Goal: Information Seeking & Learning: Learn about a topic

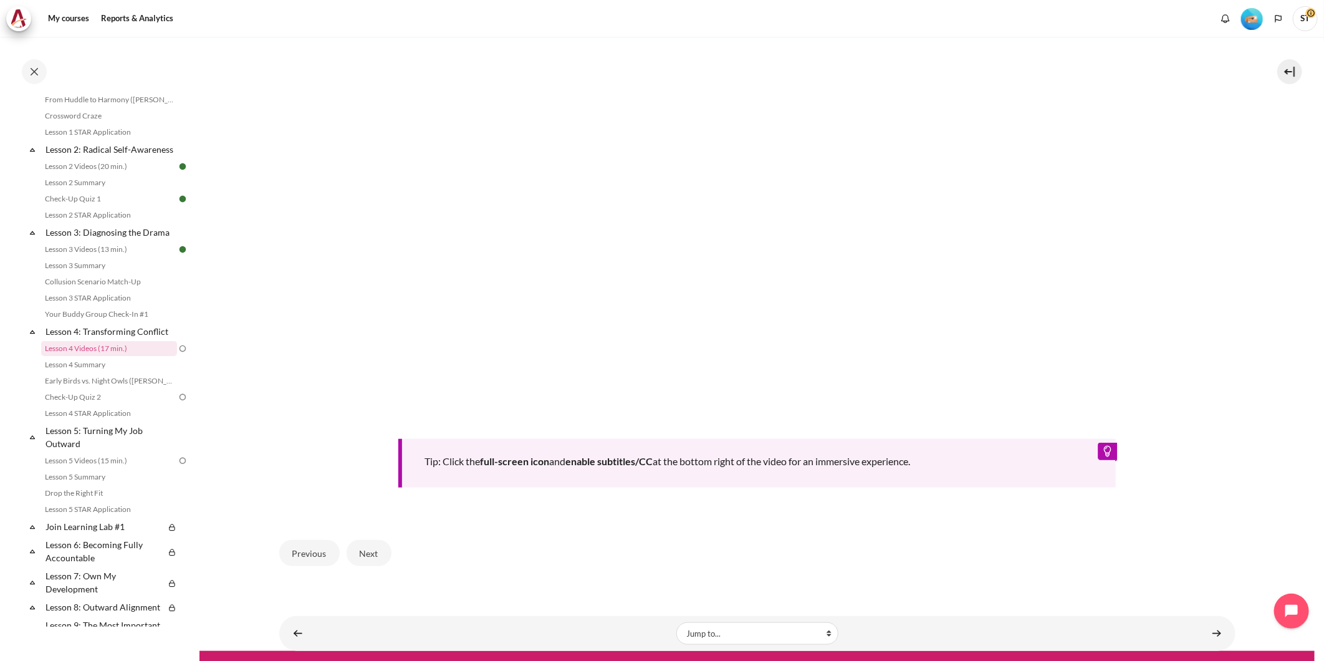
scroll to position [484, 0]
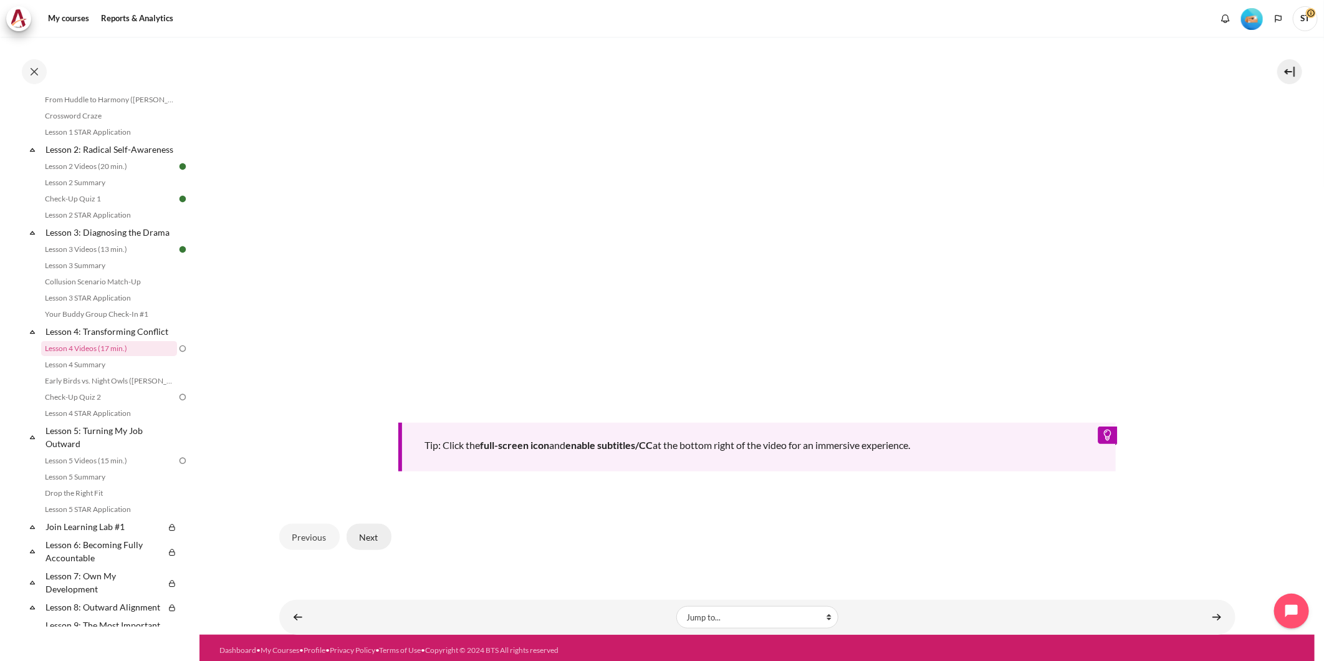
click at [352, 533] on button "Next" at bounding box center [369, 537] width 45 height 26
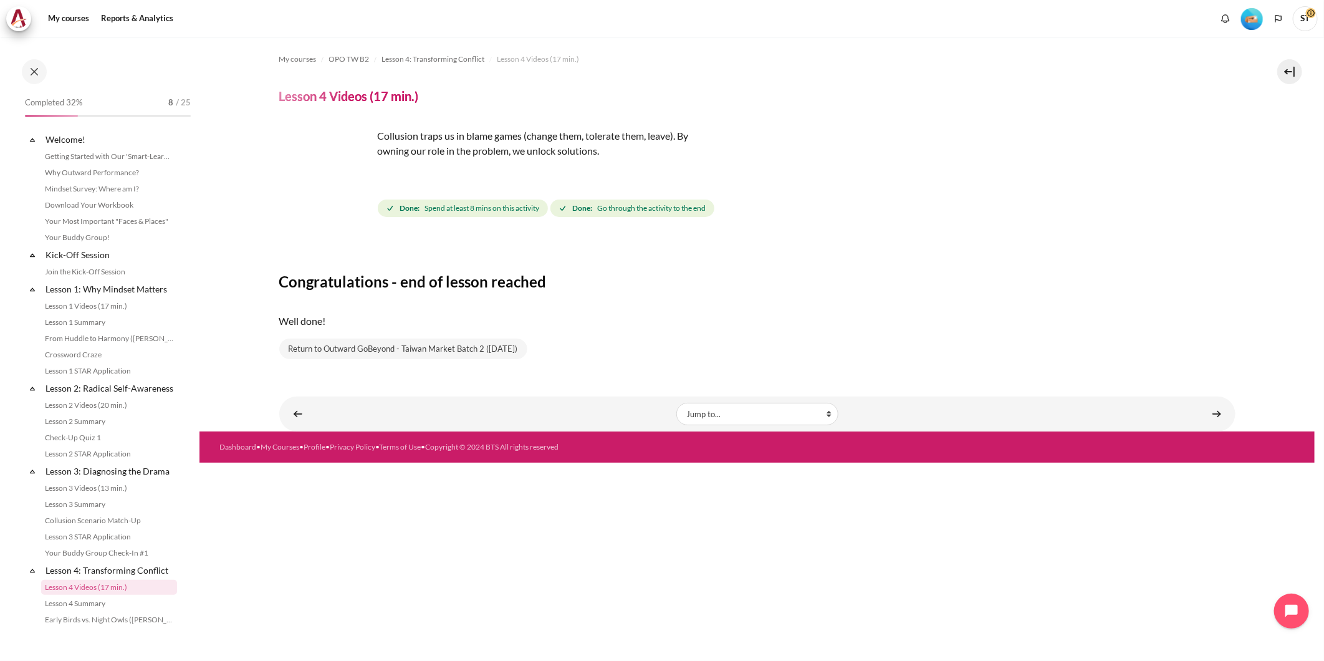
scroll to position [239, 0]
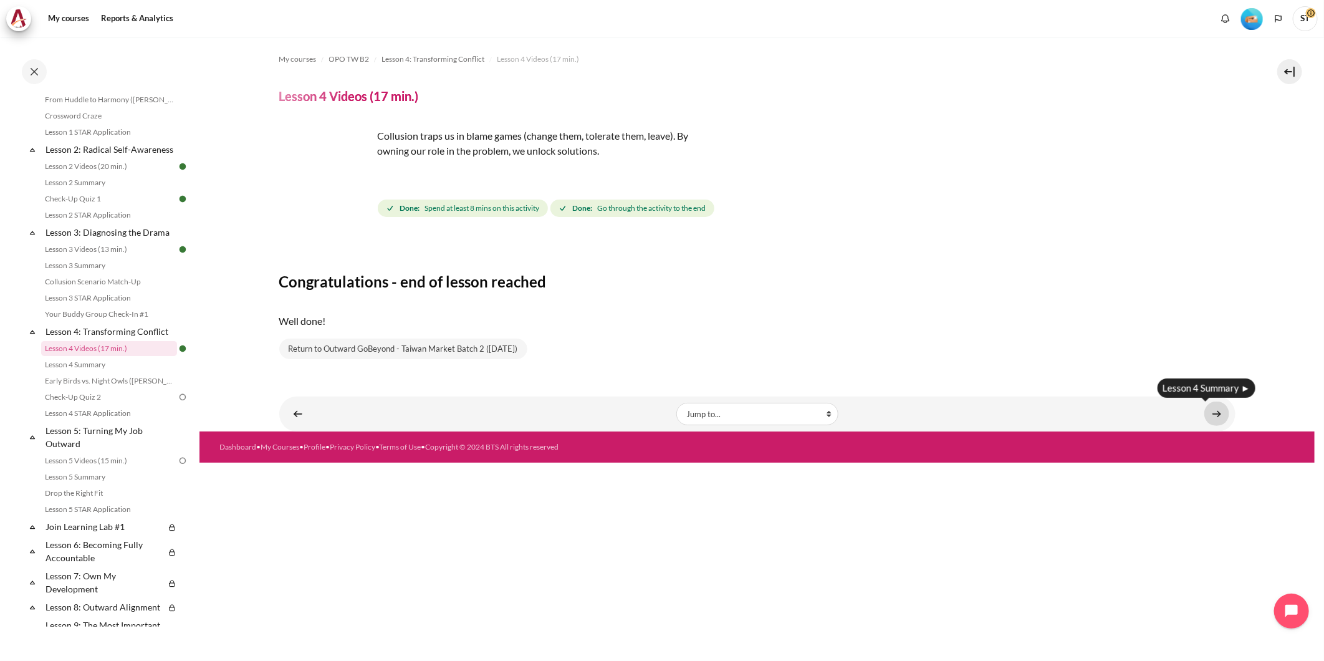
click at [1218, 416] on link "Content" at bounding box center [1216, 413] width 25 height 24
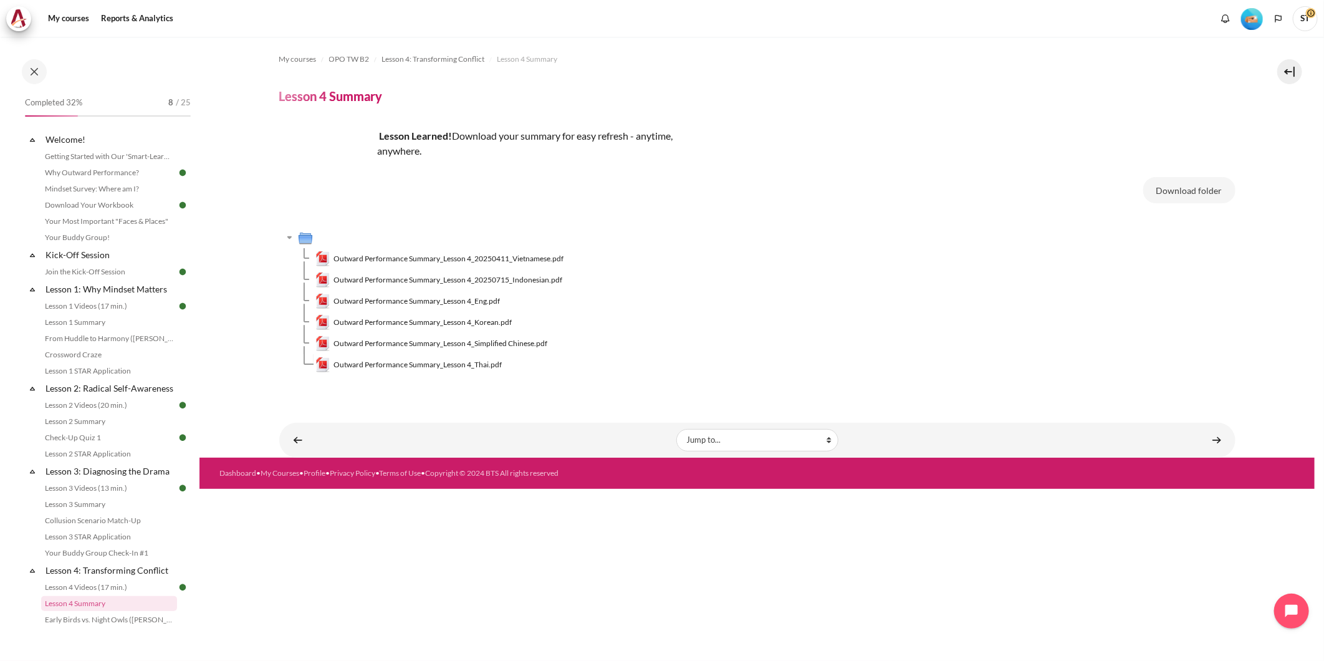
scroll to position [254, 0]
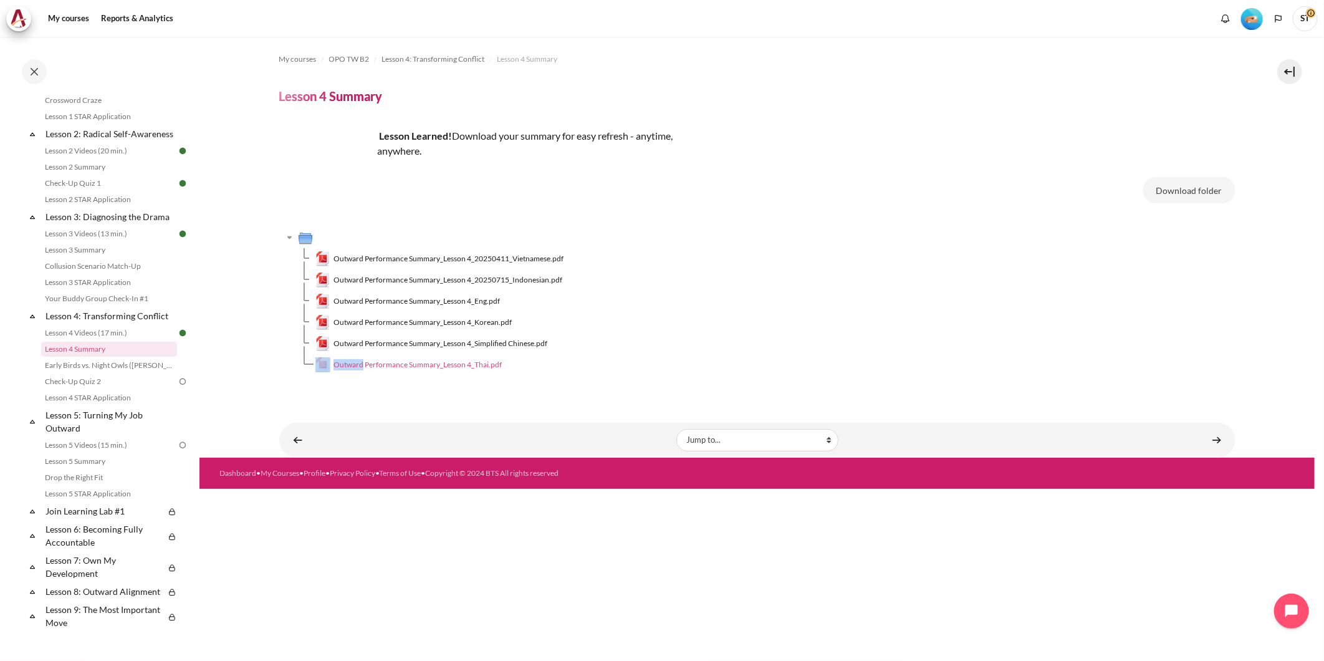
drag, startPoint x: 289, startPoint y: 372, endPoint x: 362, endPoint y: 369, distance: 73.6
click at [362, 369] on tr "Outward Performance Summary_Lesson 4_Thai.pdf" at bounding box center [757, 364] width 956 height 21
copy tr "Outward"
click at [1222, 439] on link "Content" at bounding box center [1216, 440] width 25 height 24
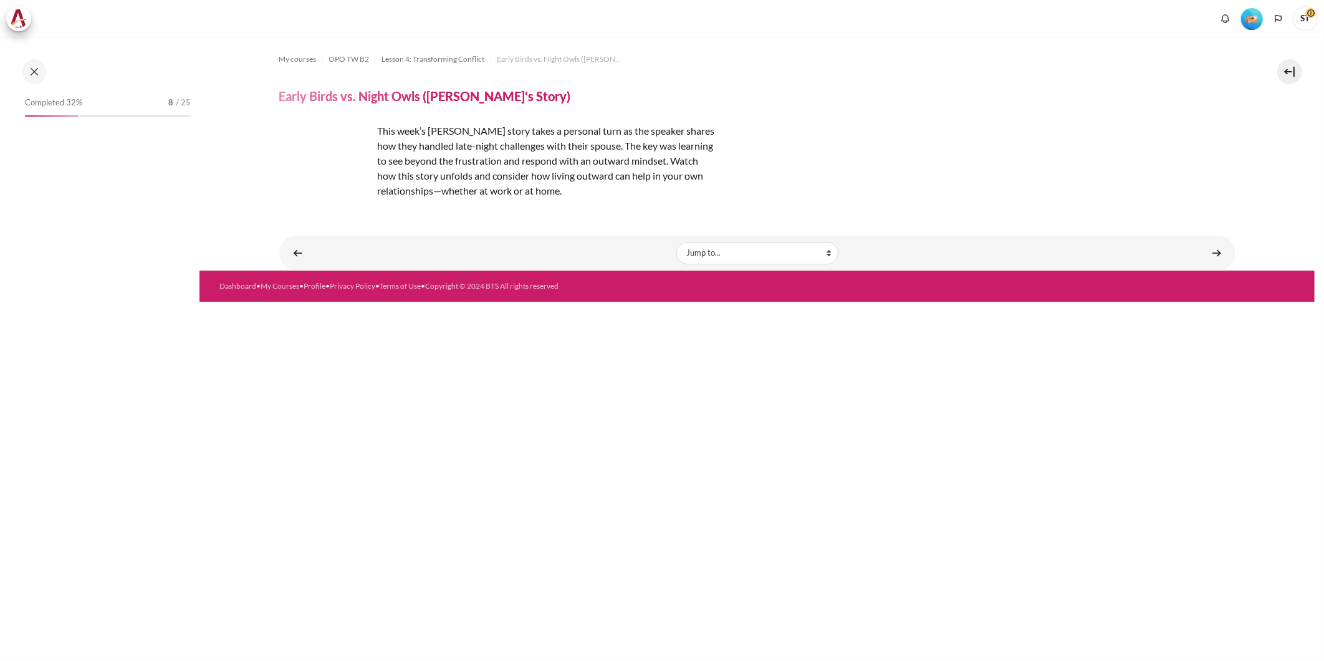
scroll to position [271, 0]
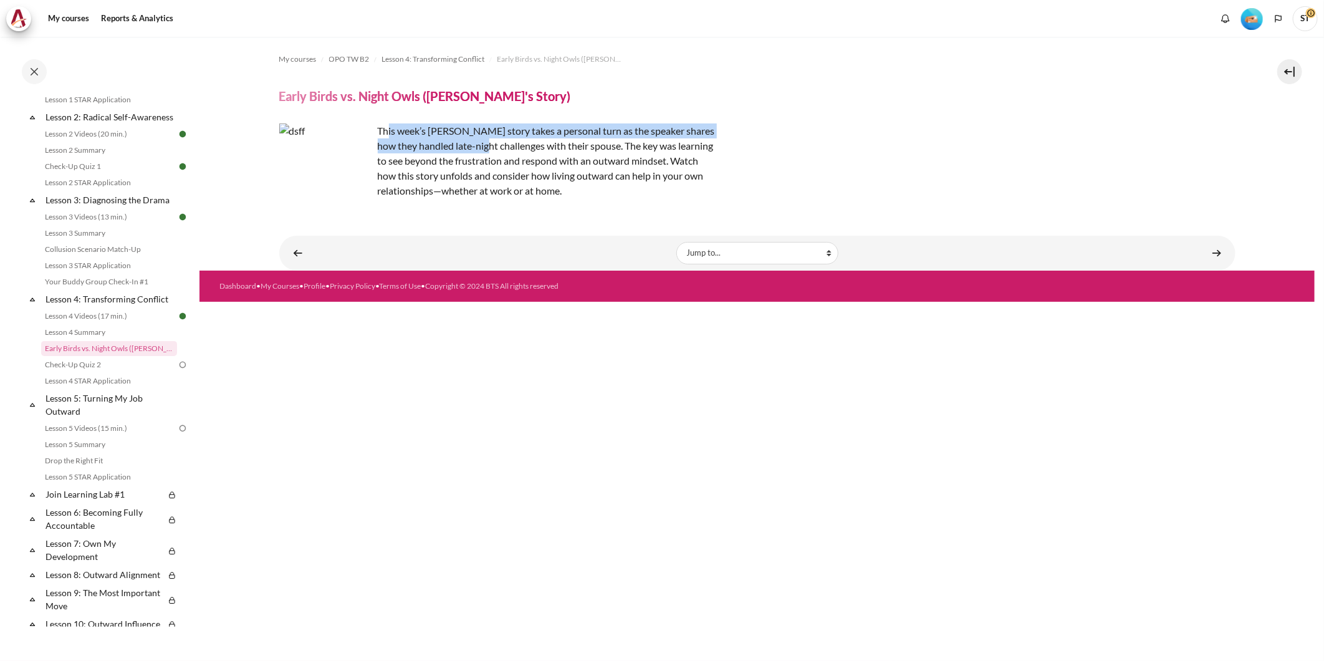
drag, startPoint x: 390, startPoint y: 133, endPoint x: 513, endPoint y: 141, distance: 123.7
click at [489, 140] on p "This week’s Zuellig story takes a personal turn as the speaker shares how they …" at bounding box center [497, 160] width 436 height 75
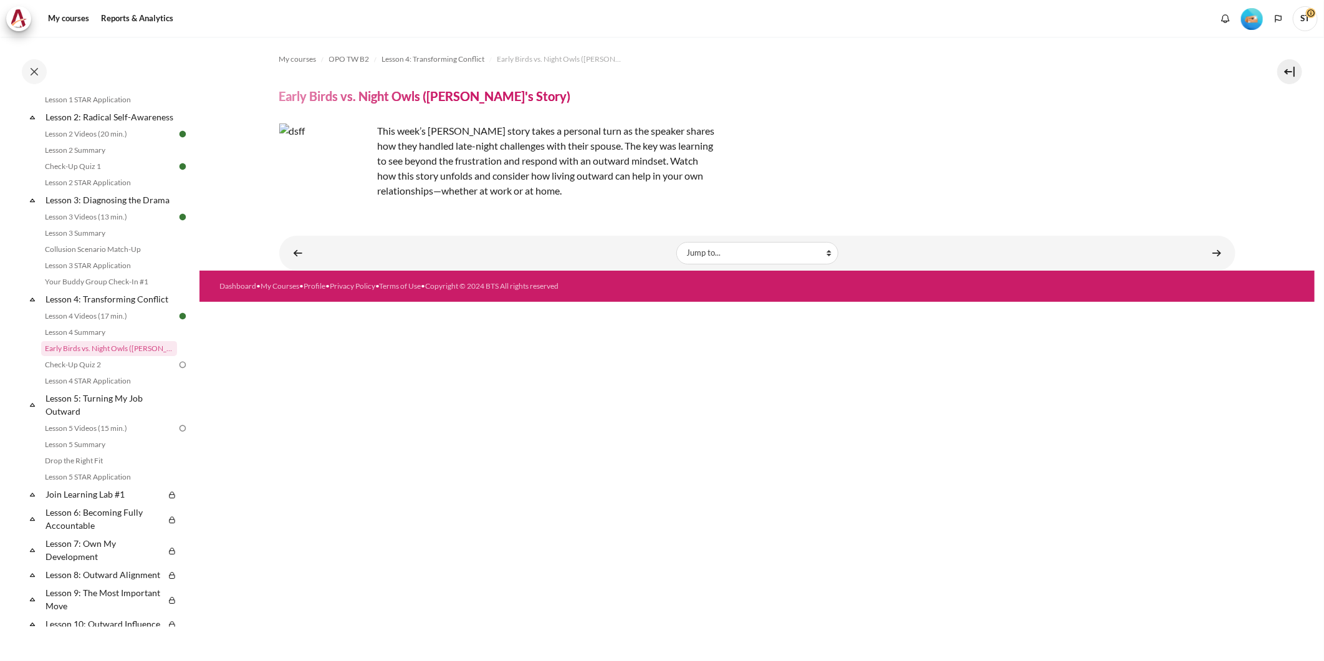
drag, startPoint x: 513, startPoint y: 141, endPoint x: 517, endPoint y: 181, distance: 39.5
click at [517, 181] on p "This week’s Zuellig story takes a personal turn as the speaker shares how they …" at bounding box center [497, 160] width 436 height 75
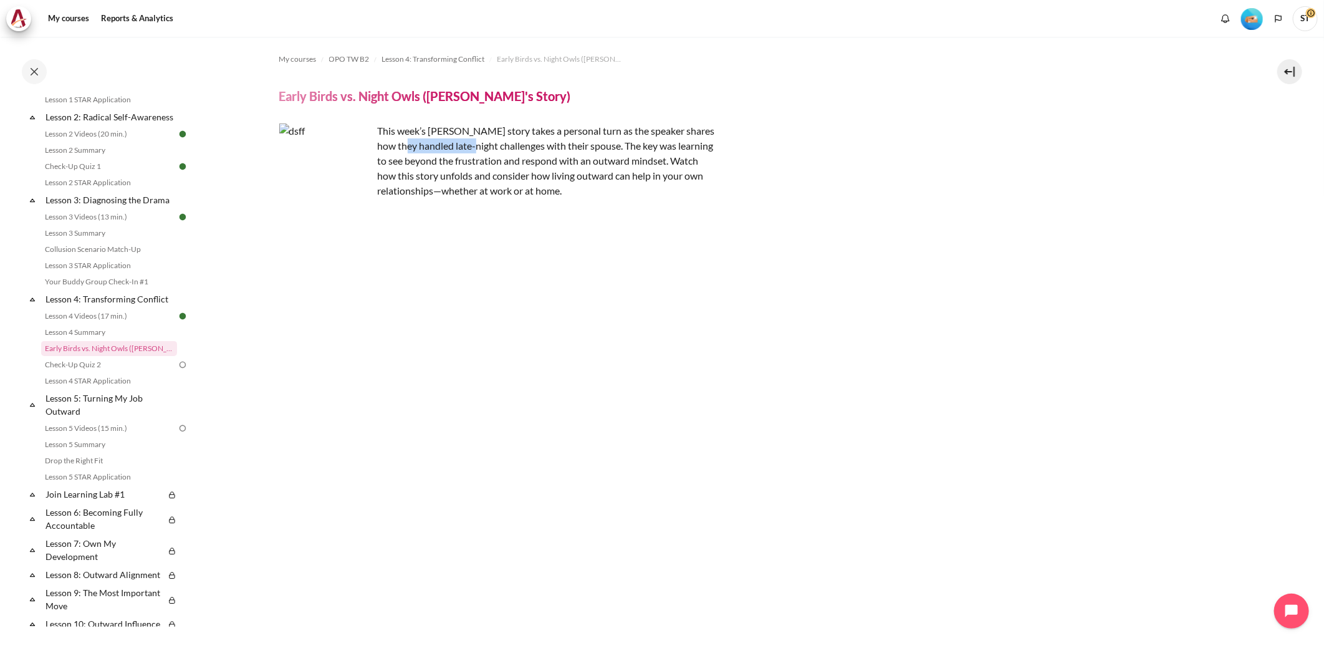
drag, startPoint x: 403, startPoint y: 145, endPoint x: 513, endPoint y: 145, distance: 110.3
click at [508, 145] on p "This week’s Zuellig story takes a personal turn as the speaker shares how they …" at bounding box center [497, 160] width 436 height 75
drag, startPoint x: 513, startPoint y: 145, endPoint x: 545, endPoint y: 153, distance: 32.8
click at [545, 153] on p "This week’s Zuellig story takes a personal turn as the speaker shares how they …" at bounding box center [497, 160] width 436 height 75
drag, startPoint x: 449, startPoint y: 151, endPoint x: 519, endPoint y: 150, distance: 69.8
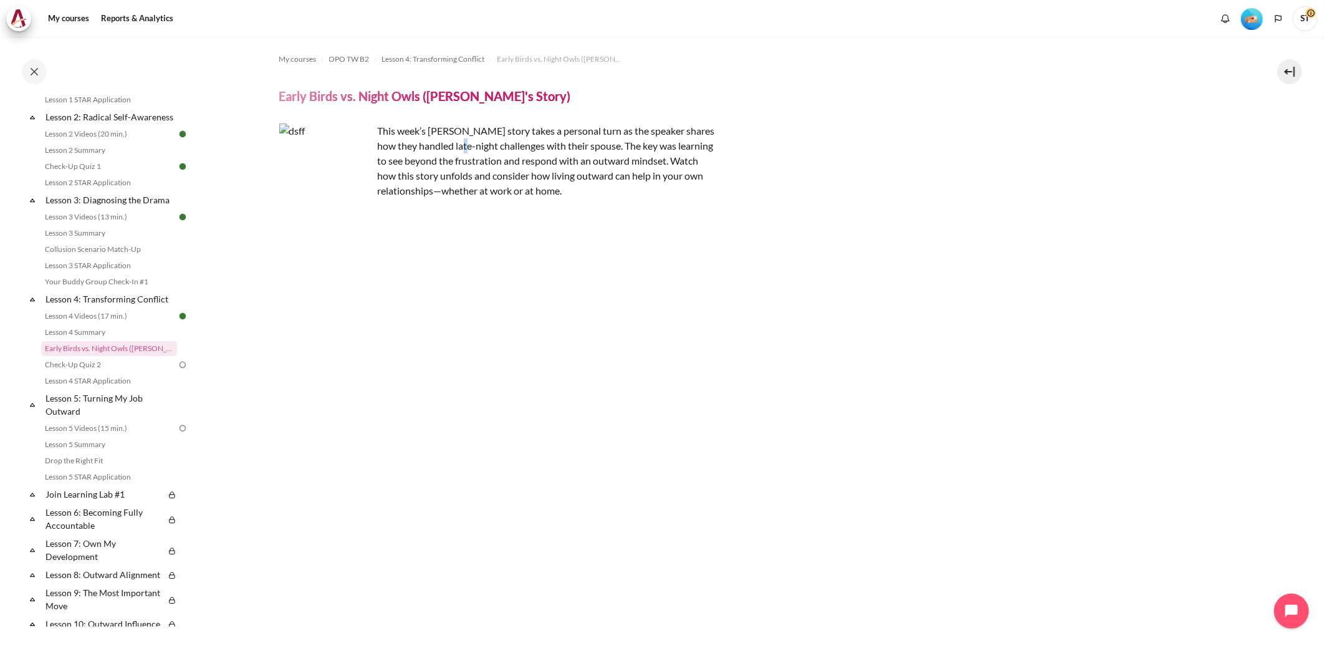
click at [519, 150] on p "This week’s Zuellig story takes a personal turn as the speaker shares how they …" at bounding box center [497, 160] width 436 height 75
drag, startPoint x: 519, startPoint y: 150, endPoint x: 495, endPoint y: 180, distance: 37.7
click at [495, 180] on p "This week’s Zuellig story takes a personal turn as the speaker shares how they …" at bounding box center [497, 160] width 436 height 75
drag, startPoint x: 593, startPoint y: 155, endPoint x: 663, endPoint y: 156, distance: 70.4
click at [663, 156] on p "This week’s Zuellig story takes a personal turn as the speaker shares how they …" at bounding box center [497, 160] width 436 height 75
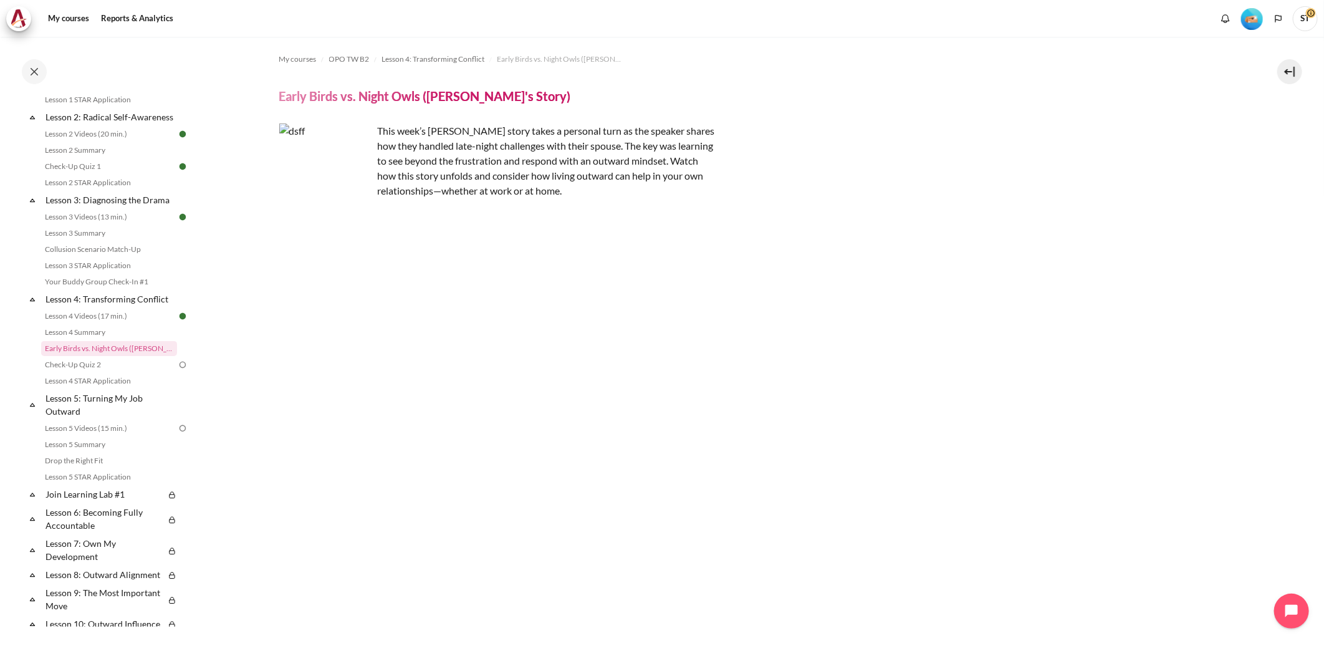
drag, startPoint x: 663, startPoint y: 156, endPoint x: 580, endPoint y: 189, distance: 89.5
click at [580, 189] on p "This week’s Zuellig story takes a personal turn as the speaker shares how they …" at bounding box center [497, 160] width 436 height 75
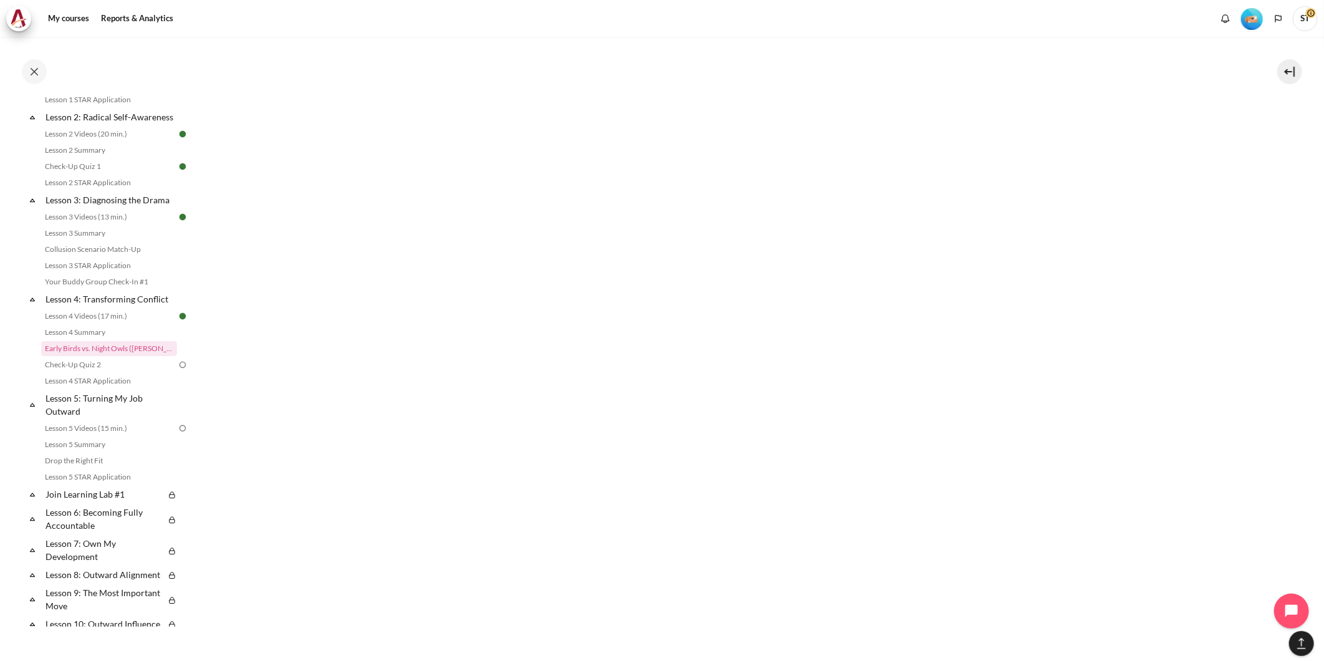
scroll to position [1314, 0]
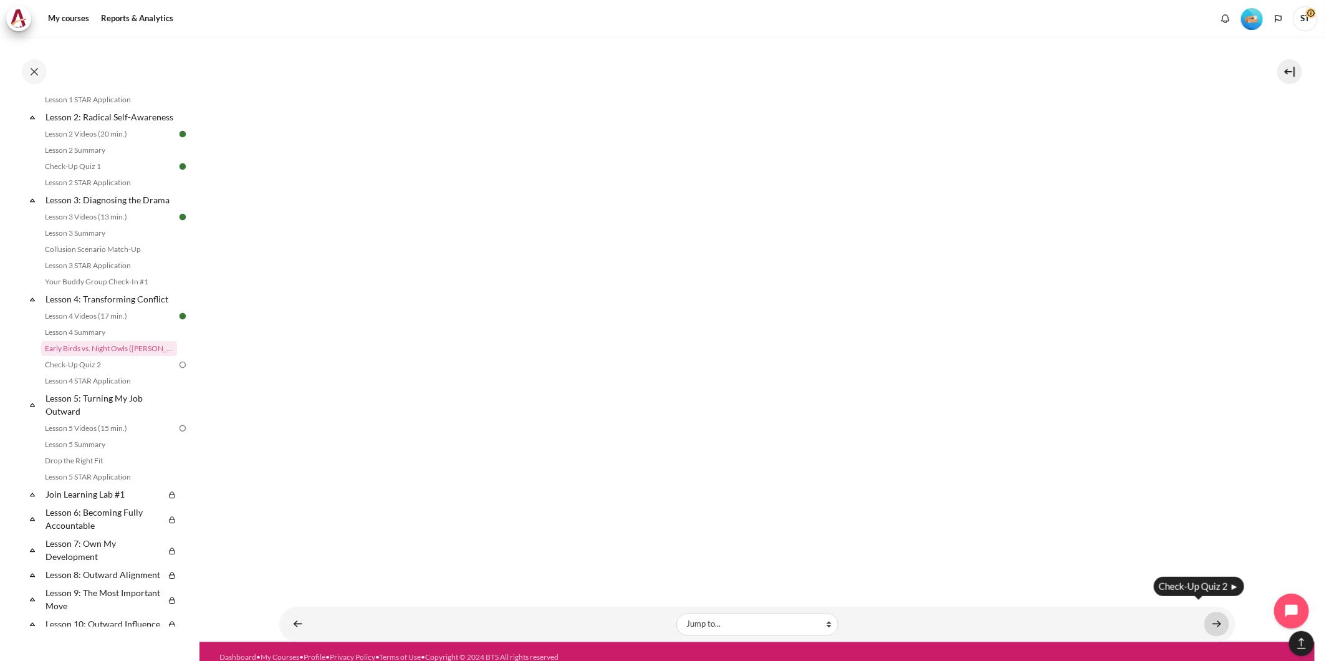
click at [1208, 612] on link "Content" at bounding box center [1216, 624] width 25 height 24
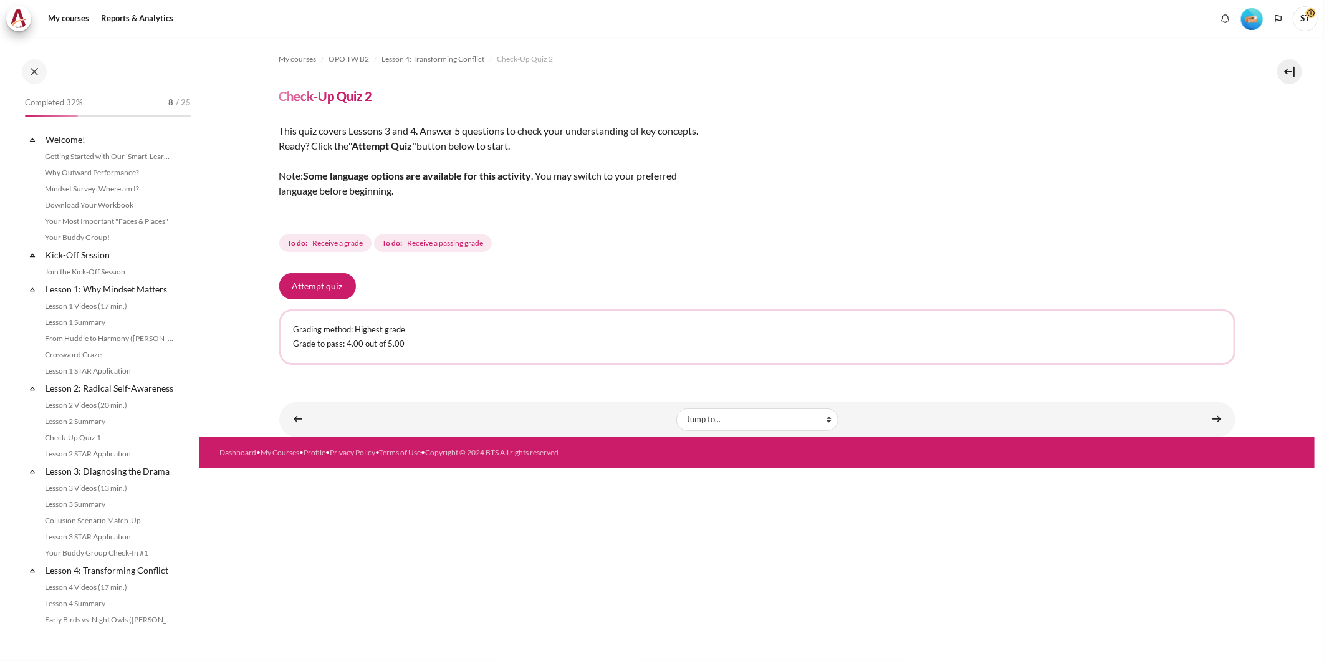
scroll to position [287, 0]
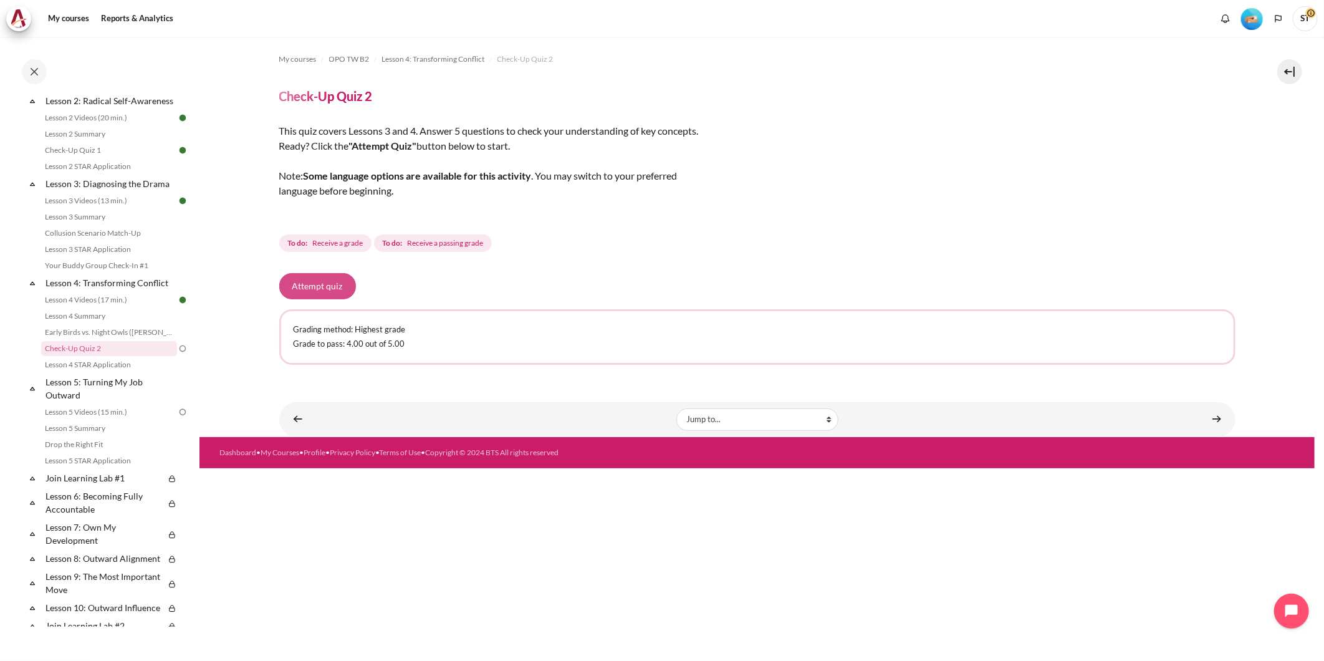
click at [335, 288] on button "Attempt quiz" at bounding box center [317, 286] width 77 height 26
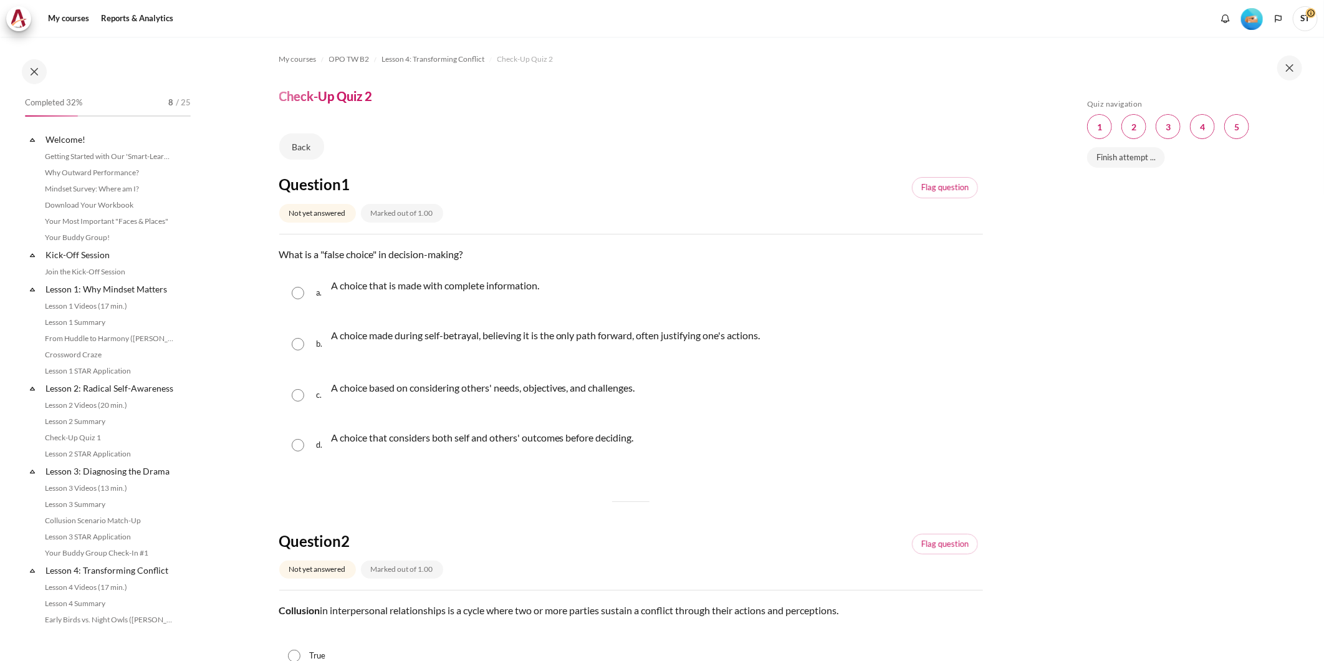
scroll to position [287, 0]
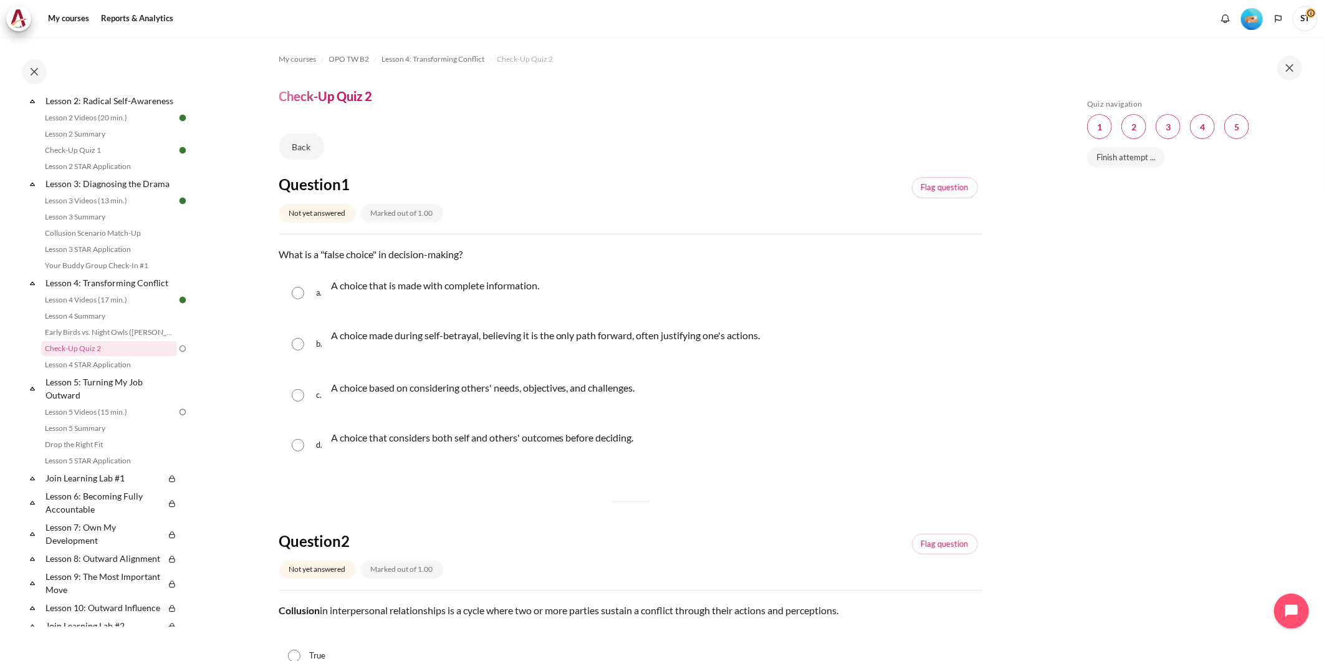
click at [299, 345] on input "Content" at bounding box center [298, 344] width 12 height 12
radio input "true"
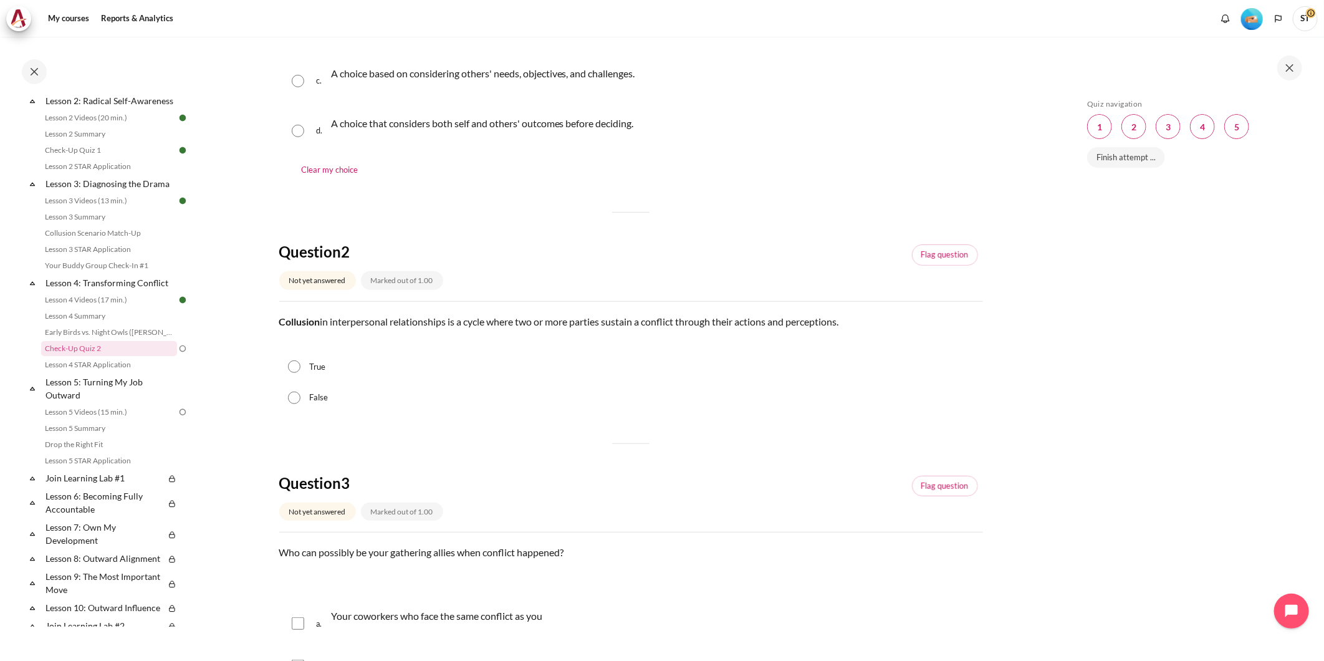
scroll to position [346, 0]
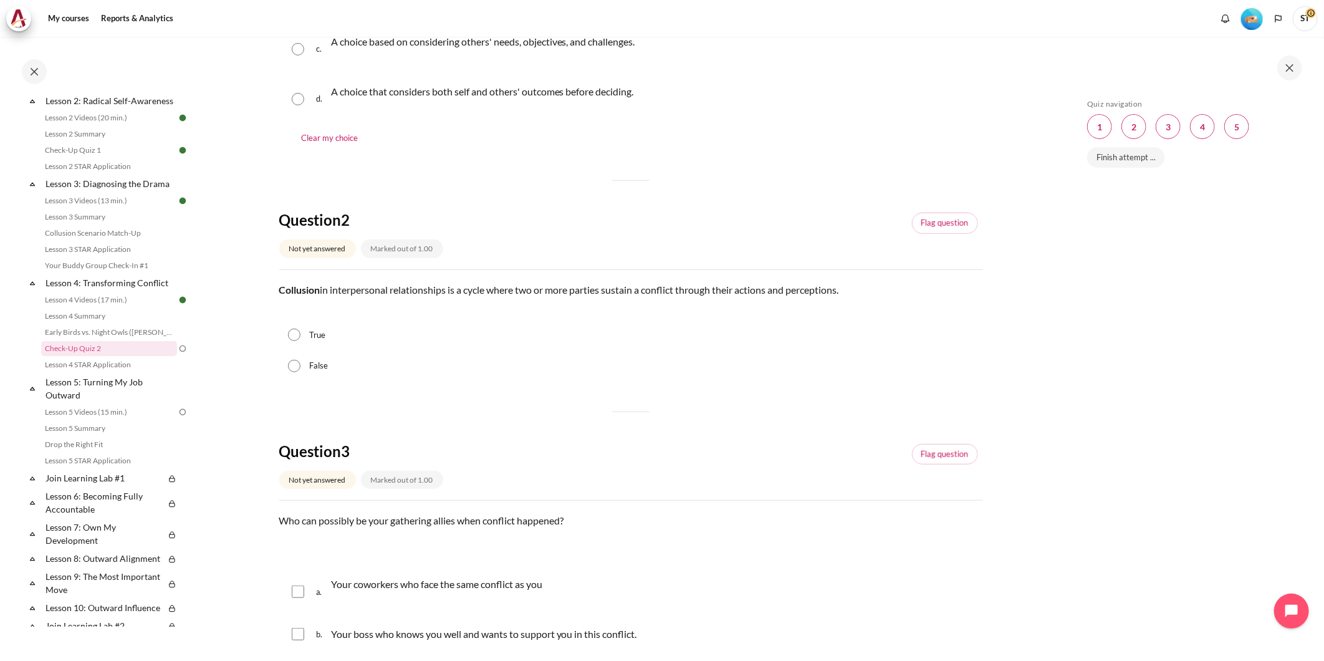
click at [327, 325] on div "True" at bounding box center [631, 335] width 704 height 31
click at [322, 326] on div "True" at bounding box center [631, 335] width 704 height 31
click at [320, 329] on label "True" at bounding box center [317, 335] width 16 height 12
click at [300, 328] on input "True" at bounding box center [294, 334] width 12 height 12
radio input "true"
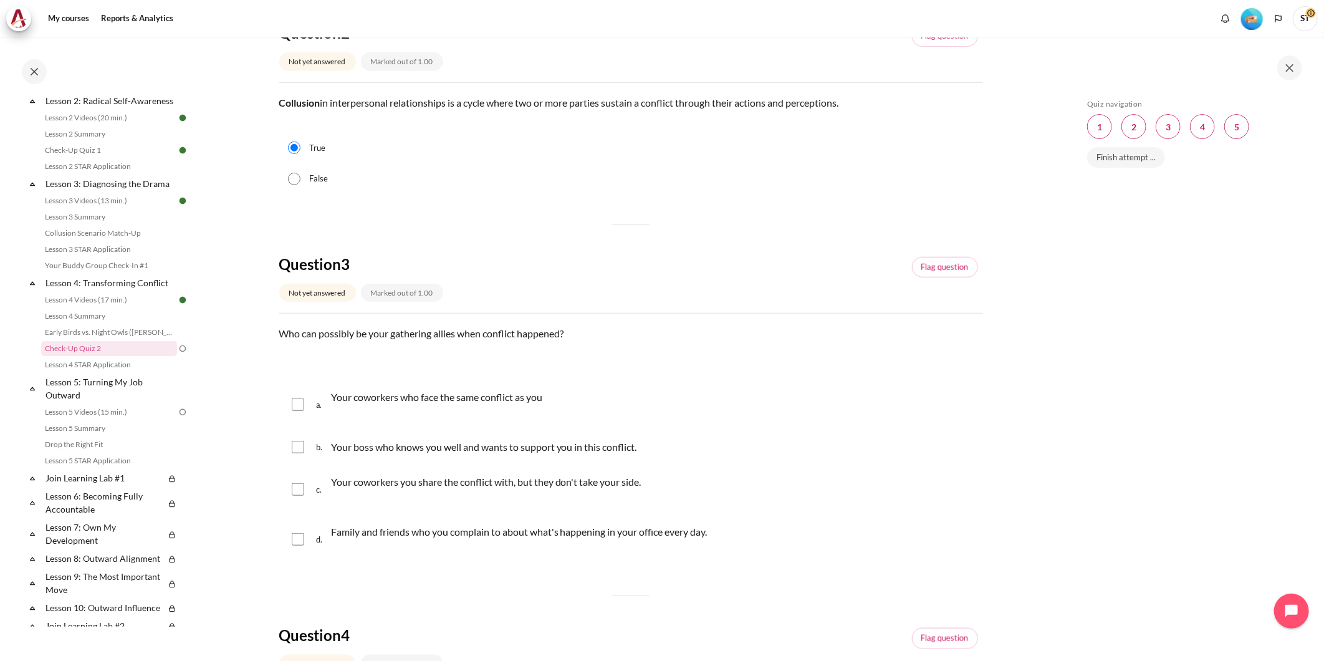
scroll to position [553, 0]
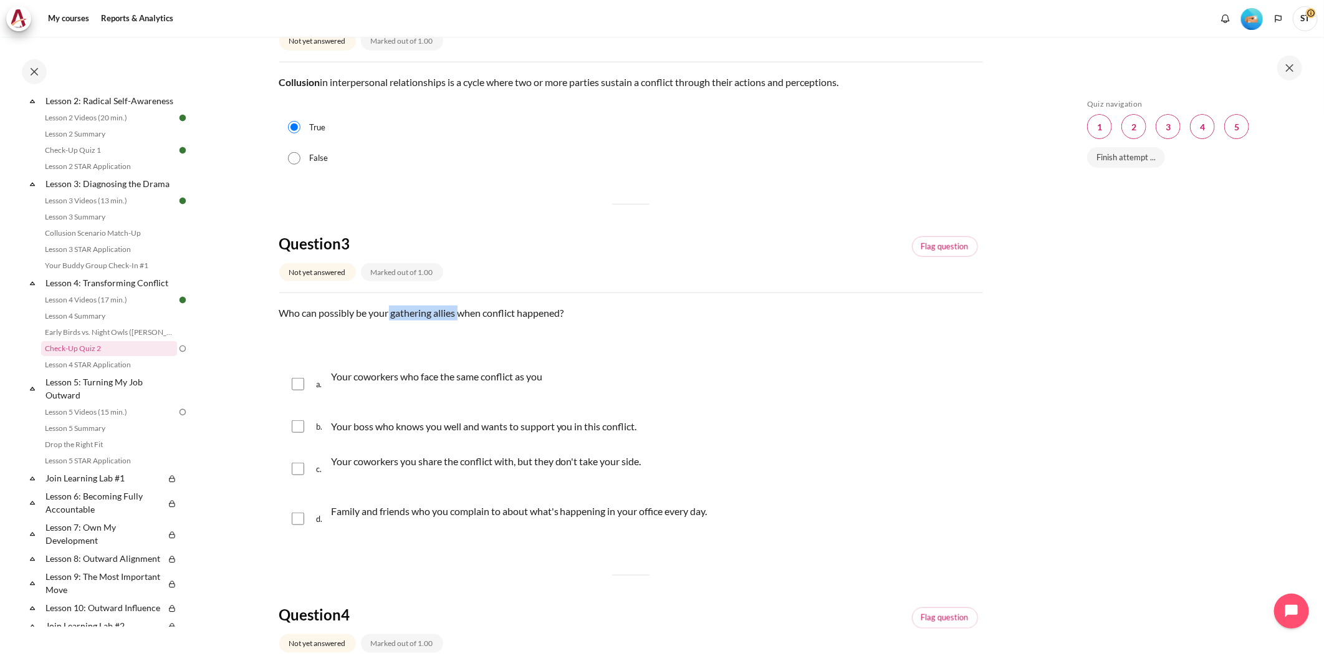
drag, startPoint x: 388, startPoint y: 315, endPoint x: 457, endPoint y: 313, distance: 68.6
click at [458, 313] on p "Who can possibly be your gathering allies when conflict happened?" at bounding box center [631, 312] width 704 height 15
drag, startPoint x: 457, startPoint y: 313, endPoint x: 439, endPoint y: 315, distance: 18.2
click at [358, 376] on p "Your coworkers who face the same conflict as you" at bounding box center [436, 376] width 211 height 15
checkbox input "true"
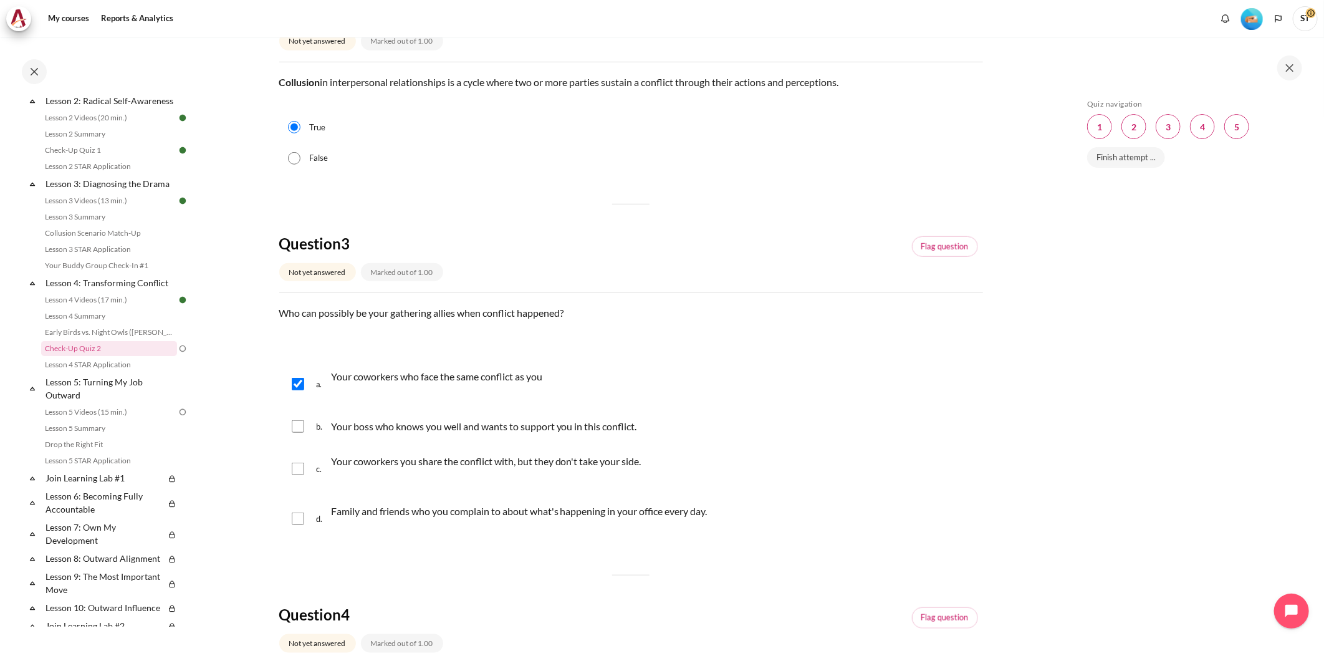
click at [303, 522] on input "Content" at bounding box center [298, 518] width 12 height 12
checkbox input "true"
click at [302, 428] on input "Content" at bounding box center [298, 426] width 12 height 12
checkbox input "true"
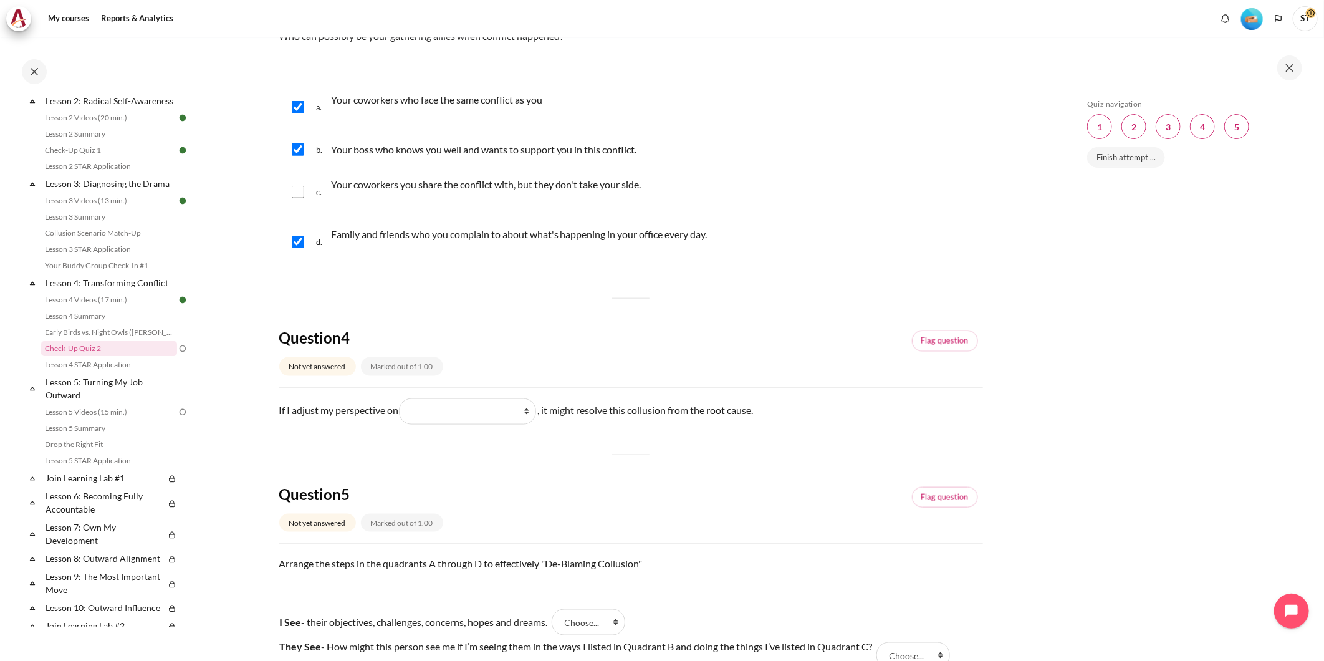
scroll to position [831, 0]
click at [520, 409] on select "What they do (他们做了什么) What I do (我做了什么) What I see and feel about what they do …" at bounding box center [467, 411] width 137 height 26
select select "4"
click at [401, 398] on select "What they do (他们做了什么) What I do (我做了什么) What I see and feel about what they do …" at bounding box center [467, 411] width 137 height 26
click at [681, 466] on div "Question 1 Not yet answered Marked out of 1.00 Flag question Question text What…" at bounding box center [631, 70] width 704 height 1452
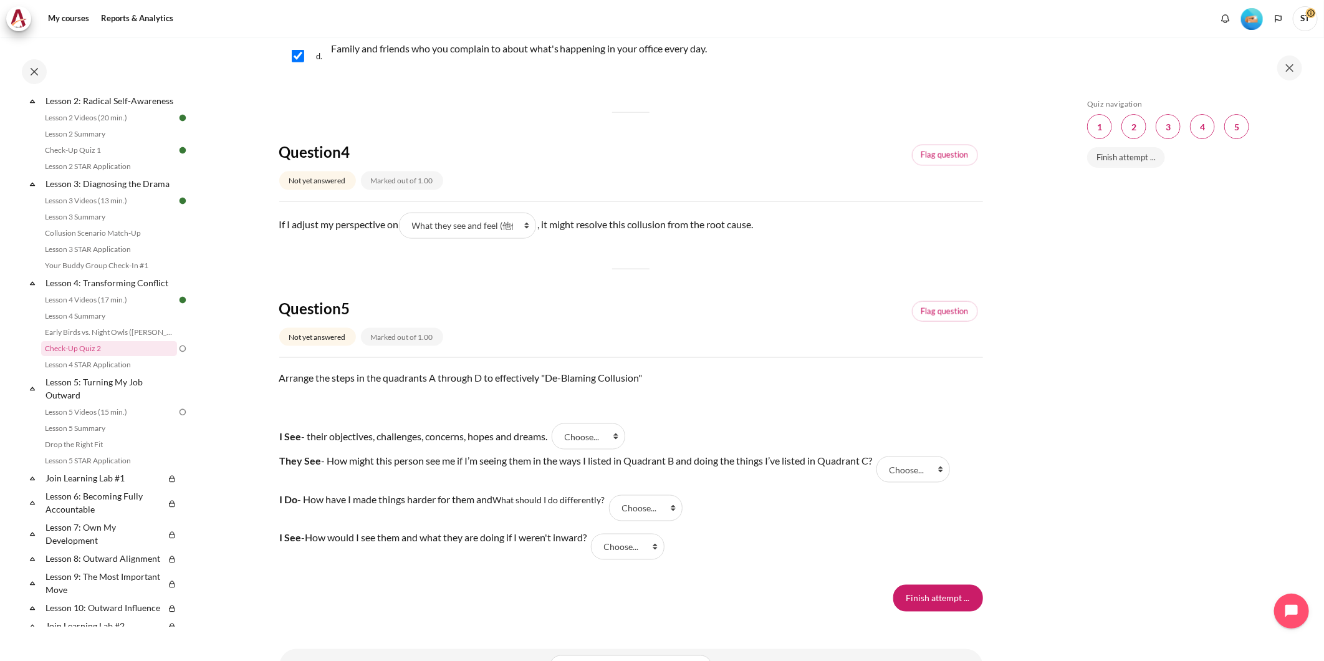
scroll to position [1038, 0]
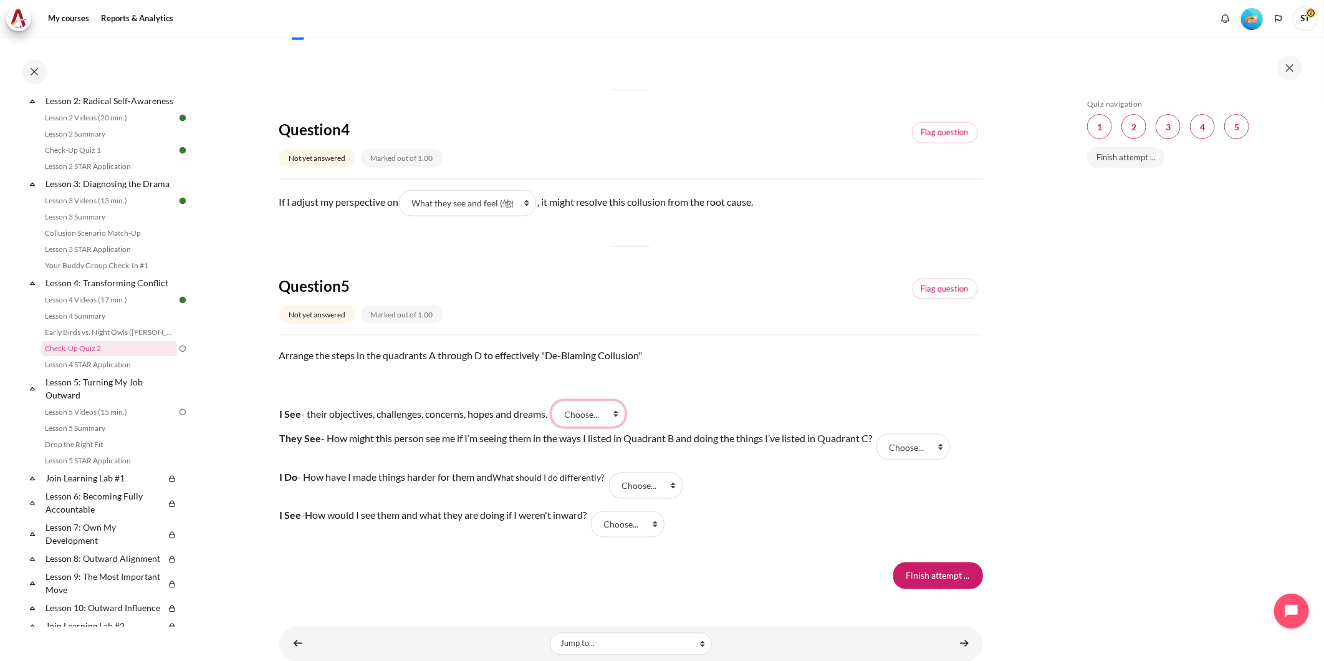
click at [599, 414] on select "Choose... C D B A" at bounding box center [589, 414] width 74 height 26
click at [526, 385] on div "Arrange the steps in the quadrants A through D to effectively "De-Blaming Collu…" at bounding box center [631, 371] width 704 height 47
click at [663, 525] on select "Choose... C D B A" at bounding box center [628, 524] width 74 height 26
select select "4"
click at [603, 511] on select "Choose... C D B A" at bounding box center [628, 524] width 74 height 26
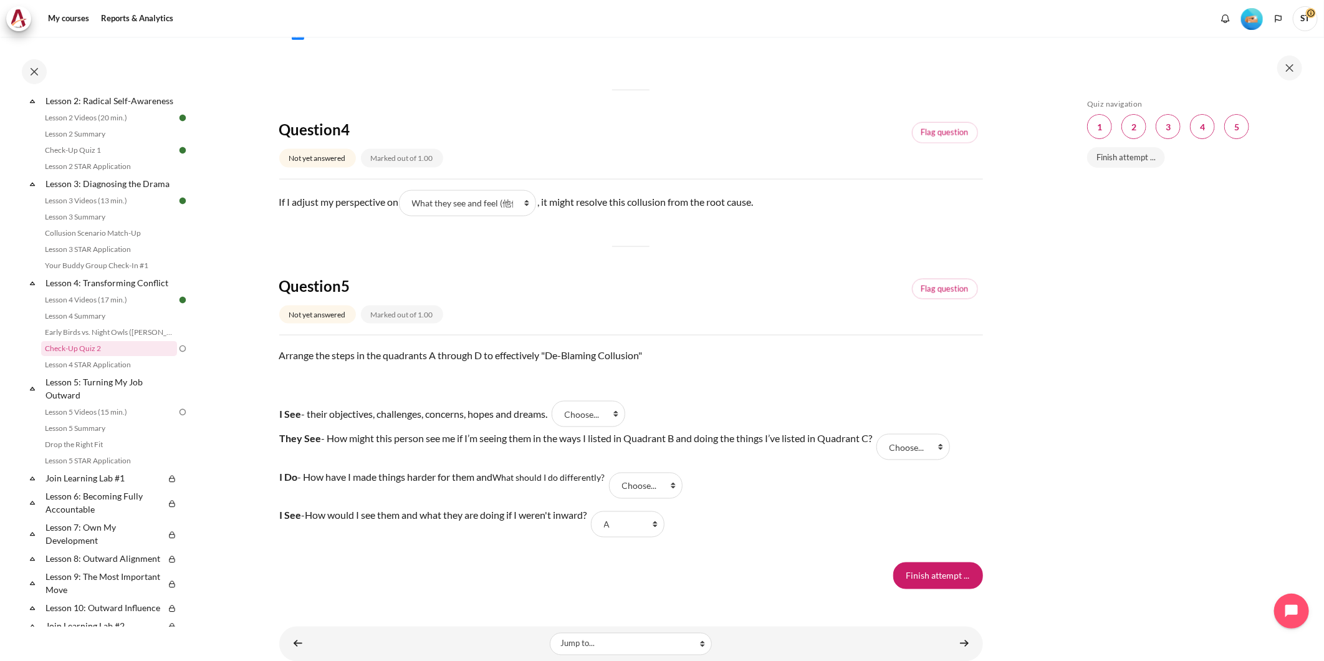
click at [553, 575] on div "Finish attempt ..." at bounding box center [631, 575] width 704 height 26
click at [640, 492] on select "Choose... C D B A" at bounding box center [646, 485] width 74 height 26
select select "3"
click at [612, 472] on select "Choose... C D B A" at bounding box center [646, 485] width 74 height 26
click at [930, 446] on select "Choose... C D B A" at bounding box center [913, 447] width 74 height 26
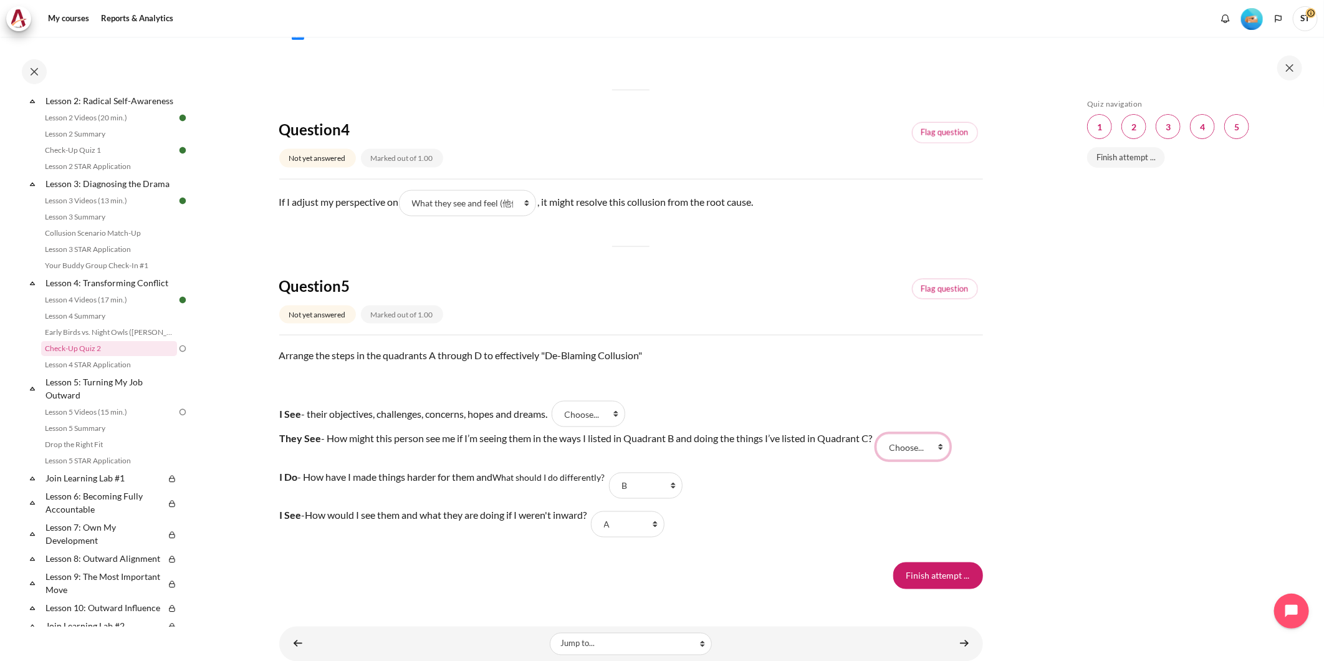
select select "1"
click at [881, 434] on select "Choose... C D B A" at bounding box center [913, 447] width 74 height 26
click at [602, 403] on select "Choose... C D B A" at bounding box center [589, 414] width 74 height 26
select select "2"
click at [563, 401] on select "Choose... C D B A" at bounding box center [589, 414] width 74 height 26
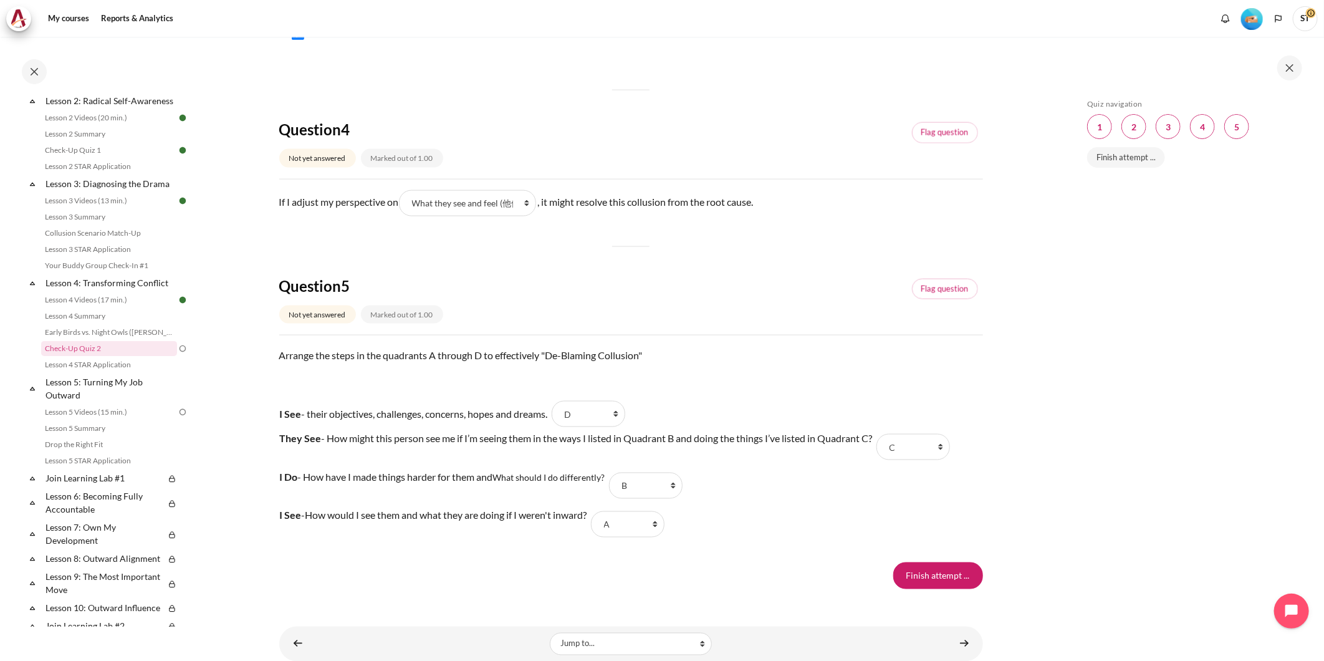
click at [820, 505] on tr "I See - How would I see them and what they are doing if I weren't inward? Answe…" at bounding box center [613, 524] width 669 height 39
click at [914, 573] on input "Finish attempt ..." at bounding box center [938, 575] width 90 height 26
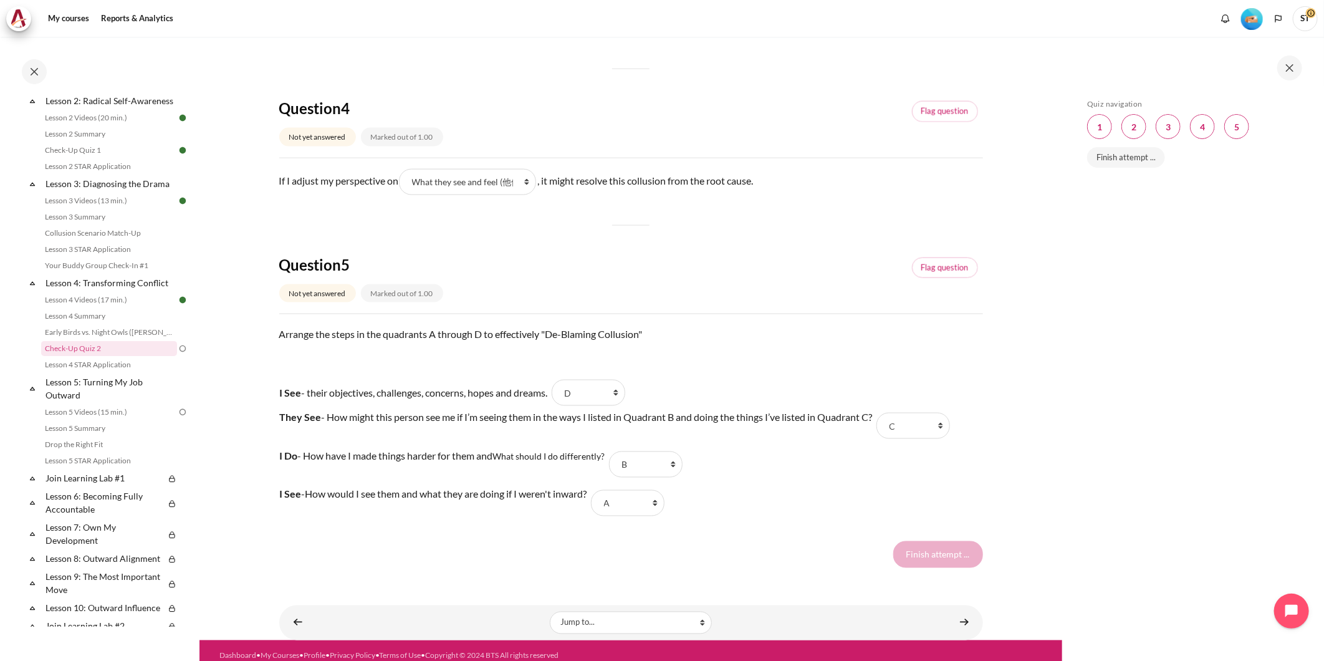
scroll to position [1070, 0]
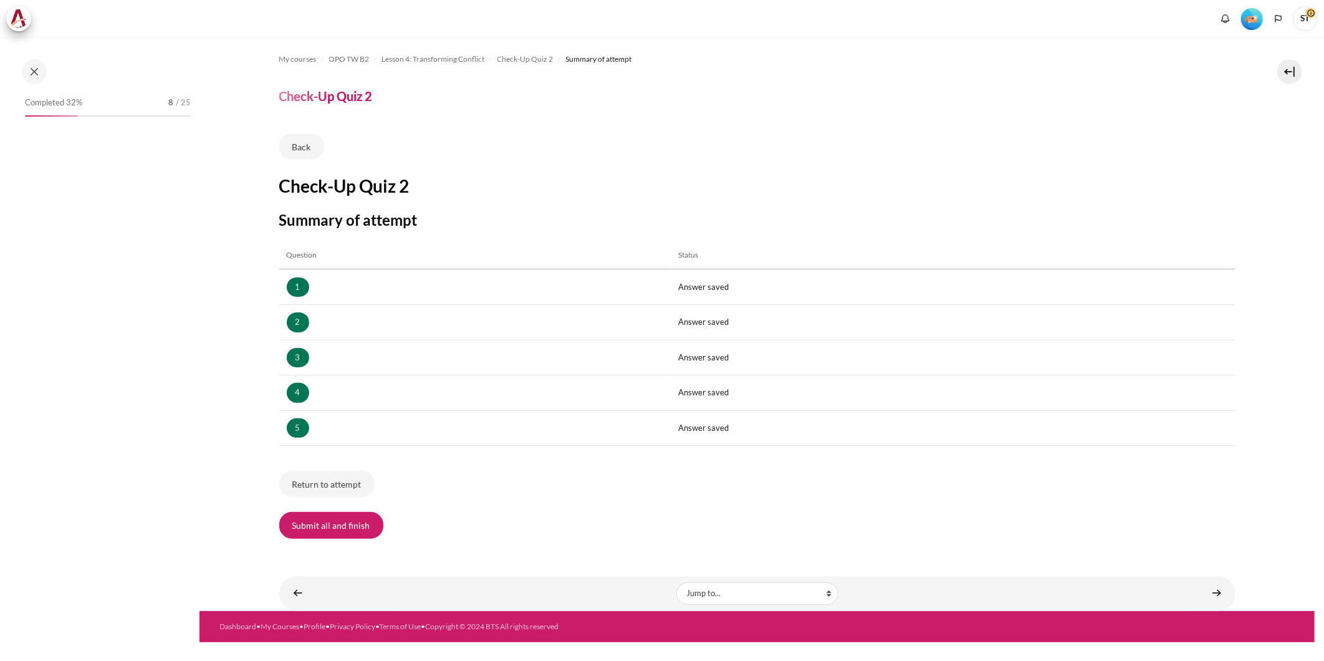
click at [316, 521] on button "Submit all and finish" at bounding box center [331, 525] width 104 height 26
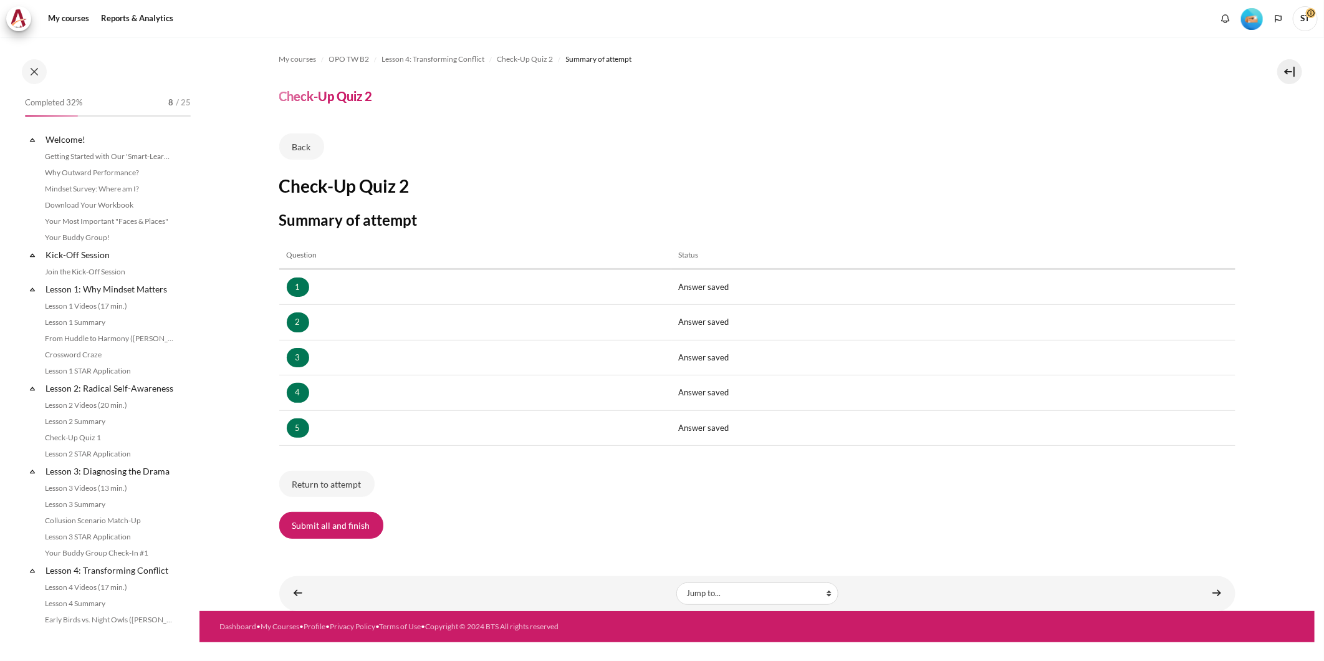
scroll to position [287, 0]
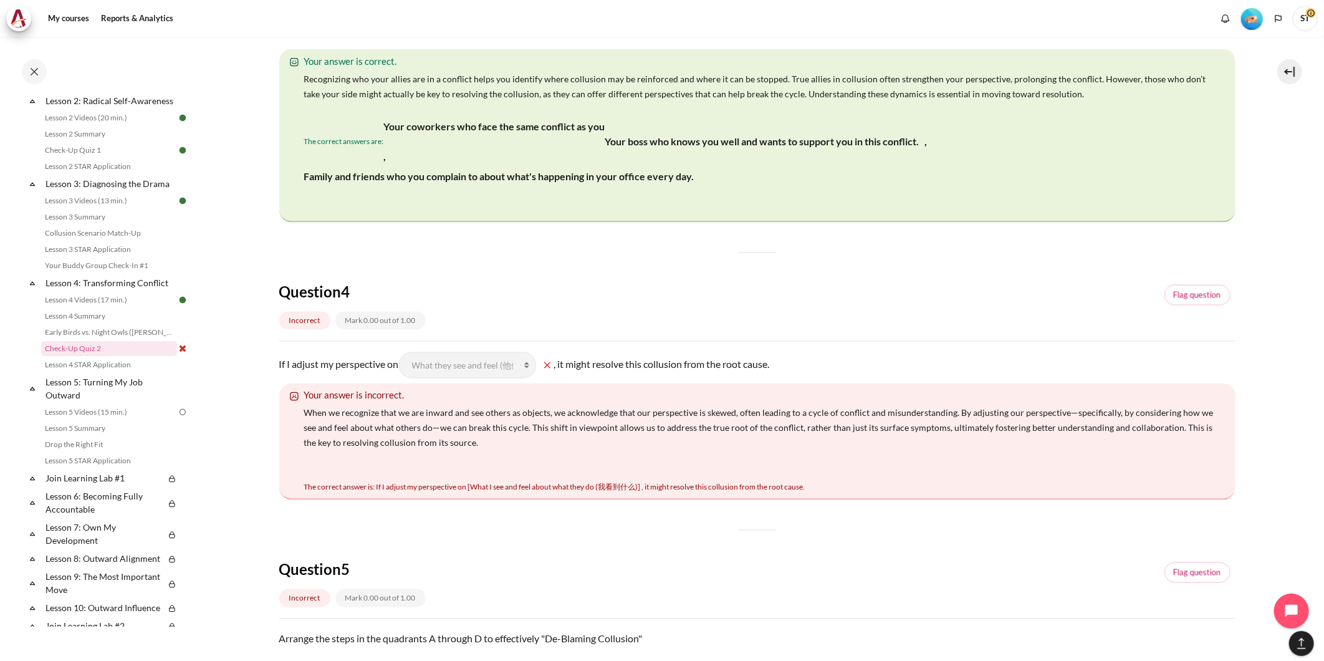
scroll to position [1316, 0]
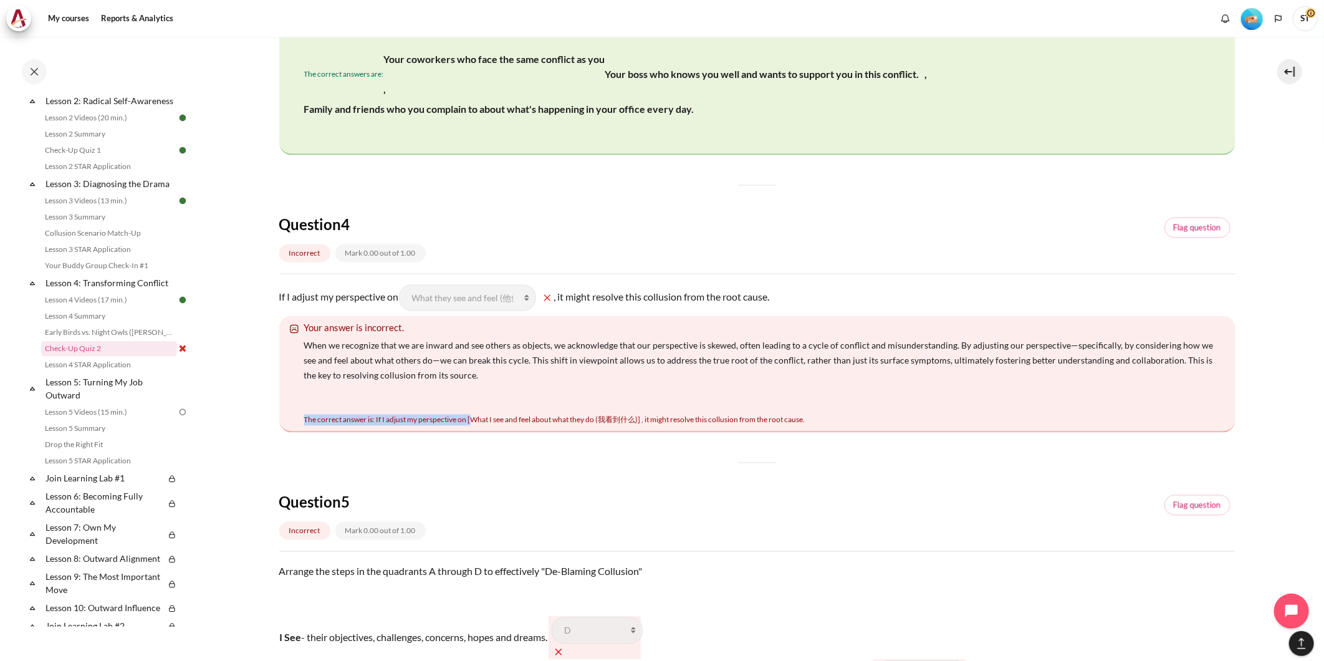
drag, startPoint x: 472, startPoint y: 416, endPoint x: 621, endPoint y: 414, distance: 149.0
click at [621, 413] on div "Your answer is incorrect. When we recognize that we are inward and see others a…" at bounding box center [757, 374] width 956 height 117
drag, startPoint x: 621, startPoint y: 414, endPoint x: 621, endPoint y: 426, distance: 11.2
click at [621, 426] on div "Your answer is incorrect. When we recognize that we are inward and see others a…" at bounding box center [757, 374] width 956 height 117
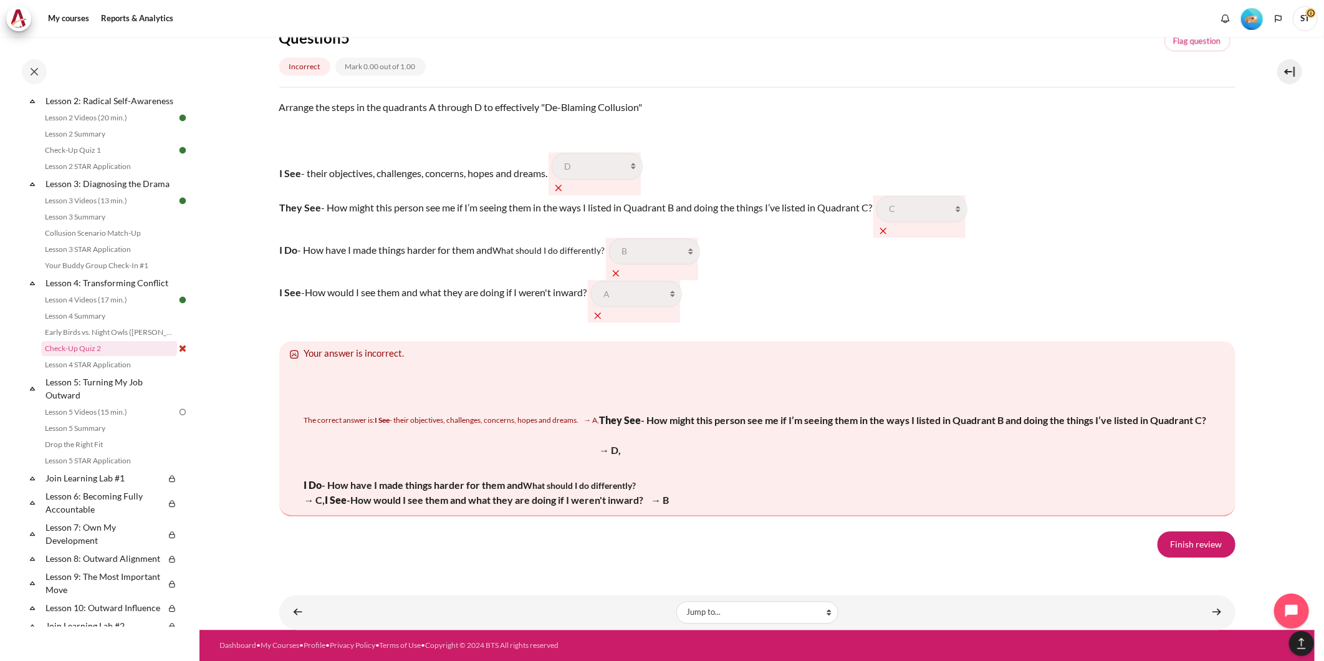
scroll to position [2287, 0]
click at [1175, 545] on link "Finish review" at bounding box center [1196, 544] width 78 height 26
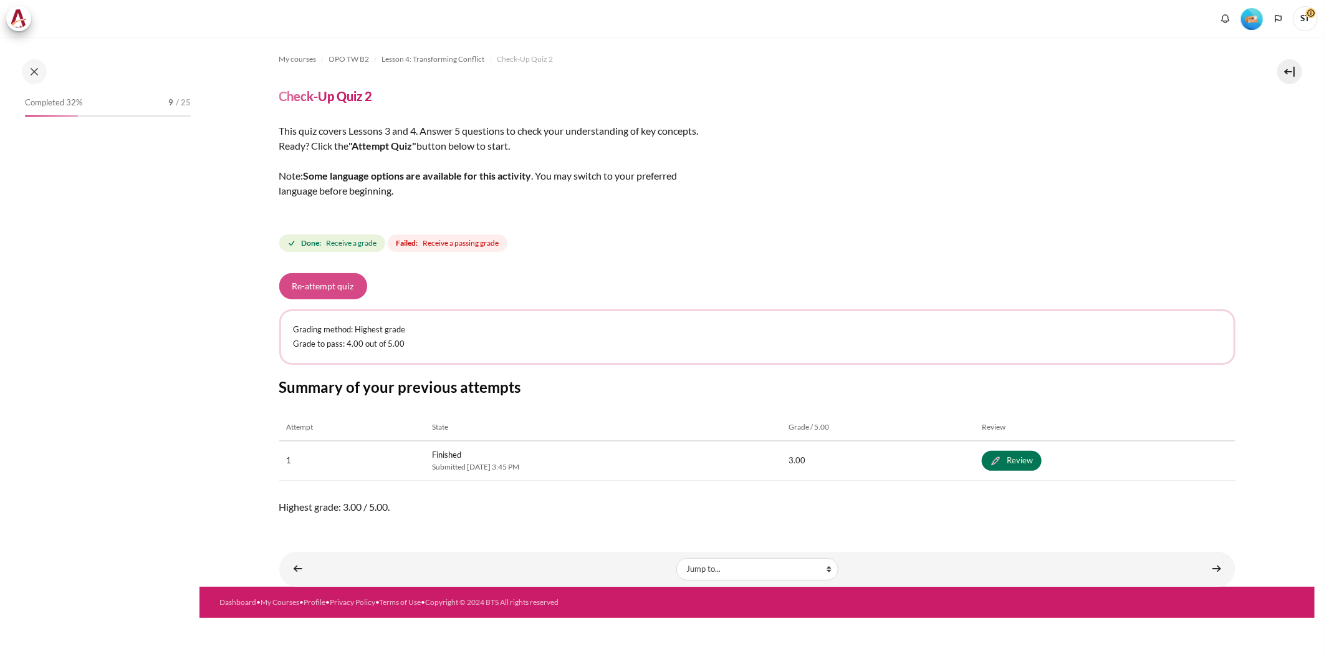
click at [308, 295] on button "Re-attempt quiz" at bounding box center [323, 286] width 88 height 26
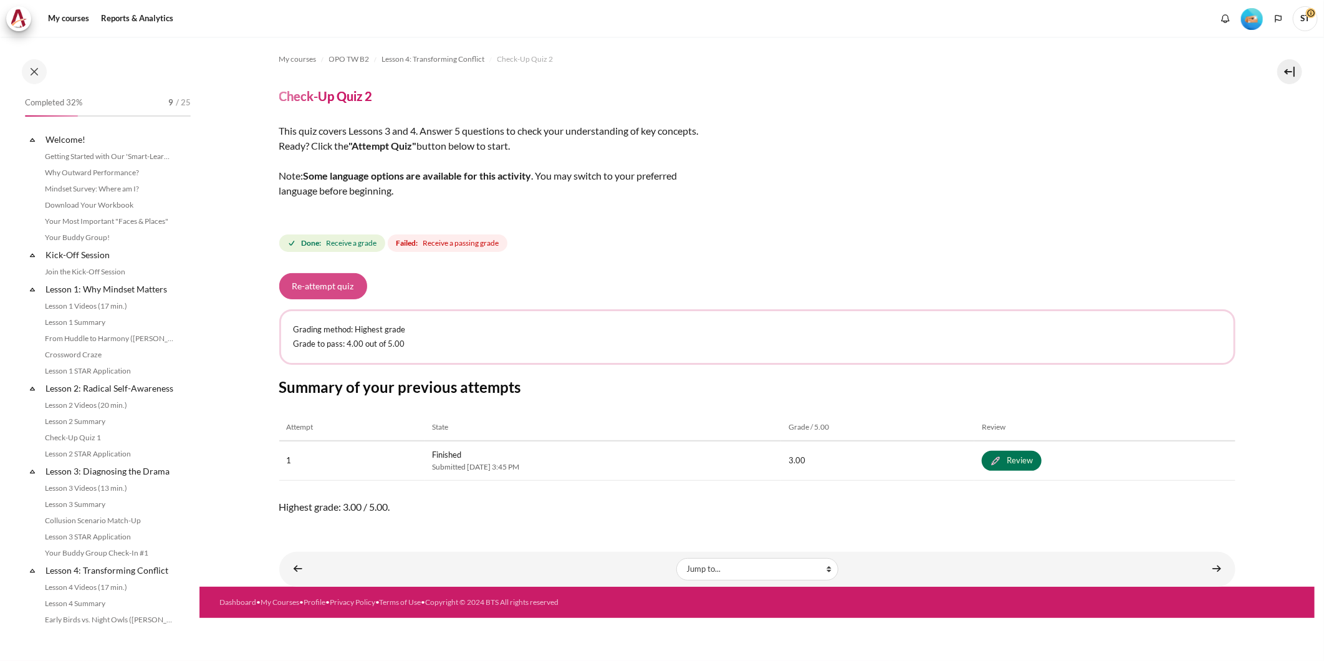
scroll to position [287, 0]
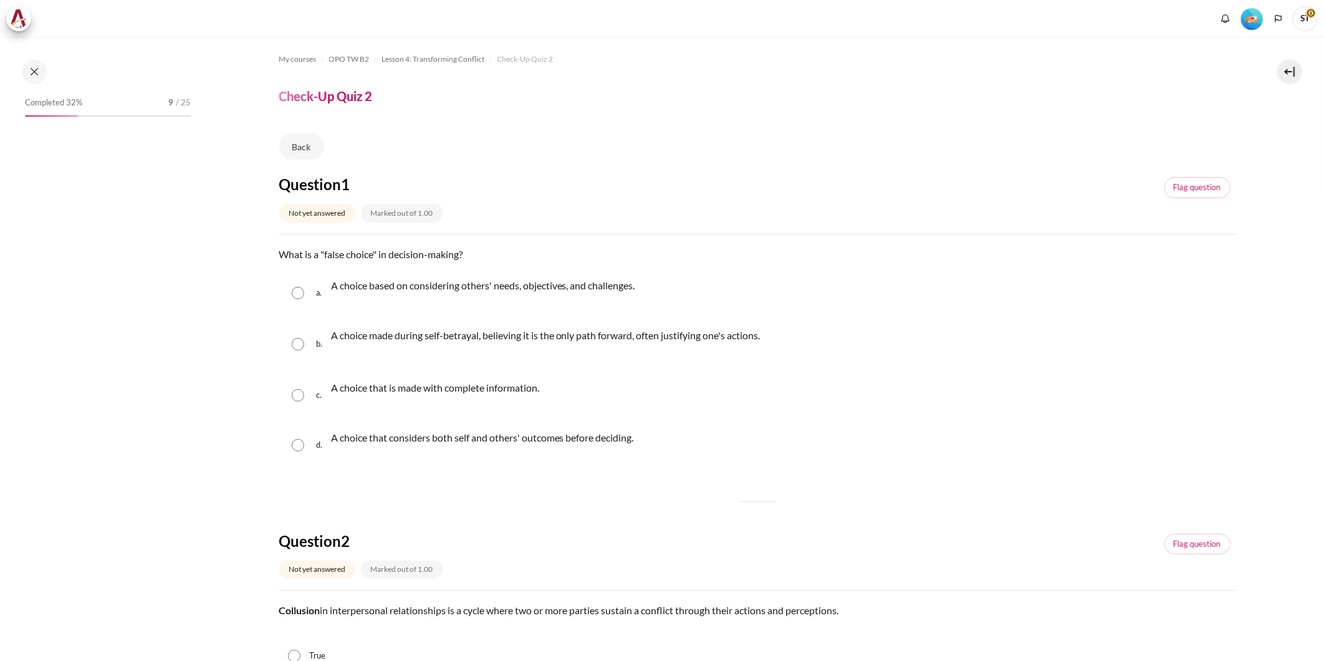
click at [452, 332] on p "A choice made during self-betrayal, believing it is the only path forward, ofte…" at bounding box center [545, 335] width 429 height 15
click at [284, 340] on div "b. A choice made during self-betrayal, believing it is the only path forward, o…" at bounding box center [757, 344] width 956 height 50
click at [296, 350] on div "b. A choice made during self-betrayal, believing it is the only path forward, o…" at bounding box center [757, 344] width 956 height 50
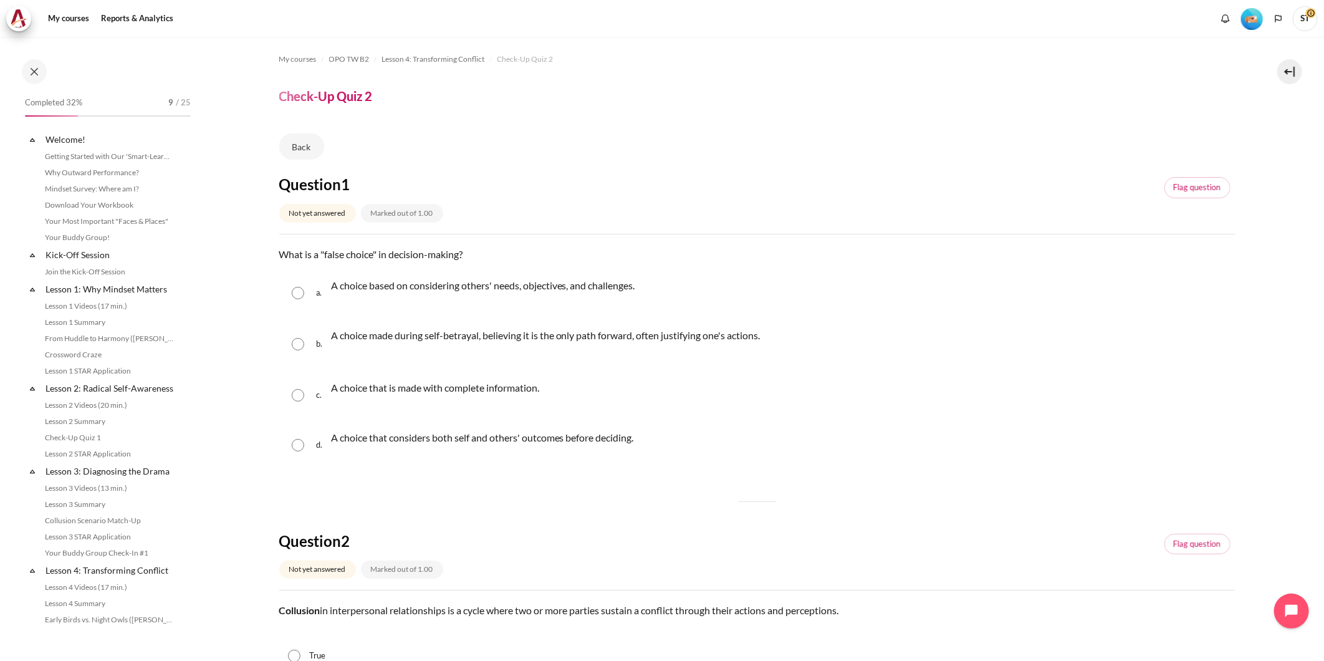
scroll to position [287, 0]
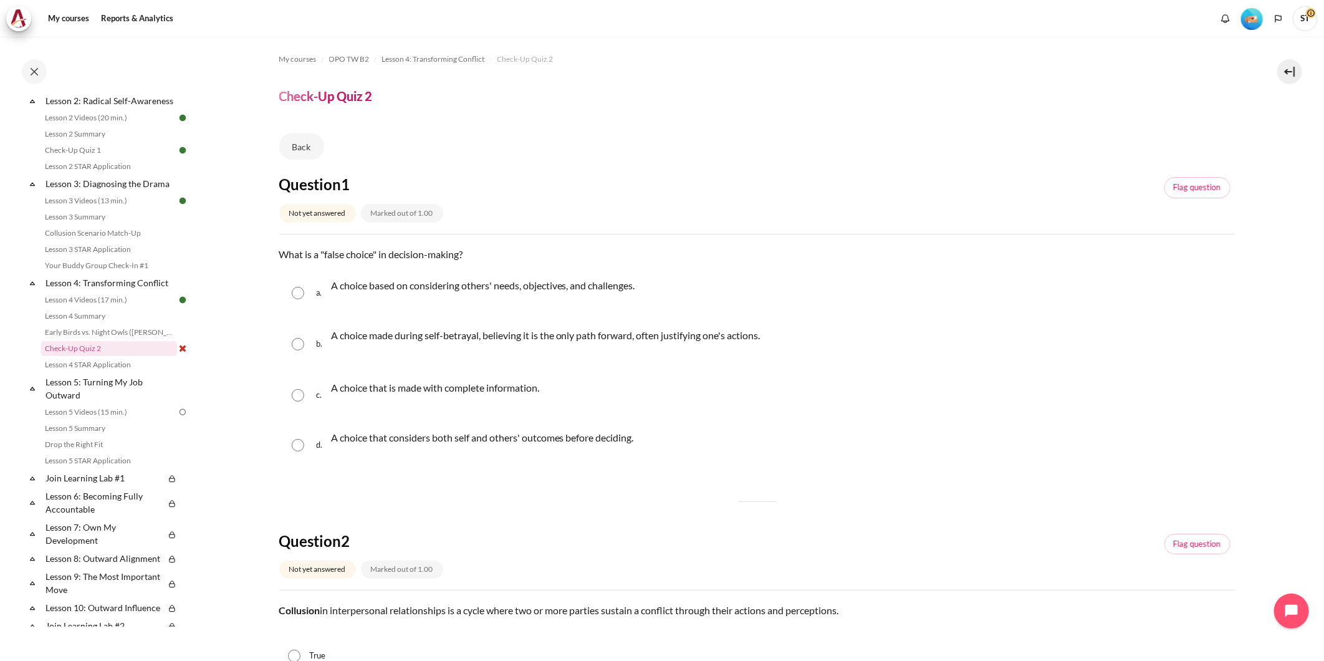
click at [299, 342] on input "Content" at bounding box center [298, 344] width 12 height 12
radio input "true"
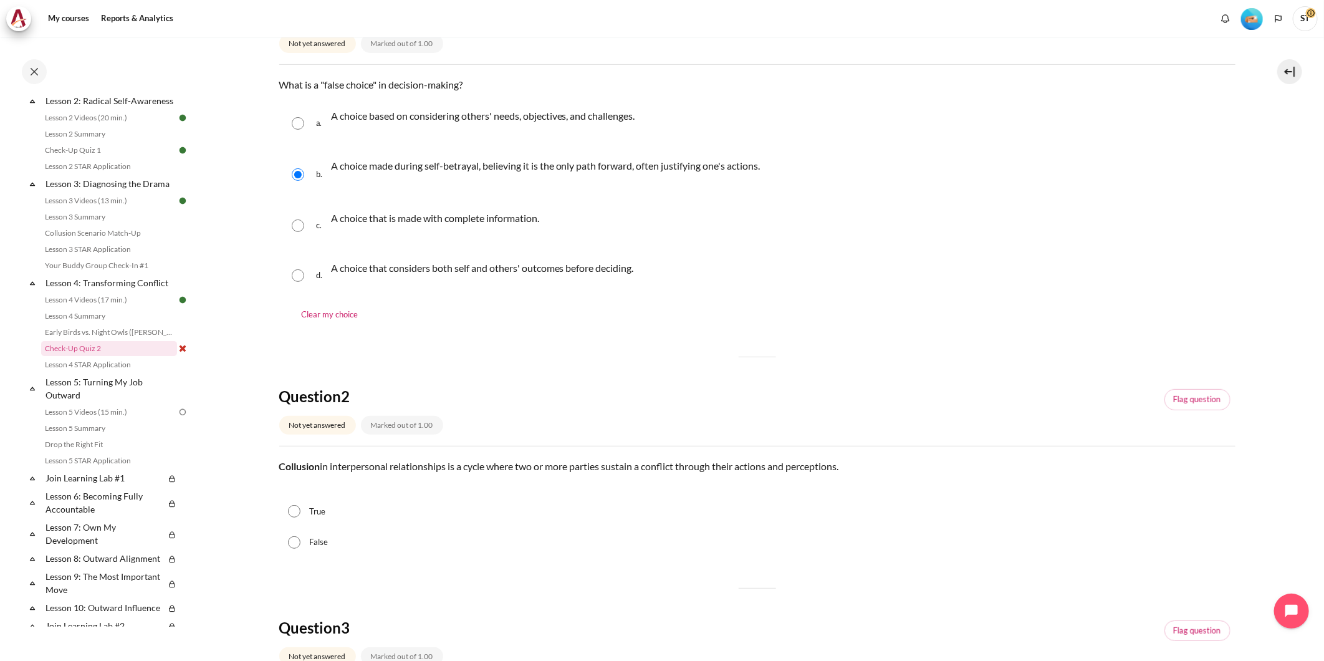
scroll to position [208, 0]
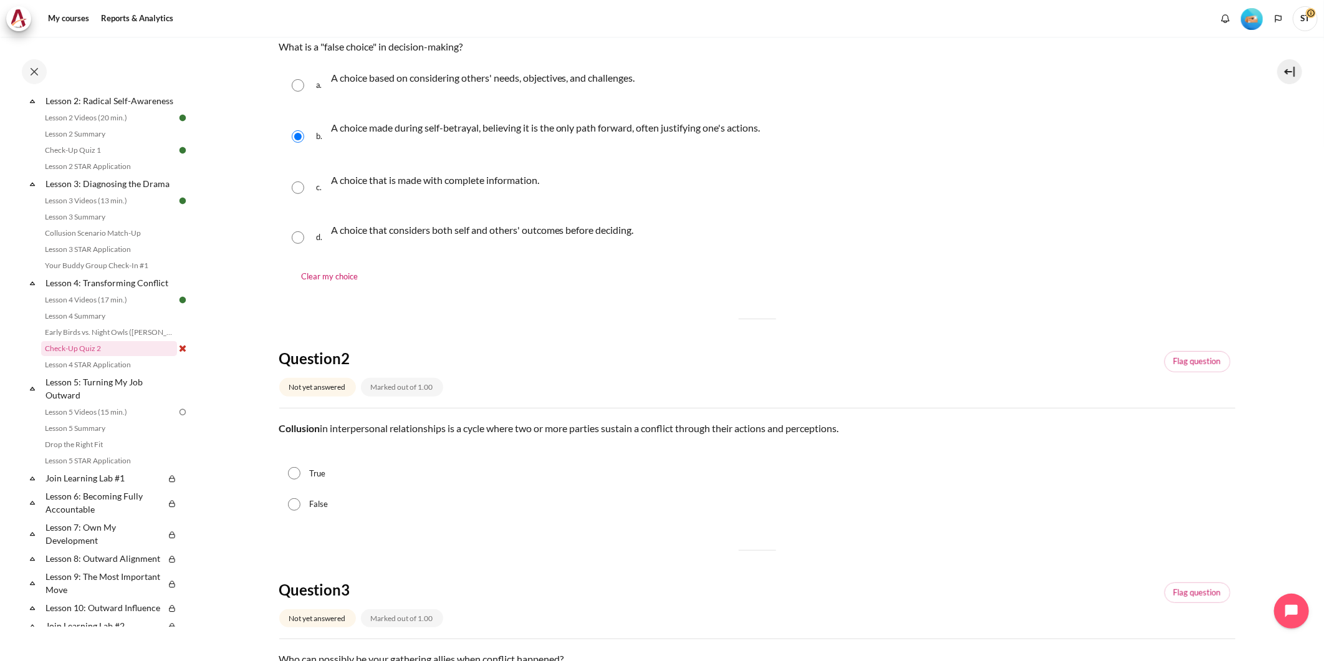
click at [321, 467] on label "True" at bounding box center [317, 473] width 16 height 12
click at [300, 467] on input "True" at bounding box center [294, 473] width 12 height 12
radio input "true"
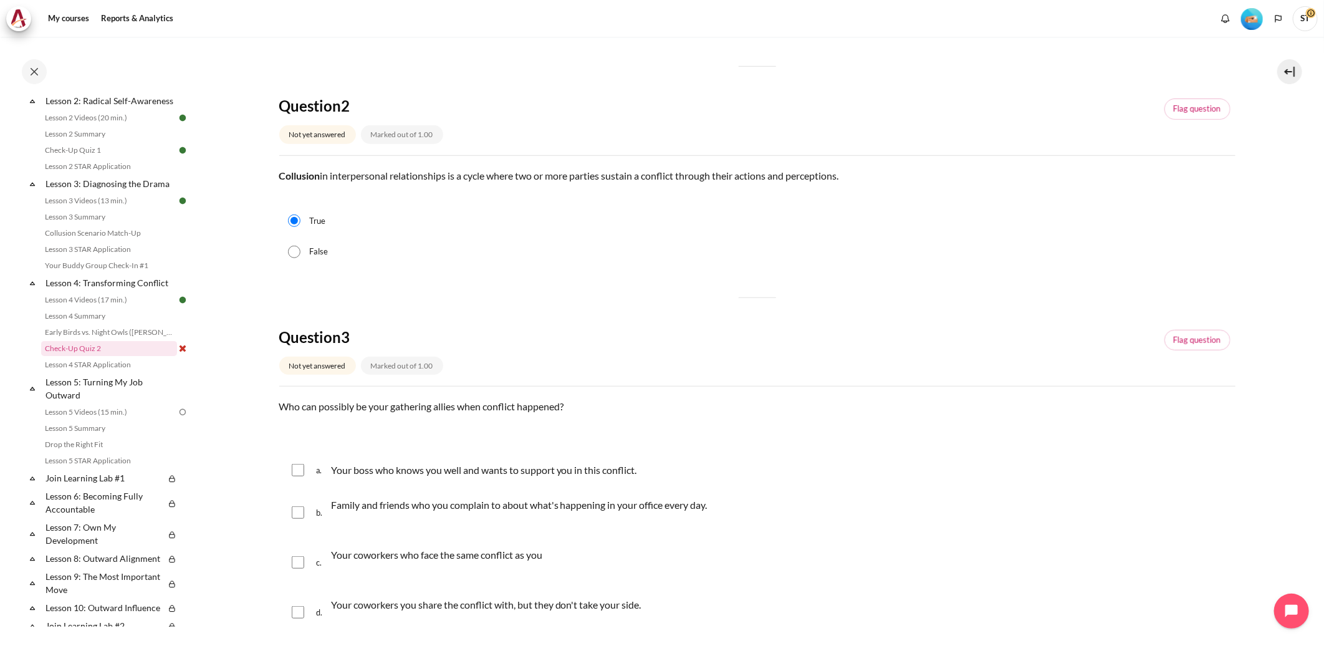
scroll to position [484, 0]
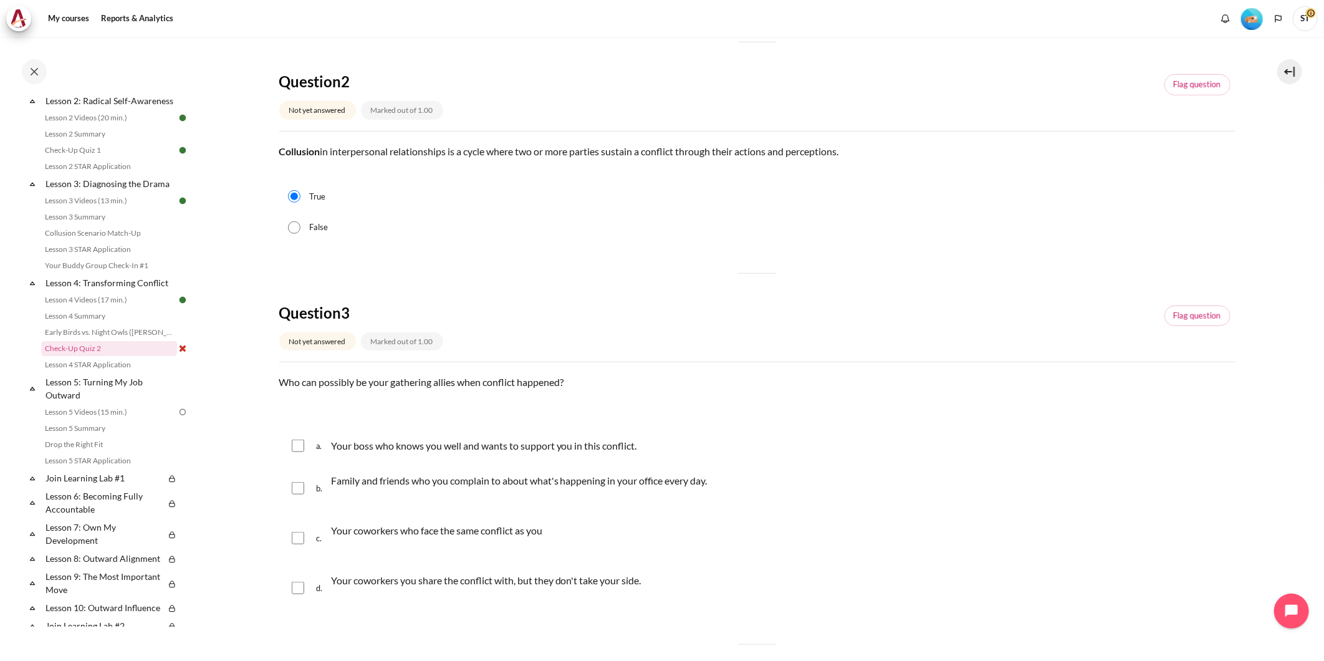
click at [482, 447] on p "Your boss who knows you well and wants to support you in this conflict." at bounding box center [484, 445] width 306 height 15
checkbox input "true"
click at [444, 476] on p "Family and friends who you complain to about what's happening in your office ev…" at bounding box center [519, 480] width 376 height 15
checkbox input "true"
click at [424, 567] on div "d. Your coworkers you share the conflict with, but they don't take your side." at bounding box center [757, 587] width 956 height 47
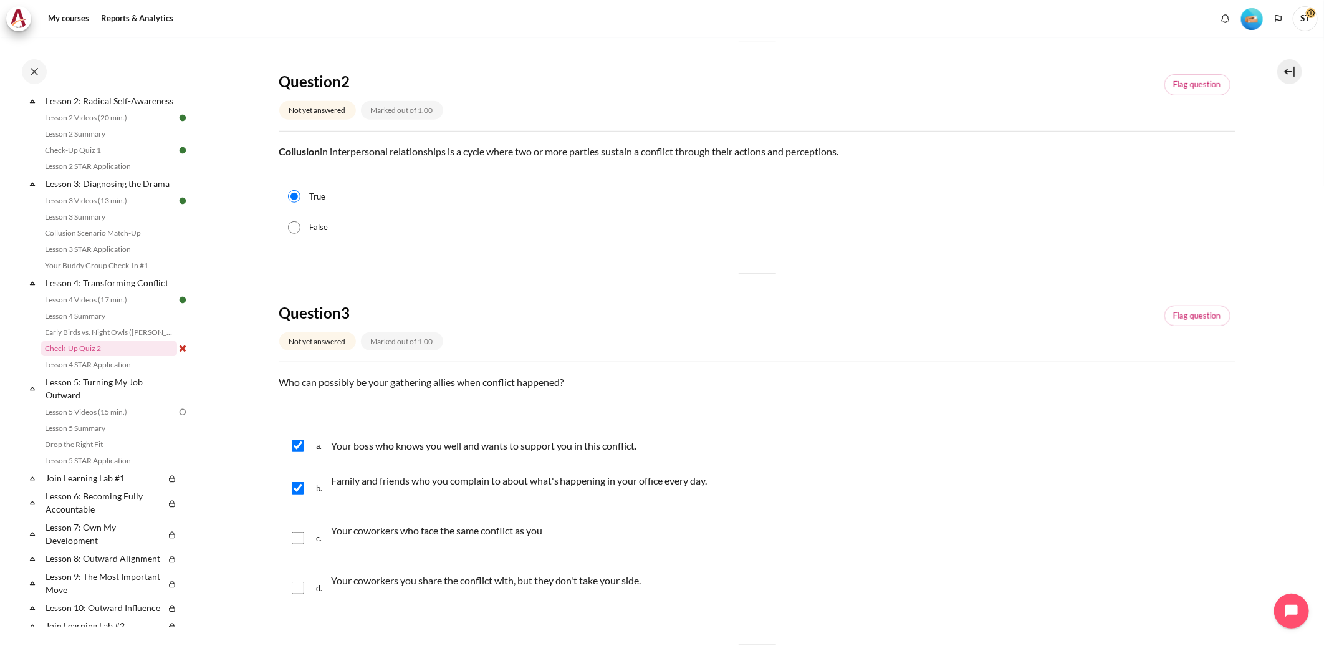
click at [430, 580] on p "Your coworkers you share the conflict with, but they don't take your side." at bounding box center [486, 588] width 310 height 30
click at [472, 576] on p "Your coworkers you share the conflict with, but they don't take your side." at bounding box center [486, 588] width 310 height 30
checkbox input "false"
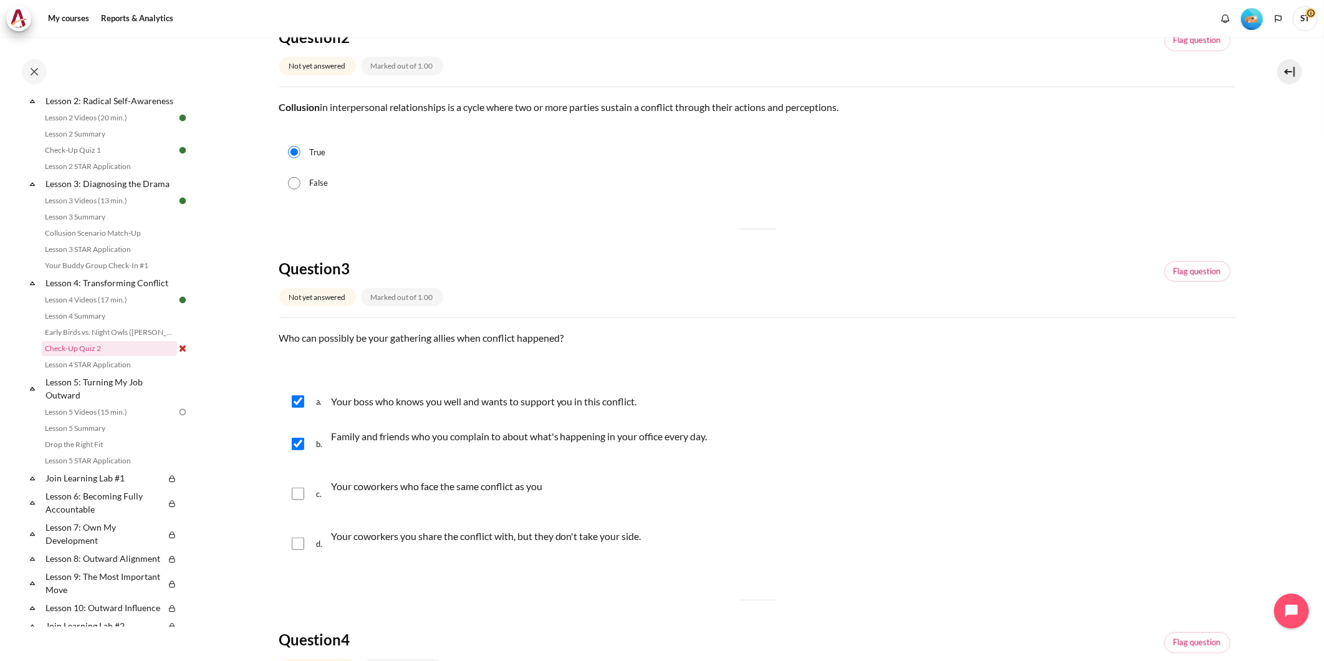
scroll to position [553, 0]
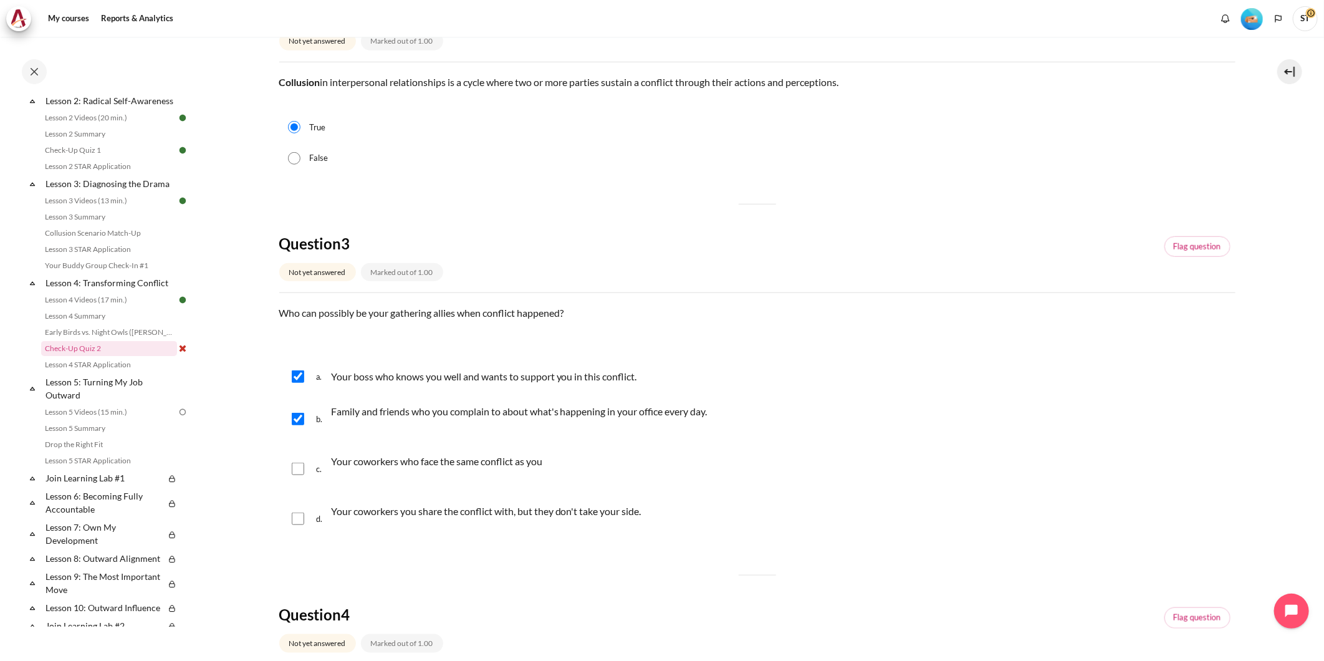
click at [490, 461] on p "Your coworkers who face the same conflict as you" at bounding box center [436, 461] width 211 height 15
checkbox input "true"
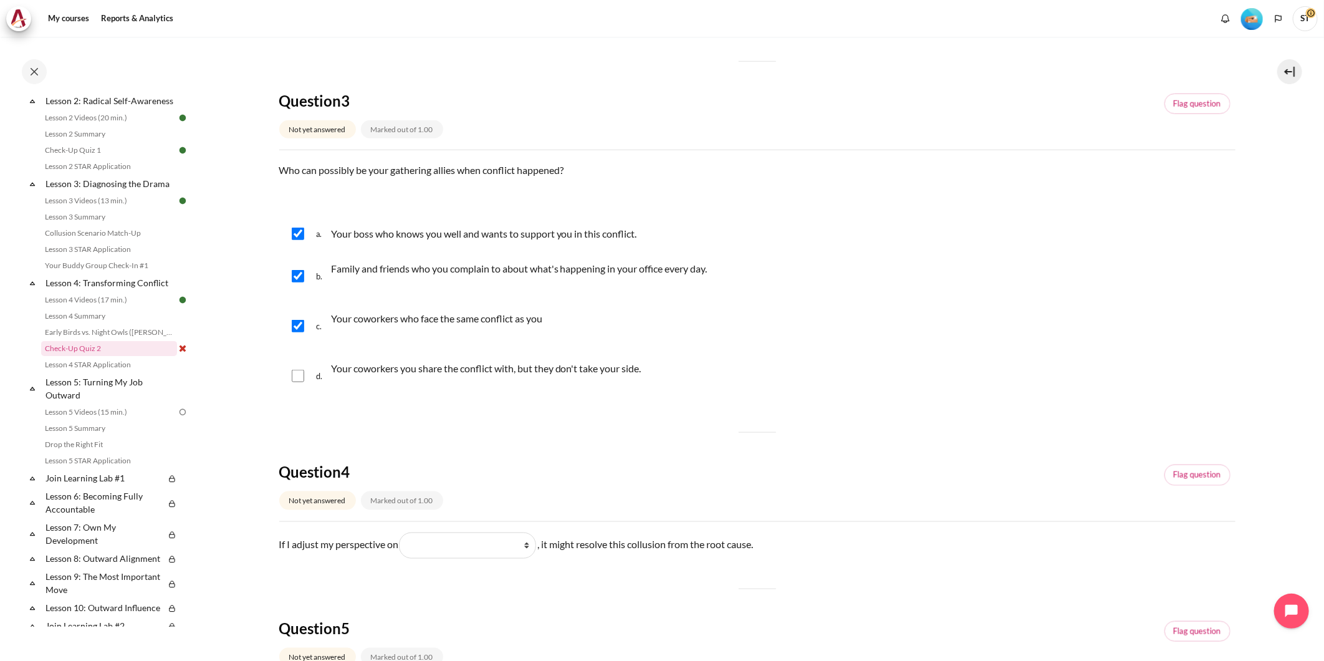
scroll to position [762, 0]
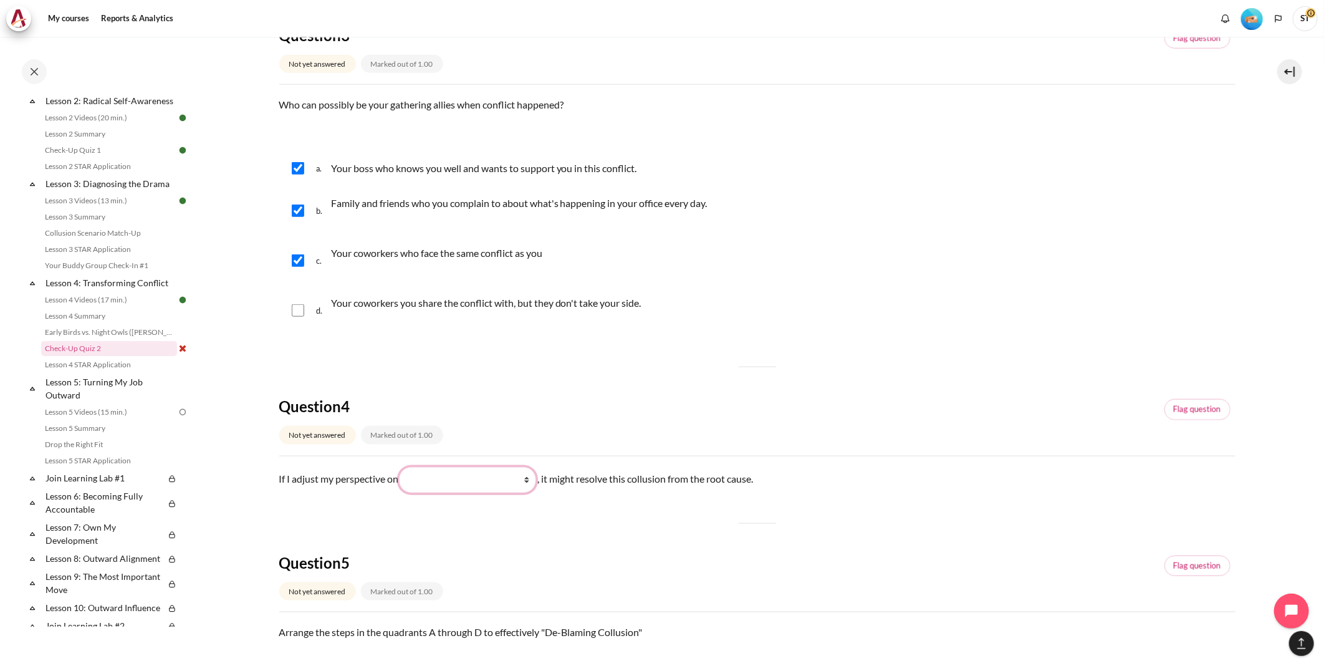
click at [459, 483] on select "What they see and feel (他们看到什么) What I do (我做了什么) What they do (他们做了什么) What I …" at bounding box center [467, 480] width 137 height 26
select select "4"
click at [401, 467] on select "What they see and feel (他们看到什么) What I do (我做了什么) What they do (他们做了什么) What I …" at bounding box center [467, 480] width 137 height 26
click at [663, 424] on div "Question 4 Not yet answered Marked out of 1.00 Flag question" at bounding box center [757, 425] width 956 height 59
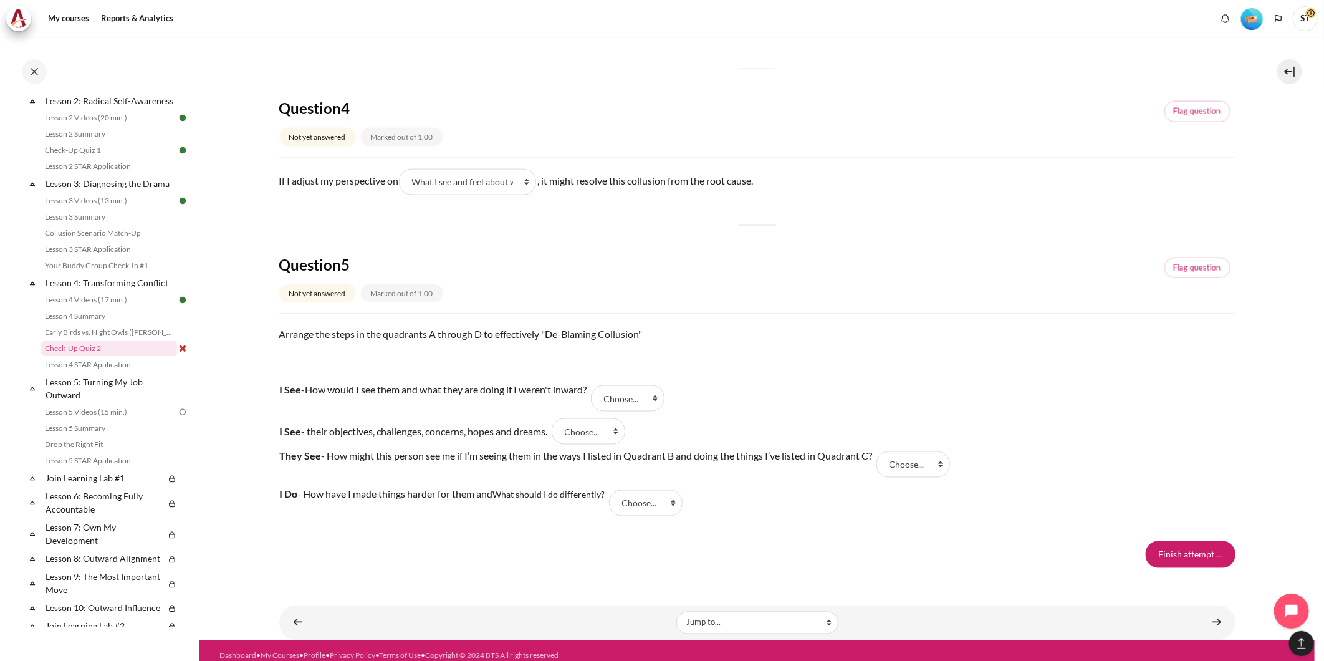
scroll to position [1070, 0]
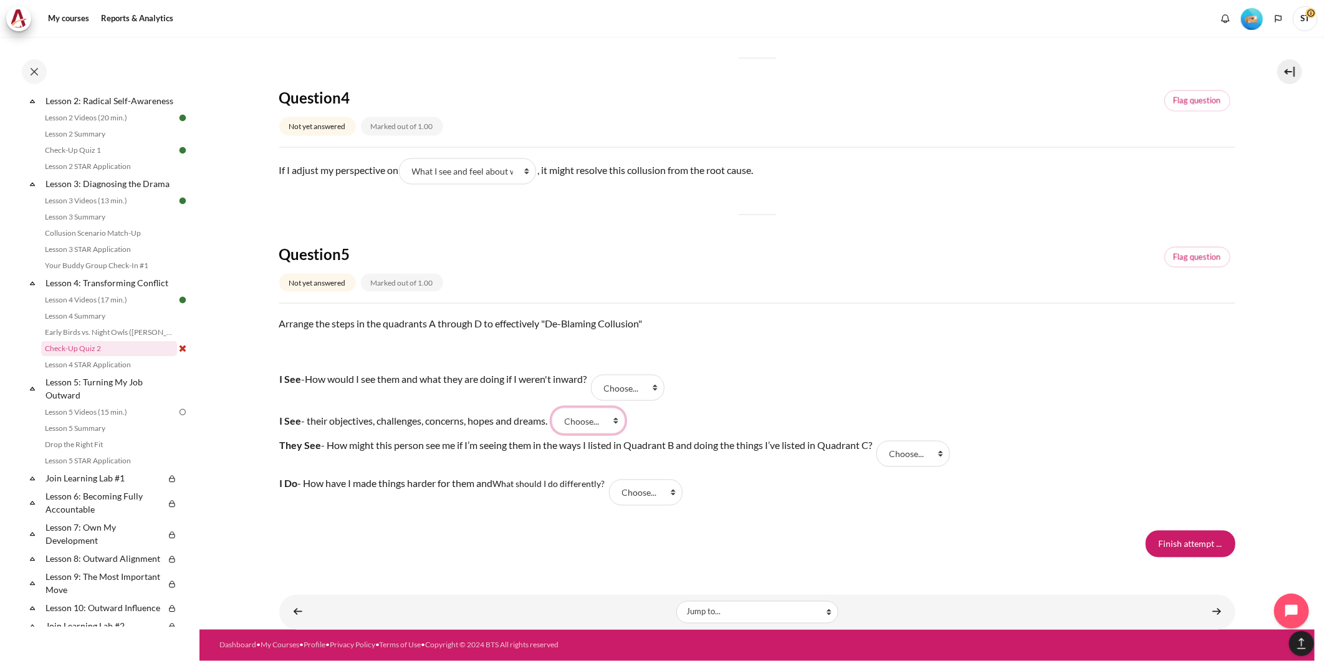
drag, startPoint x: 606, startPoint y: 427, endPoint x: 609, endPoint y: 436, distance: 9.9
click at [606, 427] on select "Choose... B C D A" at bounding box center [589, 421] width 74 height 26
select select "4"
click at [563, 408] on select "Choose... B C D A" at bounding box center [589, 421] width 74 height 26
click at [646, 383] on select "Choose... B C D A" at bounding box center [628, 388] width 74 height 26
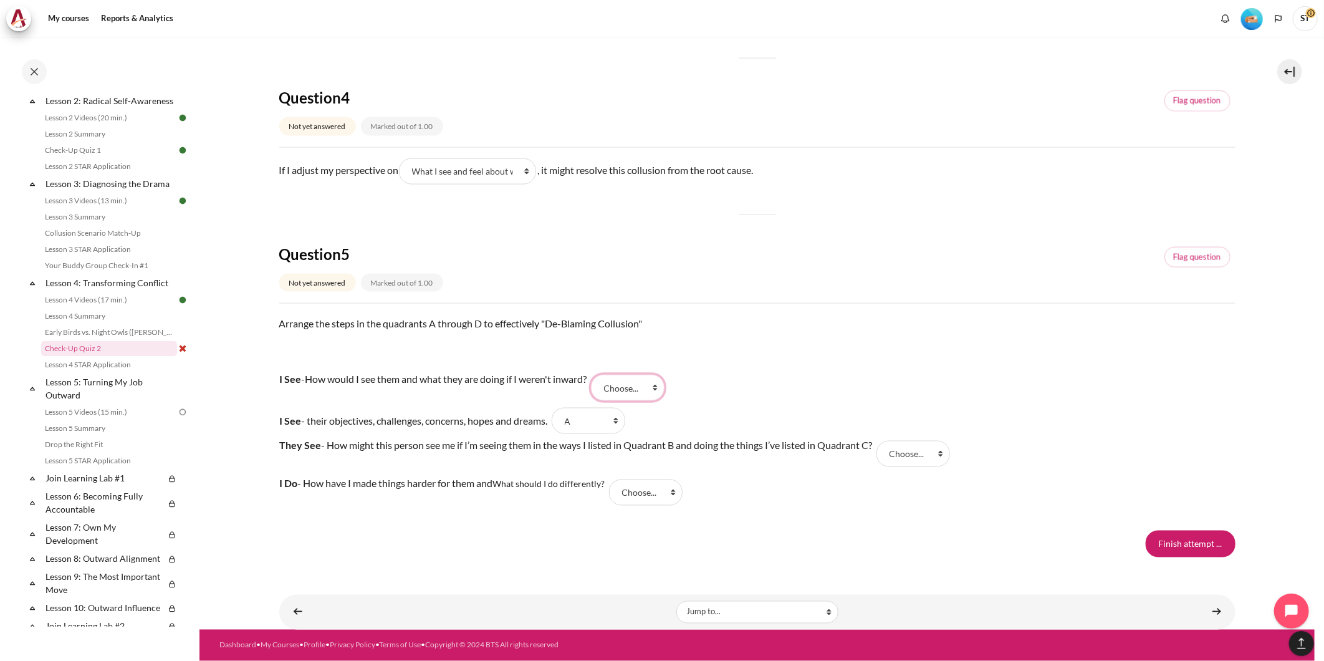
select select "1"
click at [603, 375] on select "Choose... B C D A" at bounding box center [628, 388] width 74 height 26
click at [798, 418] on tr "I See - their objectives, challenges, concerns, hopes and dreams. Answer 2 Ques…" at bounding box center [613, 420] width 669 height 27
click at [894, 456] on select "Choose... B C D A" at bounding box center [913, 454] width 74 height 26
select select "2"
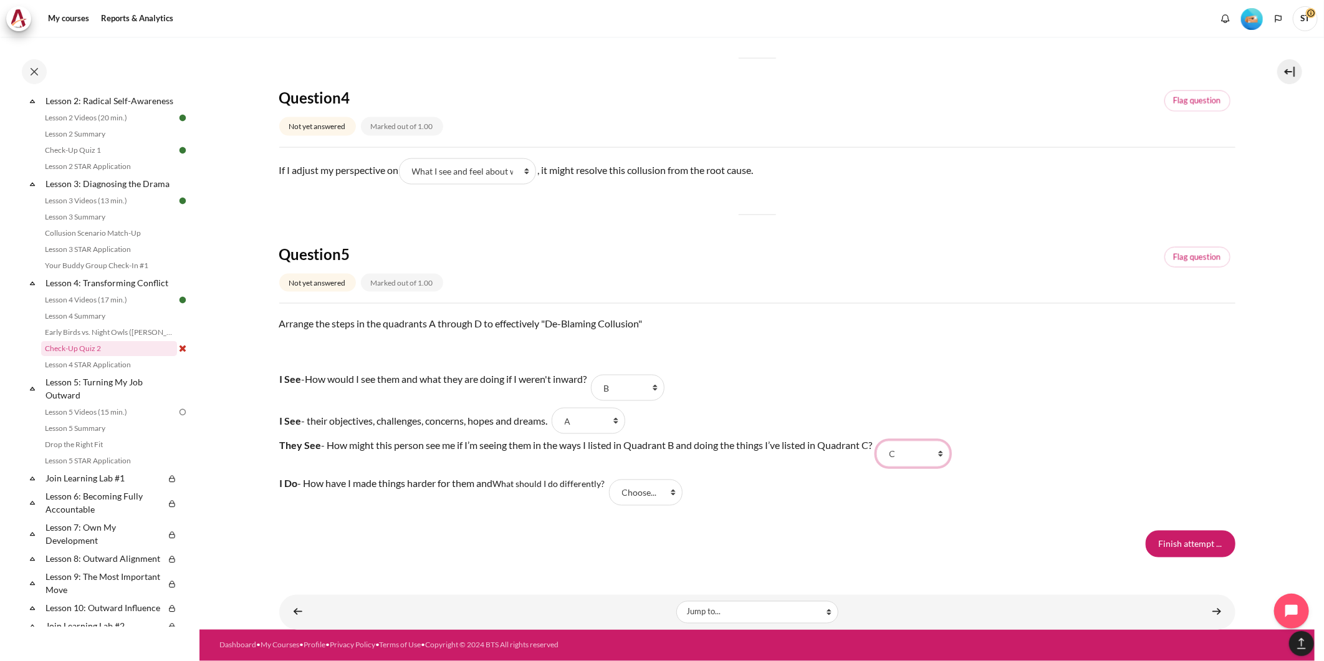
click at [881, 441] on select "Choose... B C D A" at bounding box center [913, 454] width 74 height 26
click at [651, 472] on td "They See - How might this person see me if I’m seeing them in the ways I listed…" at bounding box center [576, 453] width 594 height 39
drag, startPoint x: 663, startPoint y: 491, endPoint x: 664, endPoint y: 505, distance: 14.4
click at [663, 491] on select "Choose... B C D A" at bounding box center [646, 492] width 74 height 26
select select "3"
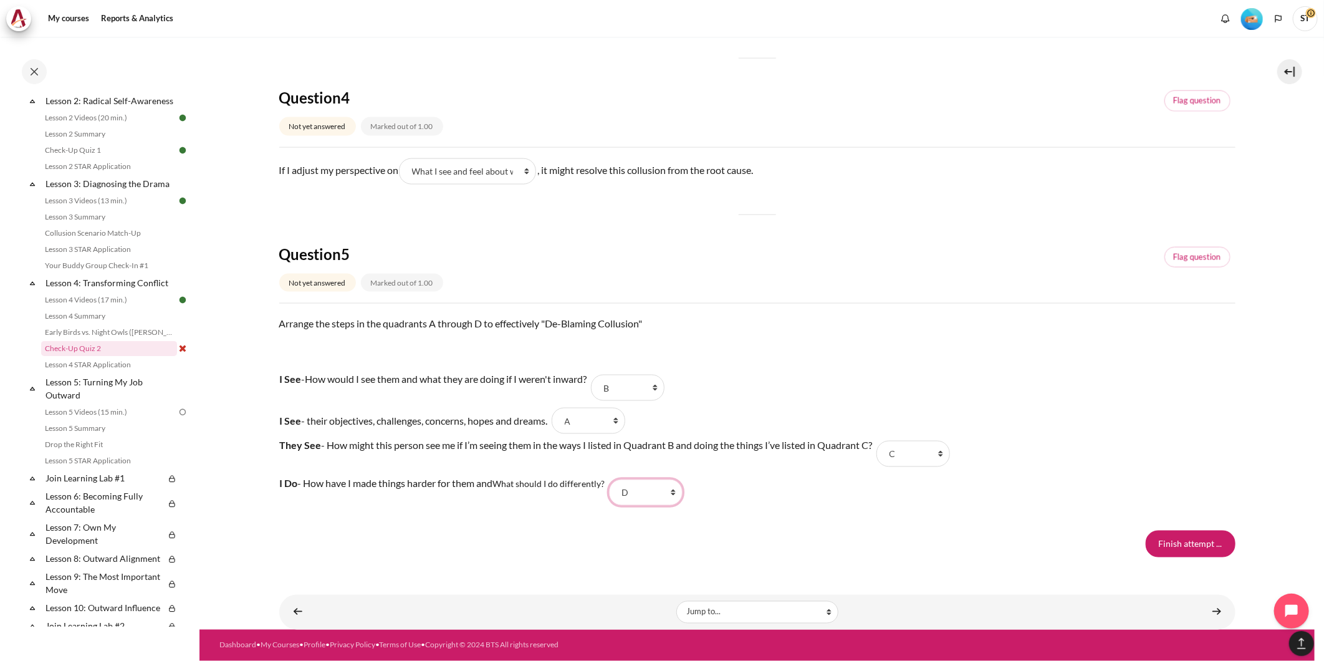
click at [612, 479] on select "Choose... B C D A" at bounding box center [646, 492] width 74 height 26
click at [936, 533] on div "Finish attempt ..." at bounding box center [757, 543] width 956 height 26
click at [1200, 553] on input "Finish attempt ..." at bounding box center [1191, 543] width 90 height 26
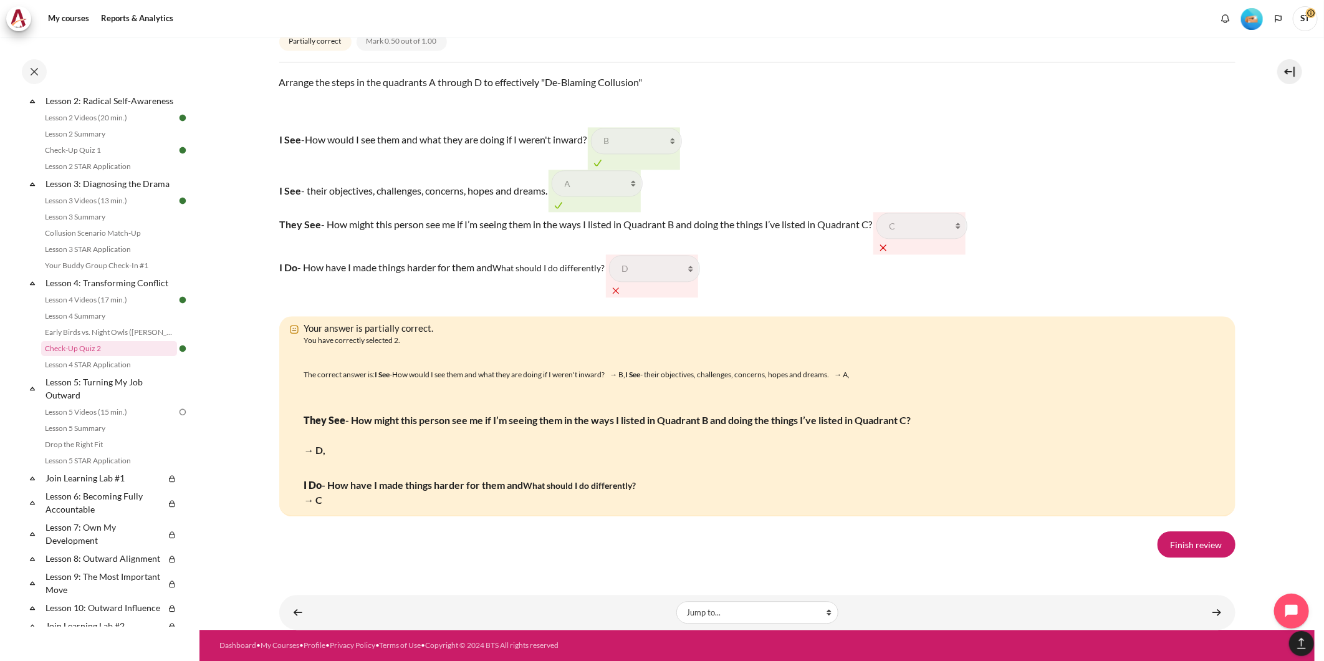
scroll to position [2313, 0]
click at [1183, 534] on link "Finish review" at bounding box center [1196, 544] width 78 height 26
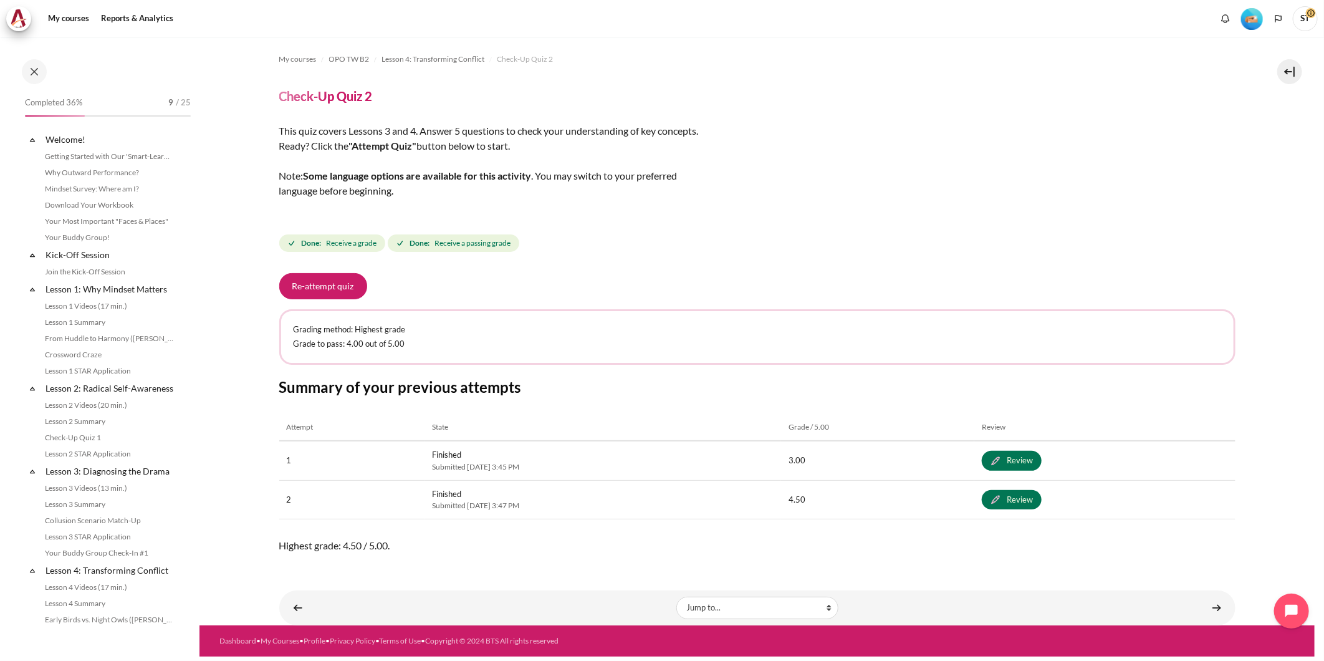
scroll to position [287, 0]
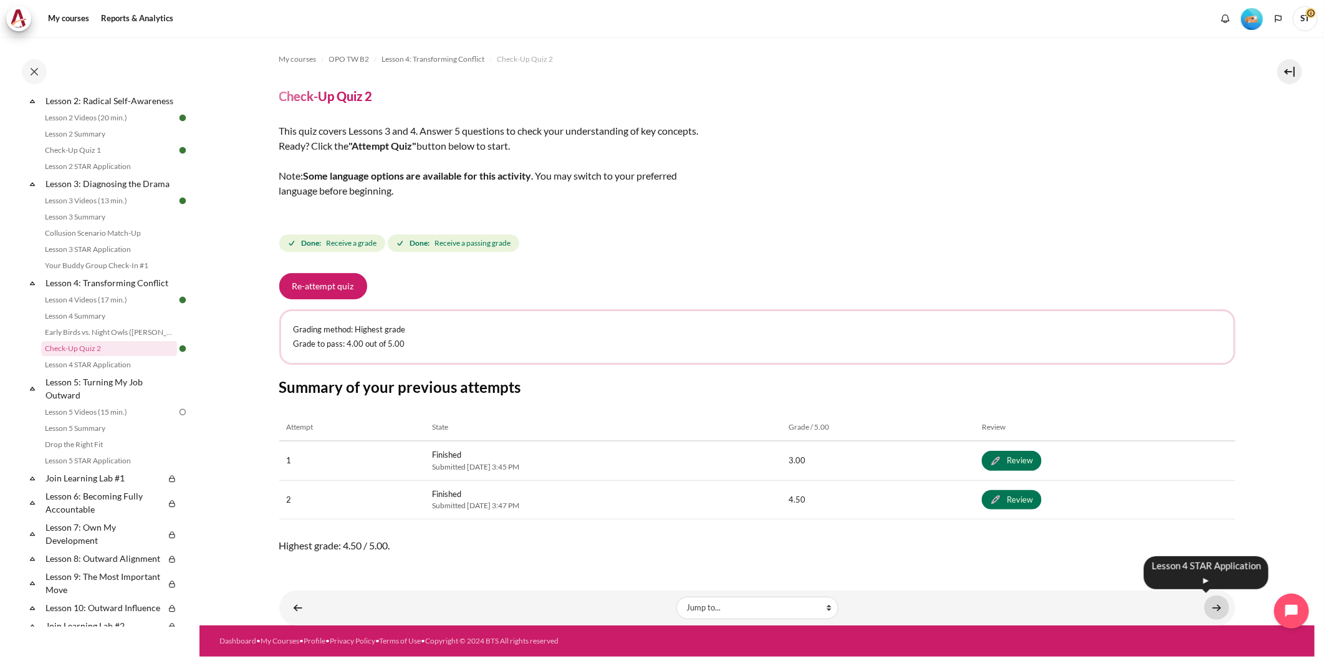
click at [1211, 601] on link "Content" at bounding box center [1216, 607] width 25 height 24
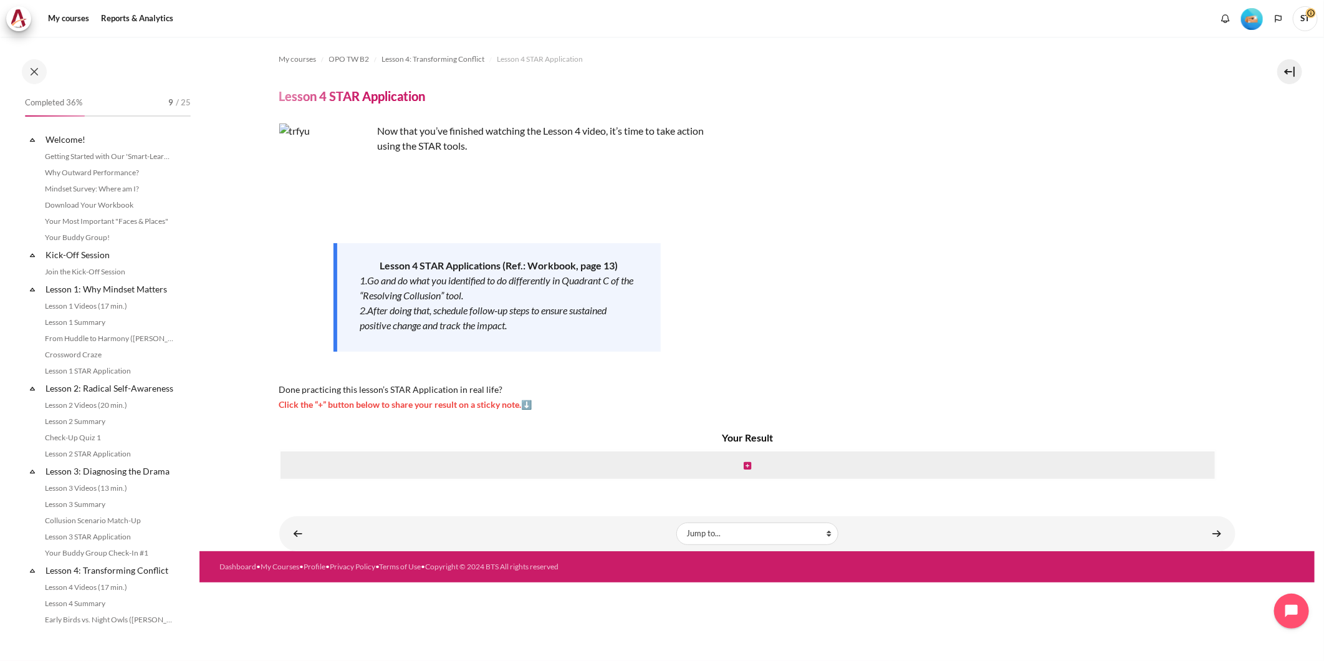
scroll to position [303, 0]
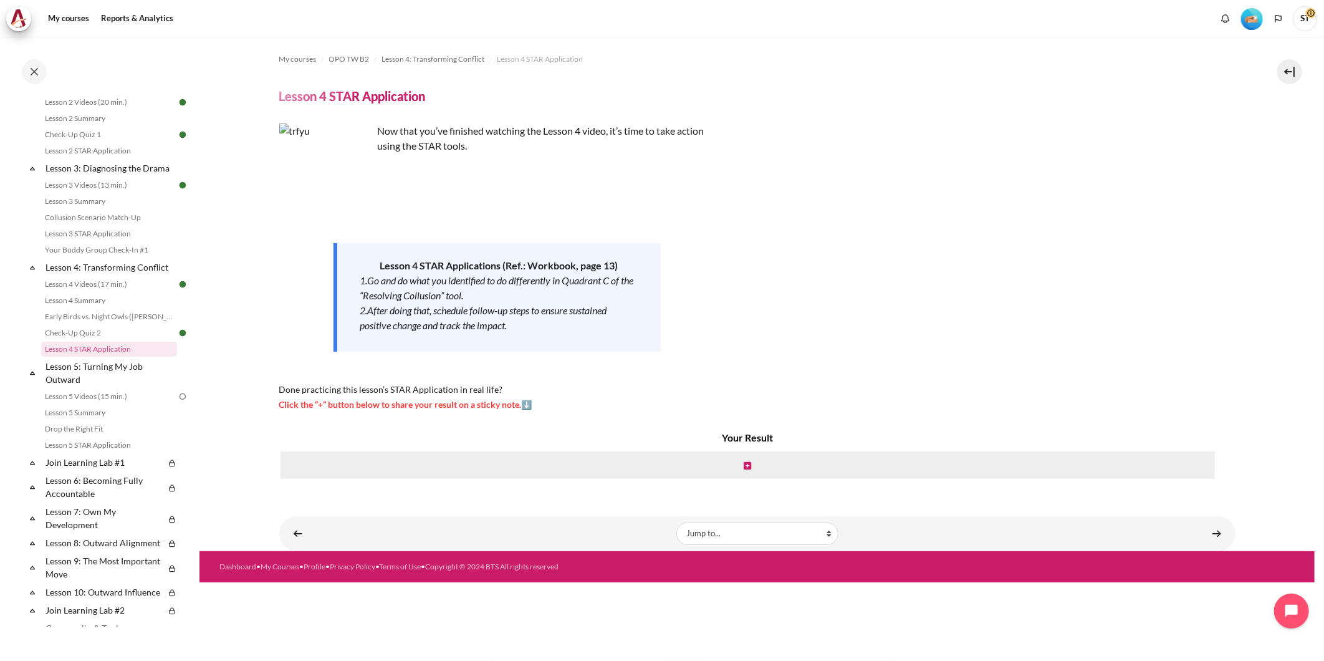
click at [524, 406] on span "Click the “+” button below to share your result on a sticky note.⬇️" at bounding box center [405, 404] width 253 height 11
click at [753, 458] on div "Content" at bounding box center [747, 465] width 937 height 30
click at [745, 465] on icon "Content" at bounding box center [747, 465] width 7 height 9
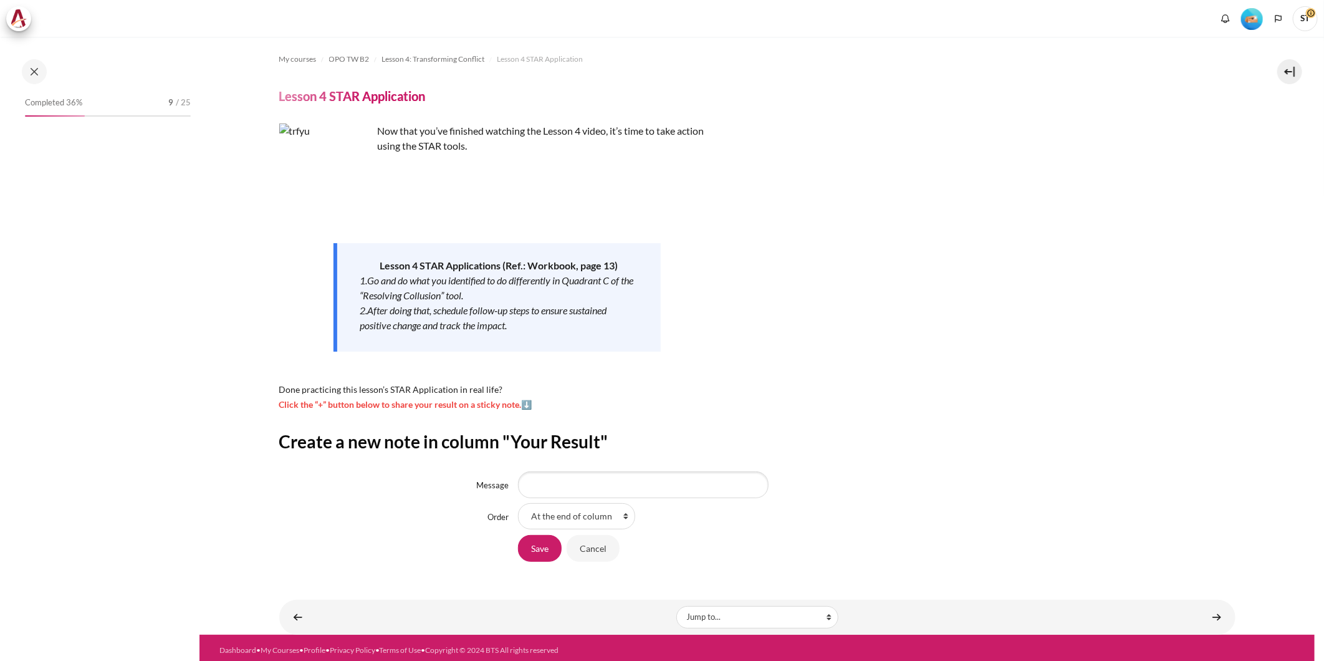
scroll to position [5, 0]
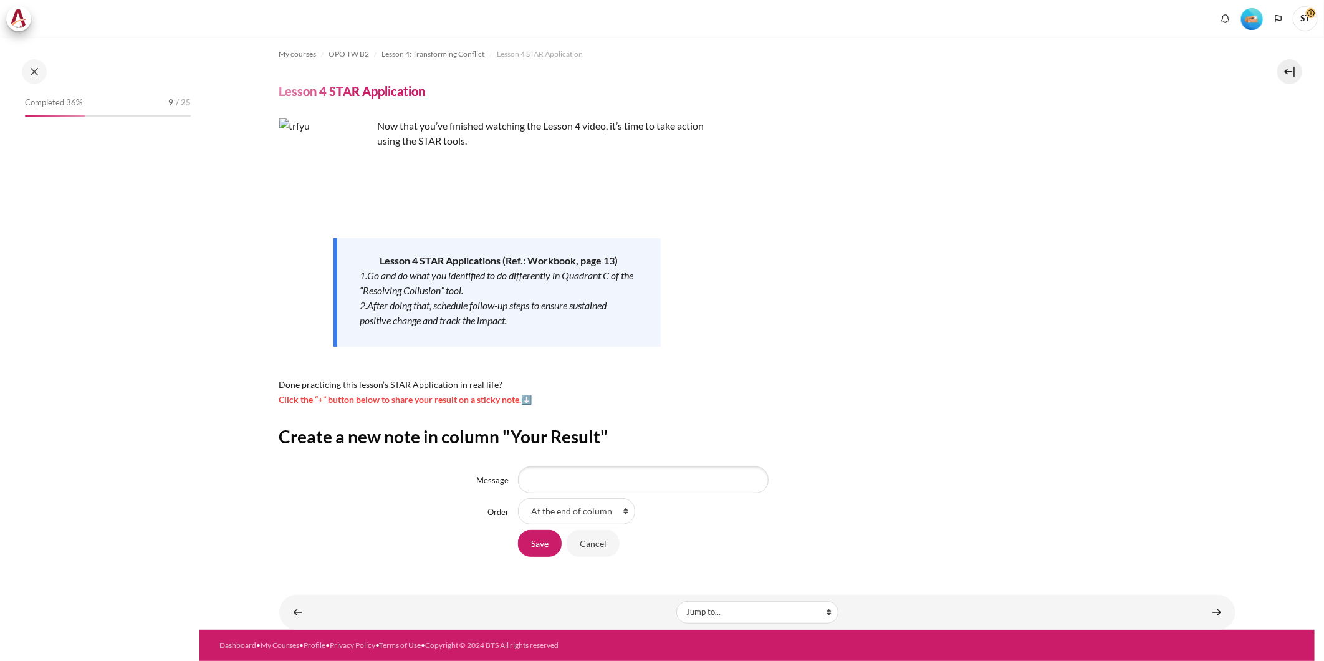
click at [898, 431] on h2 "Create a new note in column "Your Result"" at bounding box center [757, 436] width 956 height 22
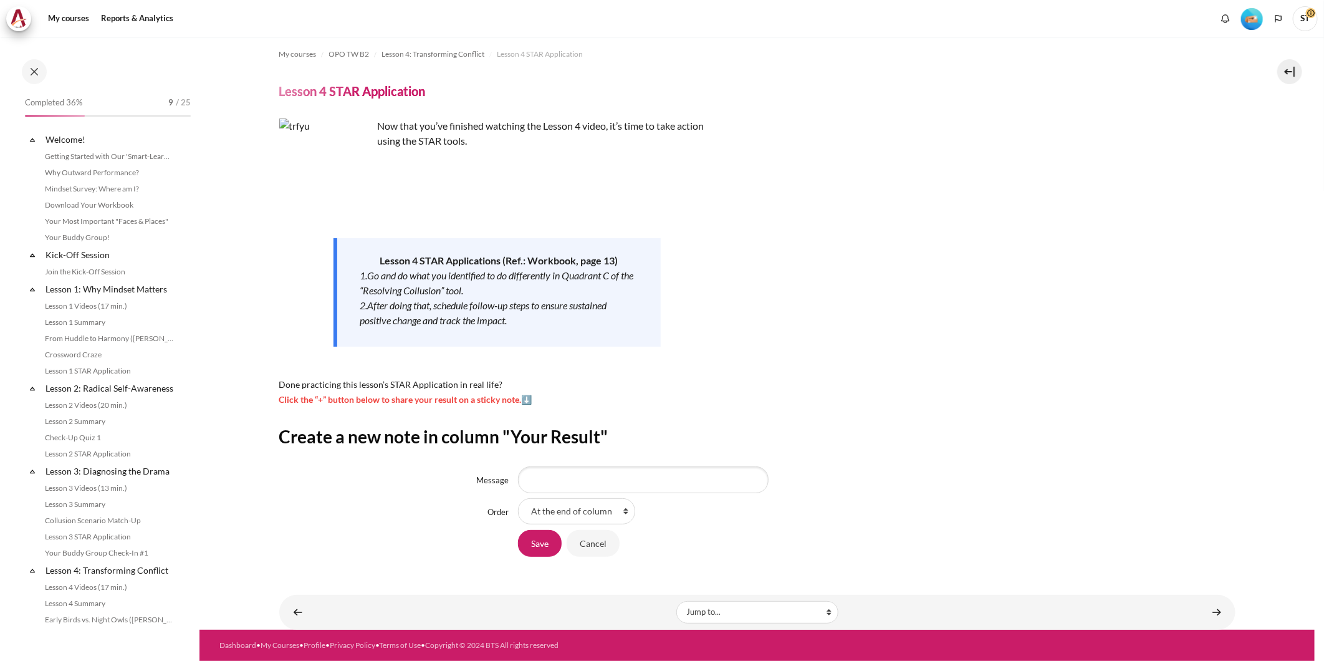
scroll to position [303, 0]
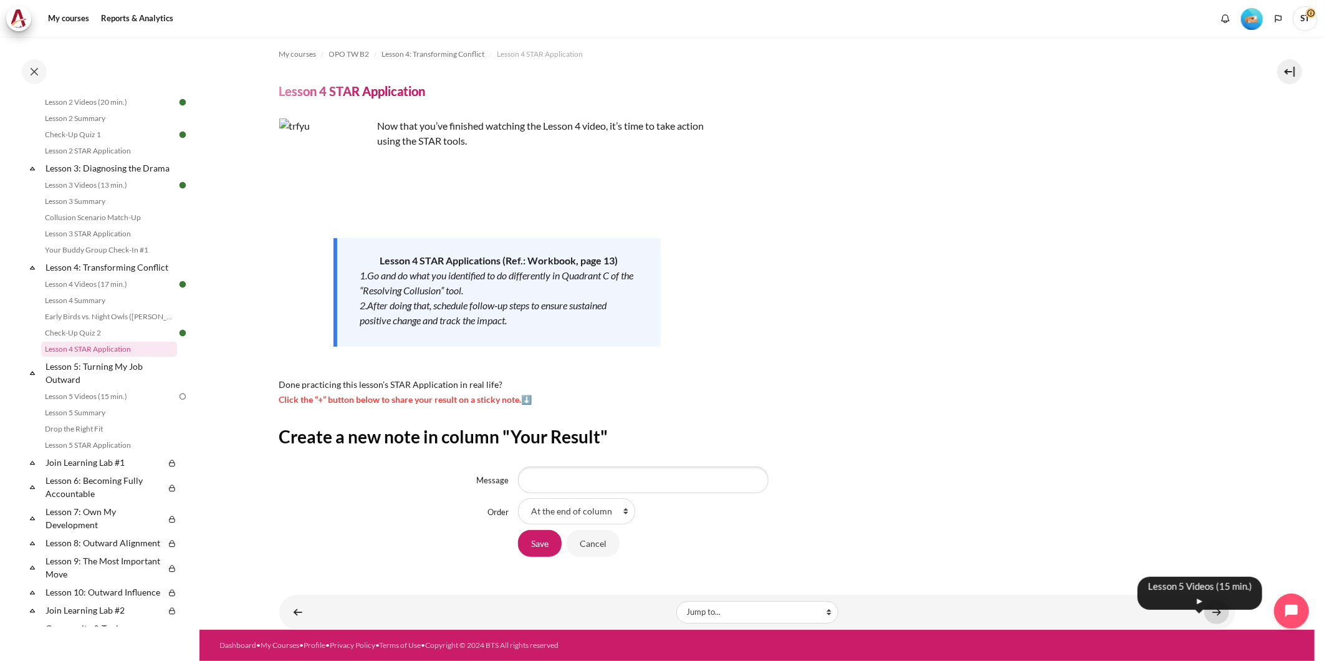
click at [1220, 613] on link "Content" at bounding box center [1216, 612] width 25 height 24
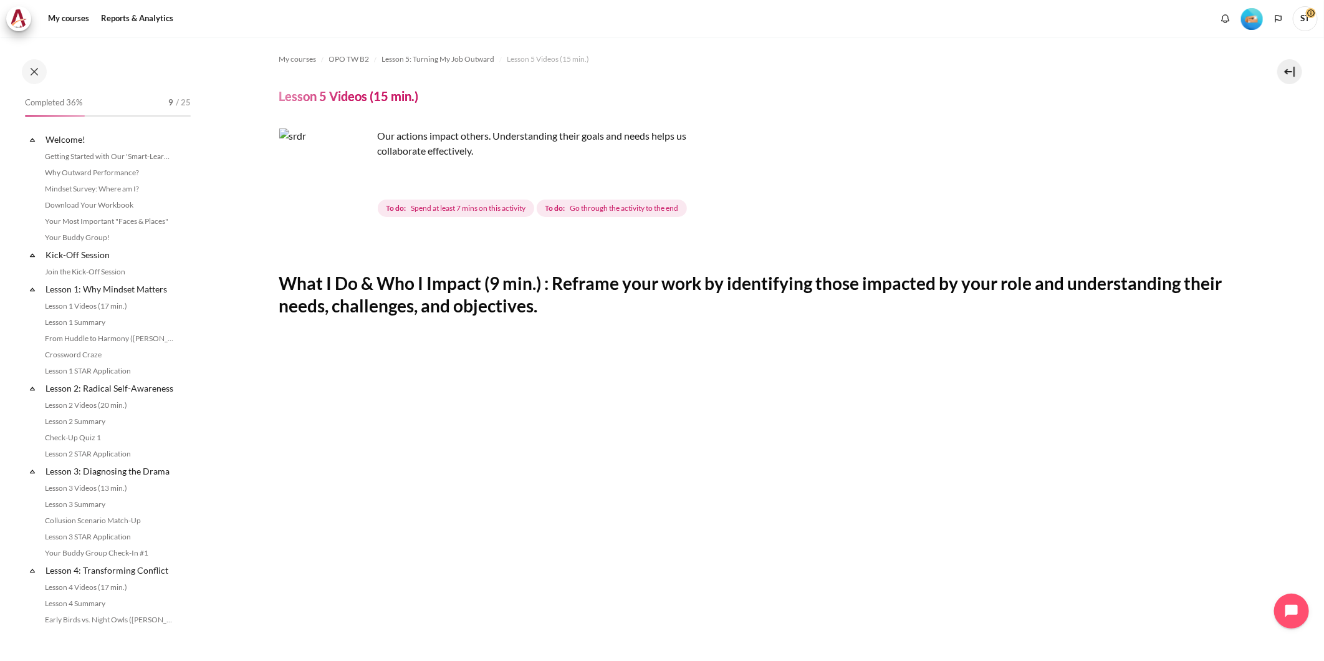
scroll to position [351, 0]
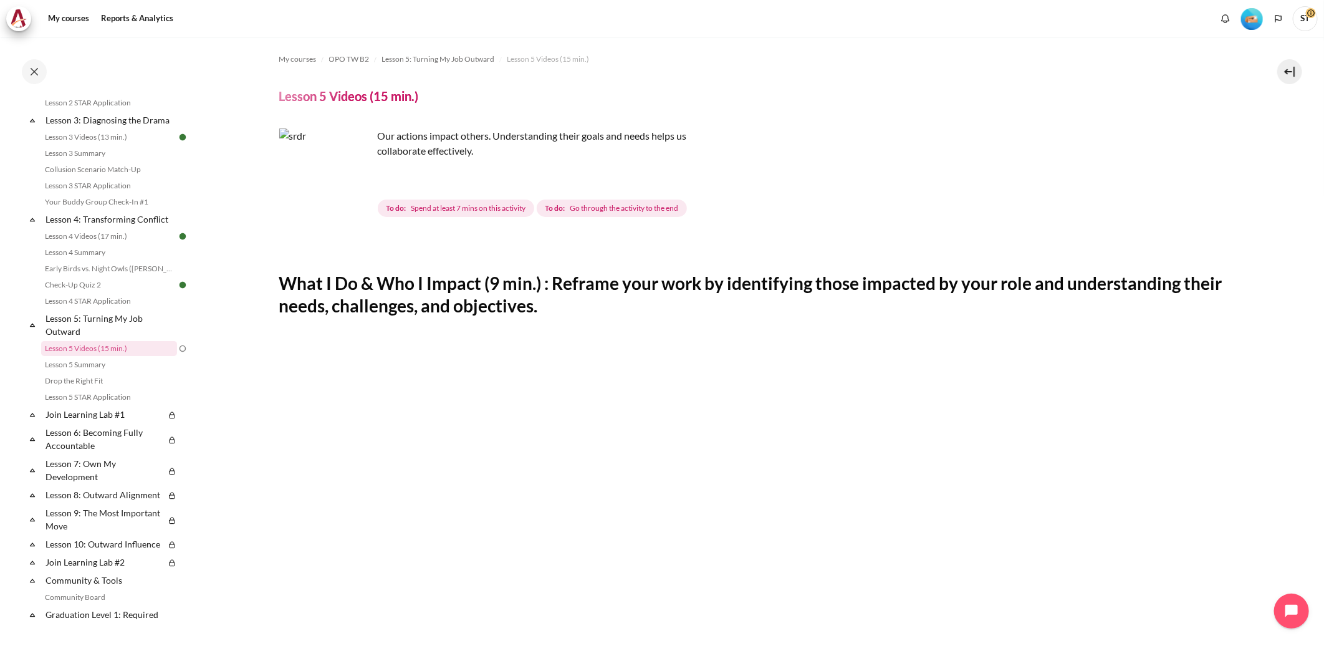
click at [1092, 281] on h2 "What I Do & Who I Impact (9 min.) : Reframe your work by identifying those impa…" at bounding box center [757, 294] width 956 height 45
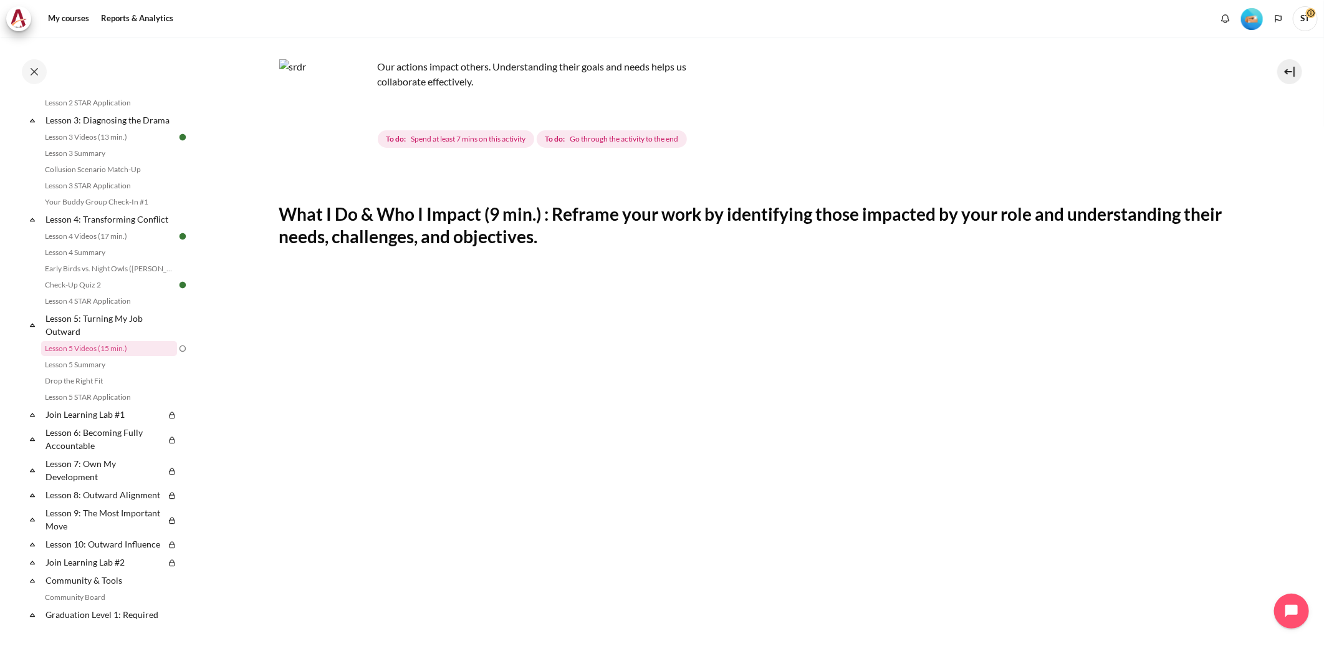
click at [795, 216] on h2 "What I Do & Who I Impact (9 min.) : Reframe your work by identifying those impa…" at bounding box center [757, 225] width 956 height 45
drag, startPoint x: 795, startPoint y: 216, endPoint x: 737, endPoint y: 243, distance: 64.1
click at [737, 243] on h2 "What I Do & Who I Impact (9 min.) : Reframe your work by identifying those impa…" at bounding box center [757, 225] width 956 height 45
click at [744, 217] on h2 "What I Do & Who I Impact (9 min.) : Reframe your work by identifying those impa…" at bounding box center [757, 225] width 956 height 45
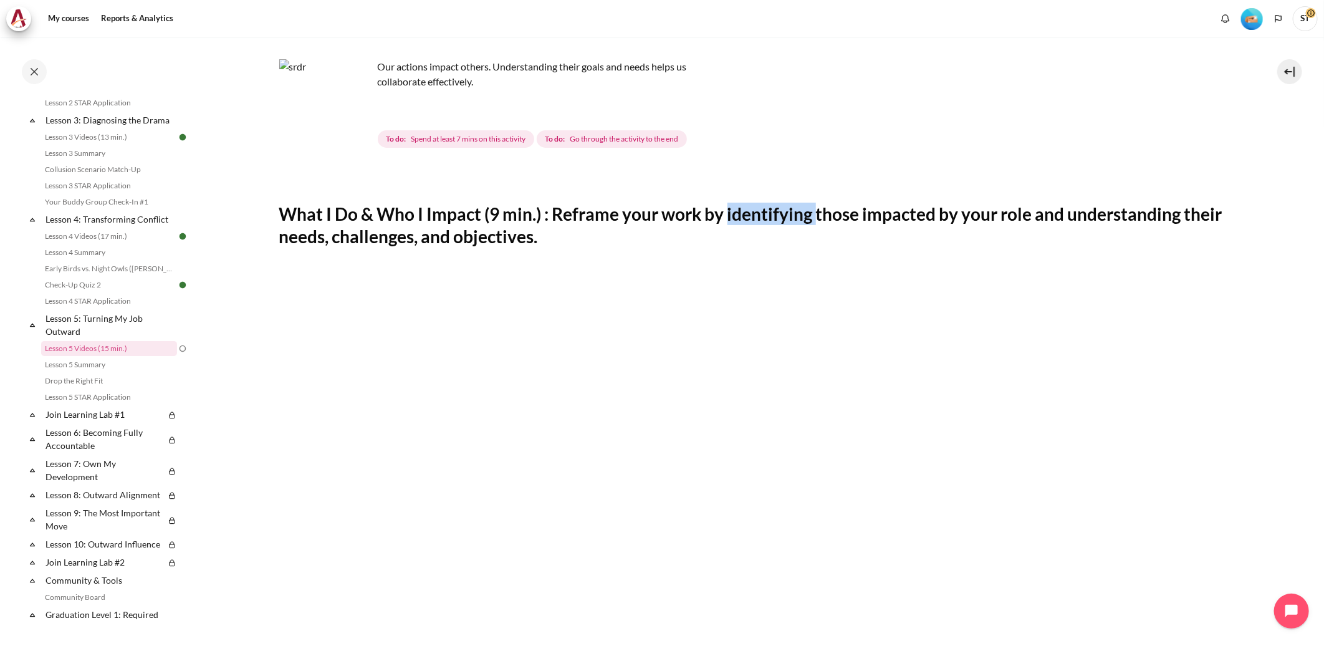
click at [744, 217] on h2 "What I Do & Who I Impact (9 min.) : Reframe your work by identifying those impa…" at bounding box center [757, 225] width 956 height 45
drag, startPoint x: 744, startPoint y: 217, endPoint x: 733, endPoint y: 240, distance: 25.4
click at [733, 240] on h2 "What I Do & Who I Impact (9 min.) : Reframe your work by identifying those impa…" at bounding box center [757, 225] width 956 height 45
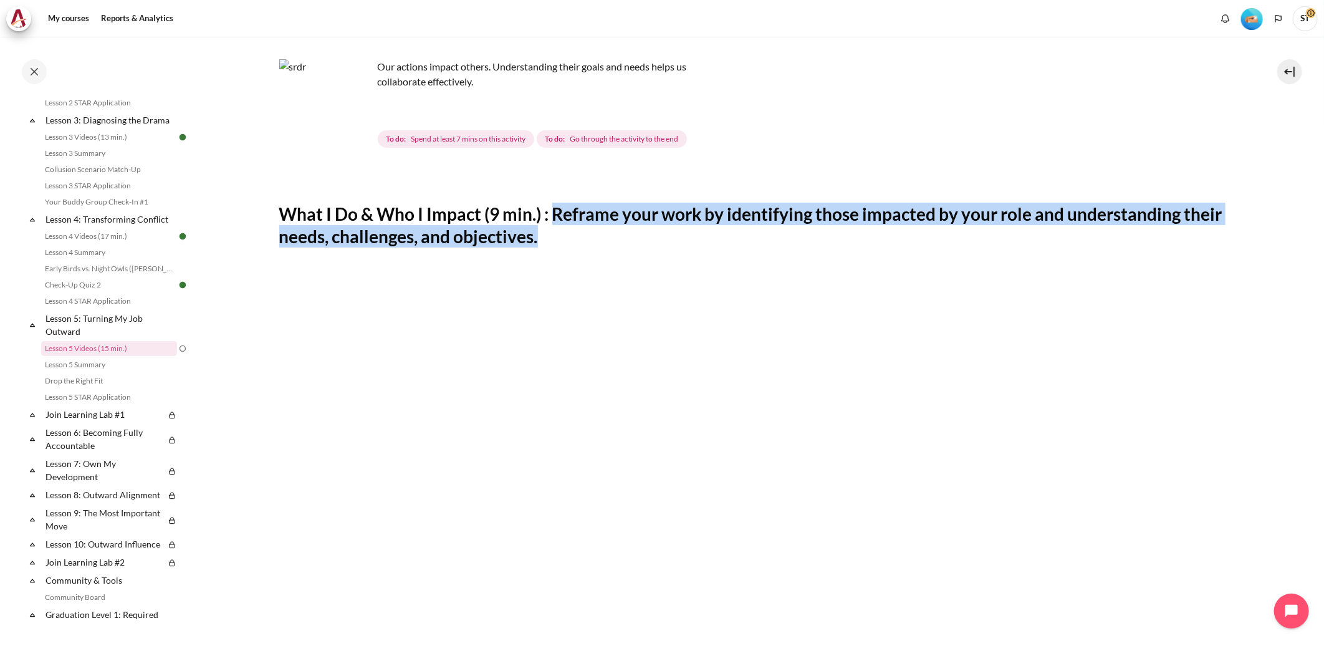
drag, startPoint x: 555, startPoint y: 212, endPoint x: 564, endPoint y: 229, distance: 19.5
click at [564, 229] on h2 "What I Do & Who I Impact (9 min.) : Reframe your work by identifying those impa…" at bounding box center [757, 225] width 956 height 45
drag, startPoint x: 557, startPoint y: 215, endPoint x: 557, endPoint y: 237, distance: 22.4
click at [557, 237] on h2 "What I Do & Who I Impact (9 min.) : Reframe your work by identifying those impa…" at bounding box center [757, 225] width 956 height 45
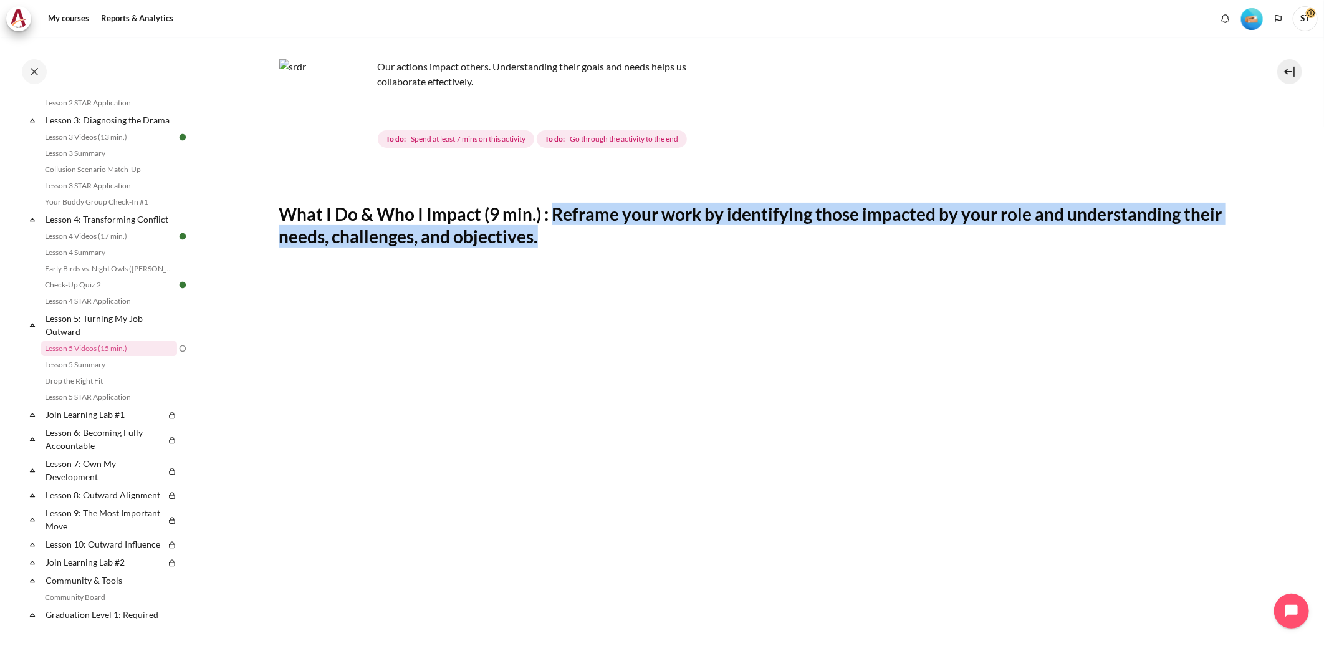
click at [557, 237] on h2 "What I Do & Who I Impact (9 min.) : Reframe your work by identifying those impa…" at bounding box center [757, 225] width 956 height 45
drag, startPoint x: 555, startPoint y: 217, endPoint x: 555, endPoint y: 232, distance: 15.6
click at [555, 232] on h2 "What I Do & Who I Impact (9 min.) : Reframe your work by identifying those impa…" at bounding box center [757, 225] width 956 height 45
drag, startPoint x: 557, startPoint y: 215, endPoint x: 557, endPoint y: 232, distance: 17.5
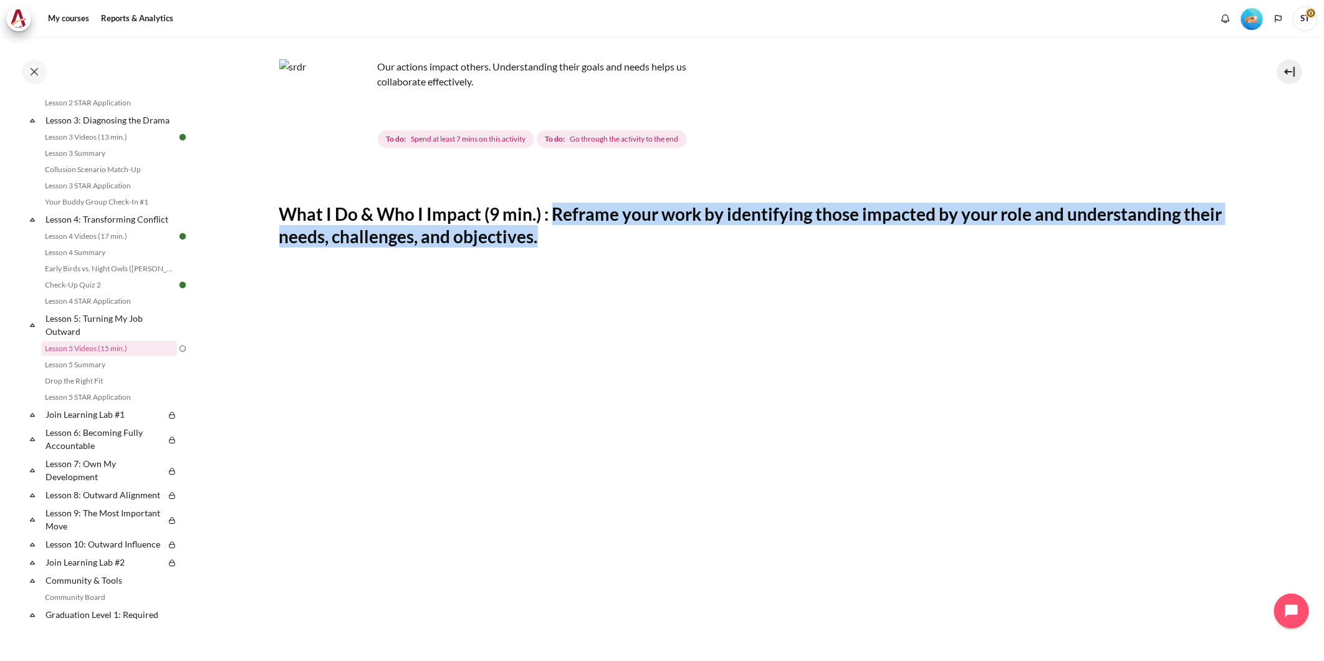
click at [557, 232] on h2 "What I Do & Who I Impact (9 min.) : Reframe your work by identifying those impa…" at bounding box center [757, 225] width 956 height 45
drag, startPoint x: 557, startPoint y: 214, endPoint x: 557, endPoint y: 228, distance: 14.3
click at [557, 228] on h2 "What I Do & Who I Impact (9 min.) : Reframe your work by identifying those impa…" at bounding box center [757, 225] width 956 height 45
drag, startPoint x: 557, startPoint y: 228, endPoint x: 577, endPoint y: 232, distance: 20.3
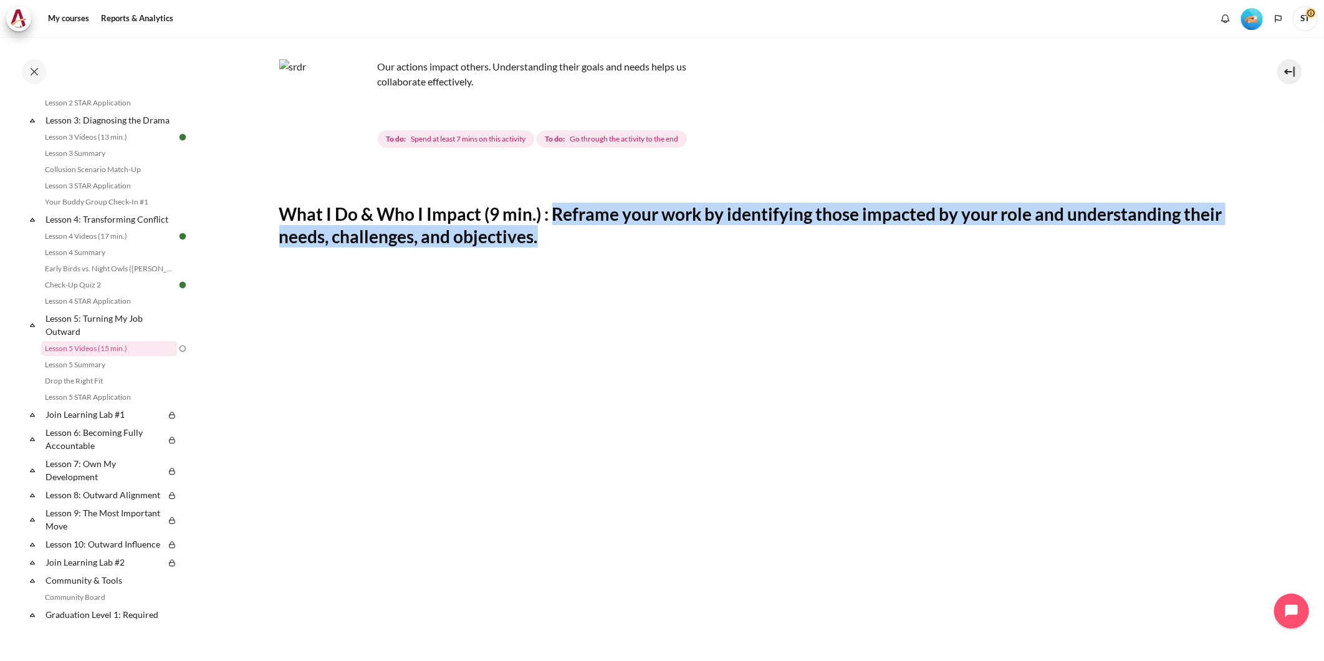
click at [577, 232] on h2 "What I Do & Who I Impact (9 min.) : Reframe your work by identifying those impa…" at bounding box center [757, 225] width 956 height 45
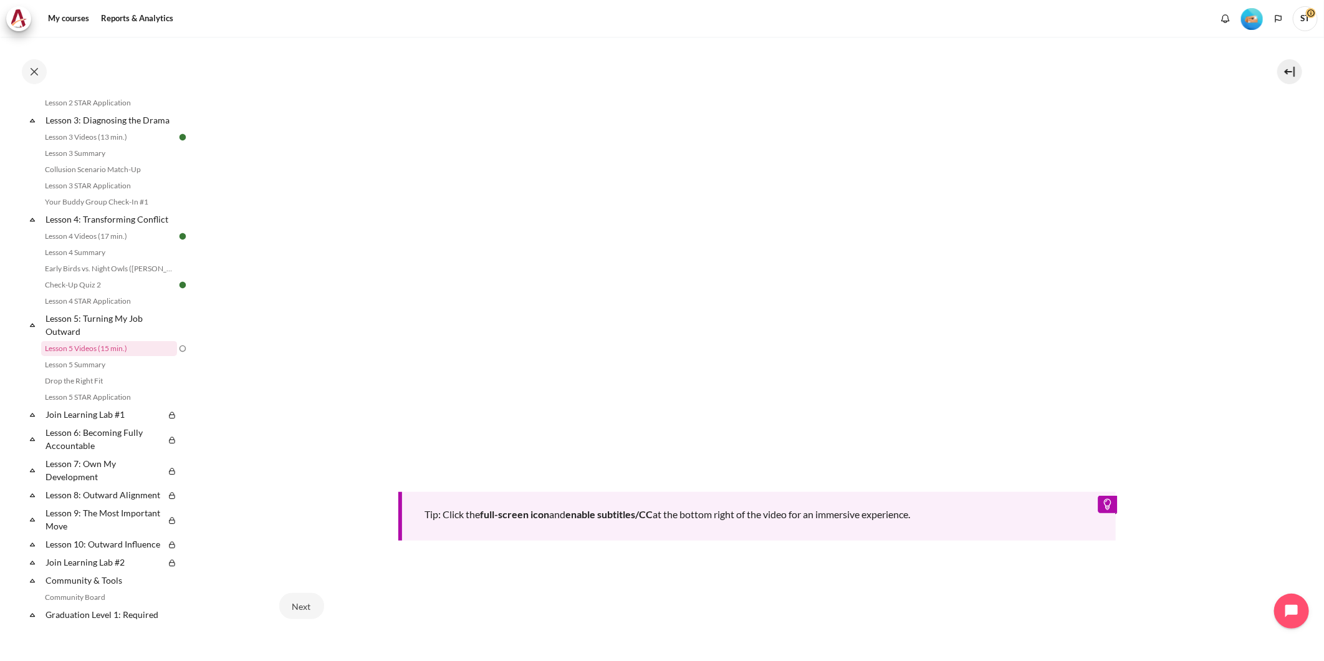
scroll to position [277, 0]
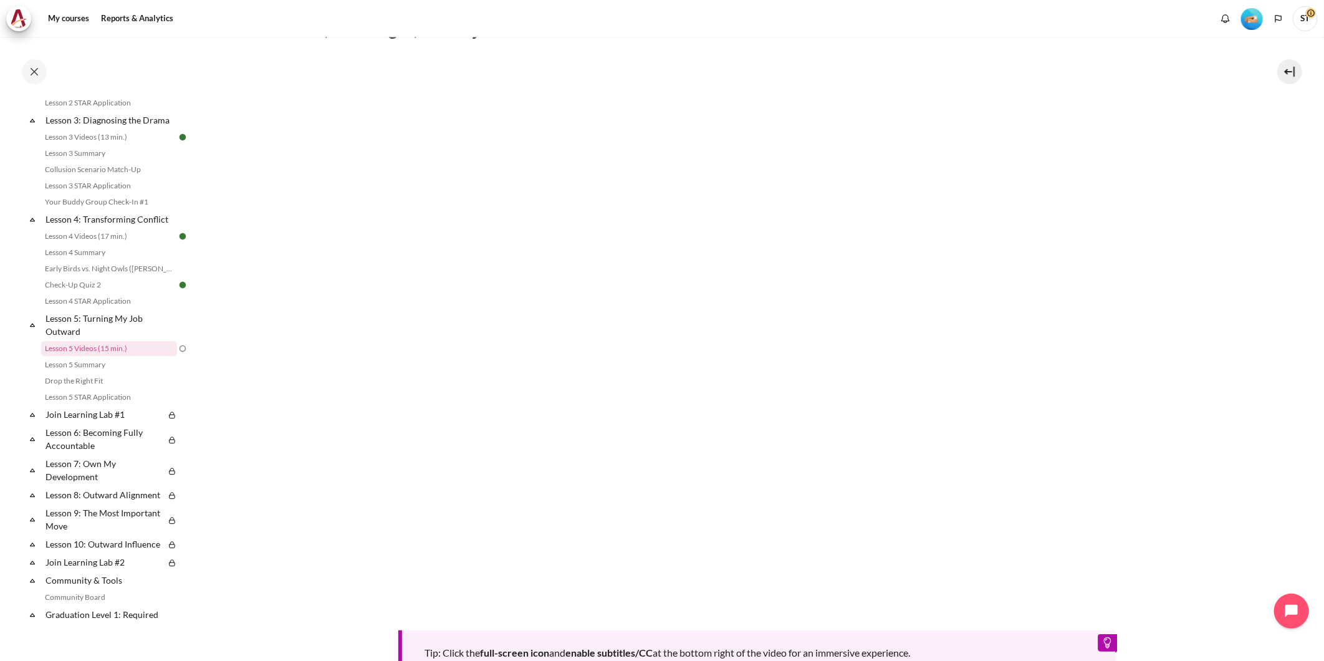
click at [1290, 509] on section "My courses OPO TW B2 Lesson 5: Turning My Job Outward Lesson 5 Videos (15 min.)…" at bounding box center [756, 301] width 1115 height 1082
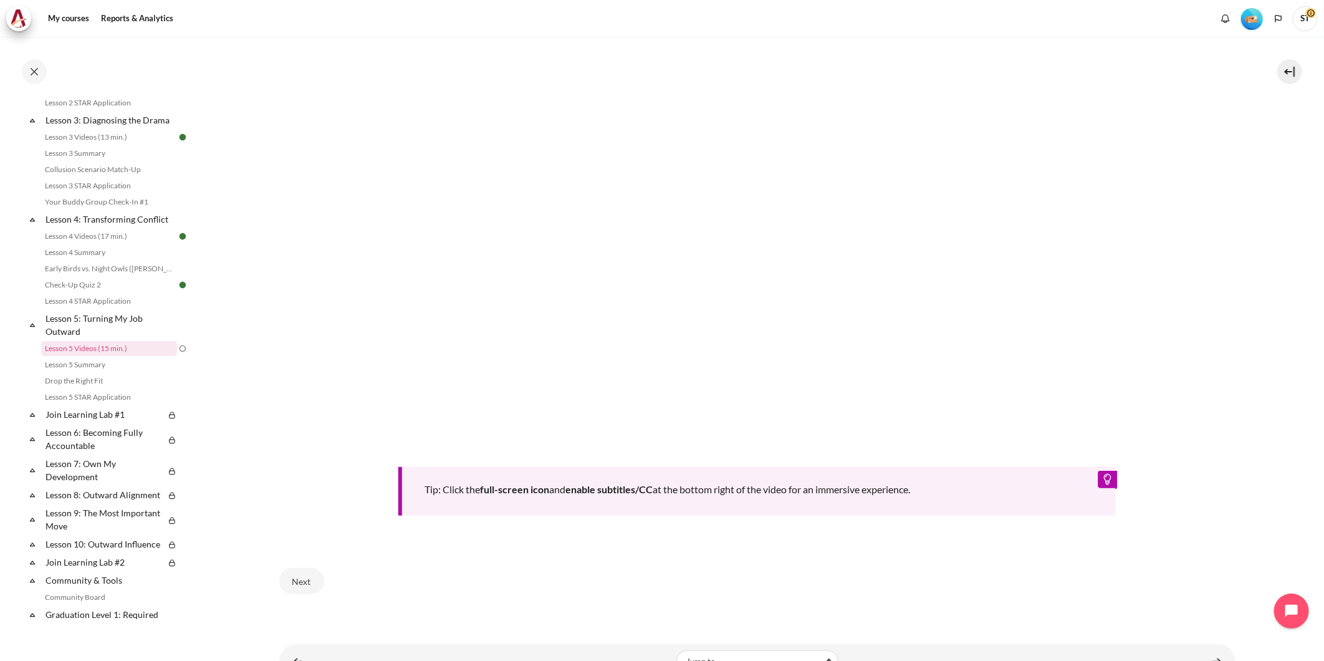
scroll to position [484, 0]
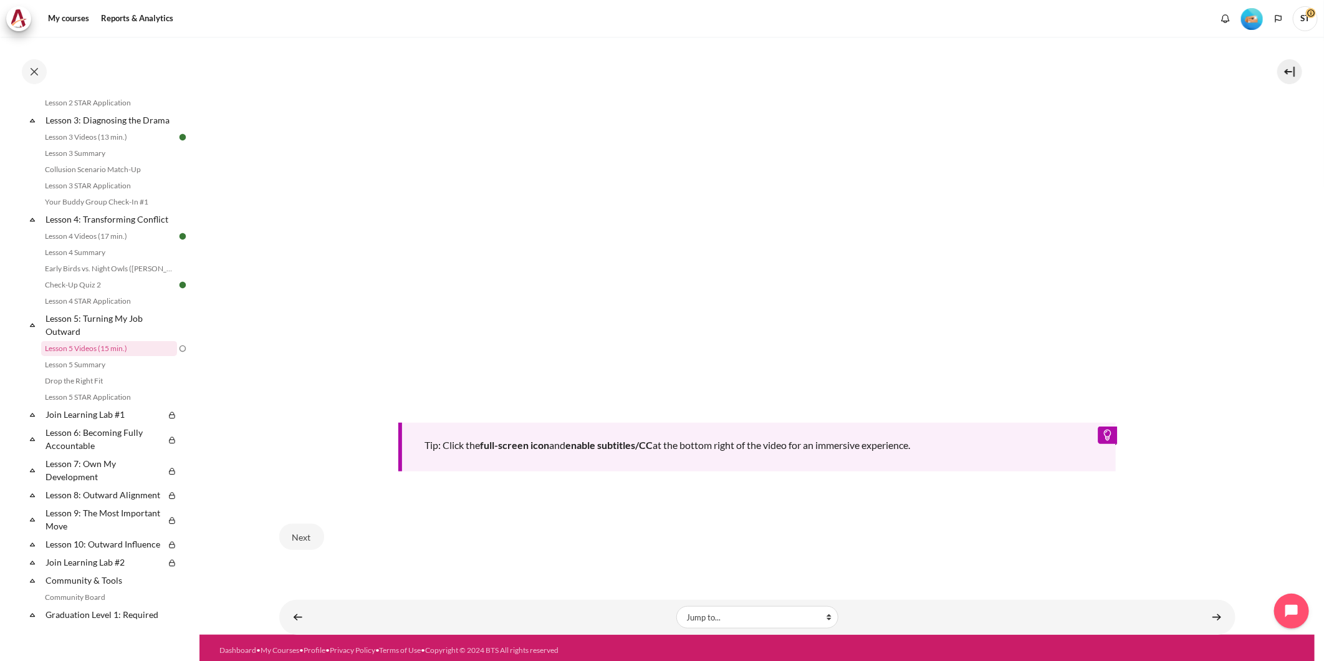
click at [1086, 497] on div "Tip: Click the full-screen icon and enable subtitles/CC at the bottom right of …" at bounding box center [757, 178] width 956 height 666
click at [1218, 615] on link "Content" at bounding box center [1216, 617] width 25 height 24
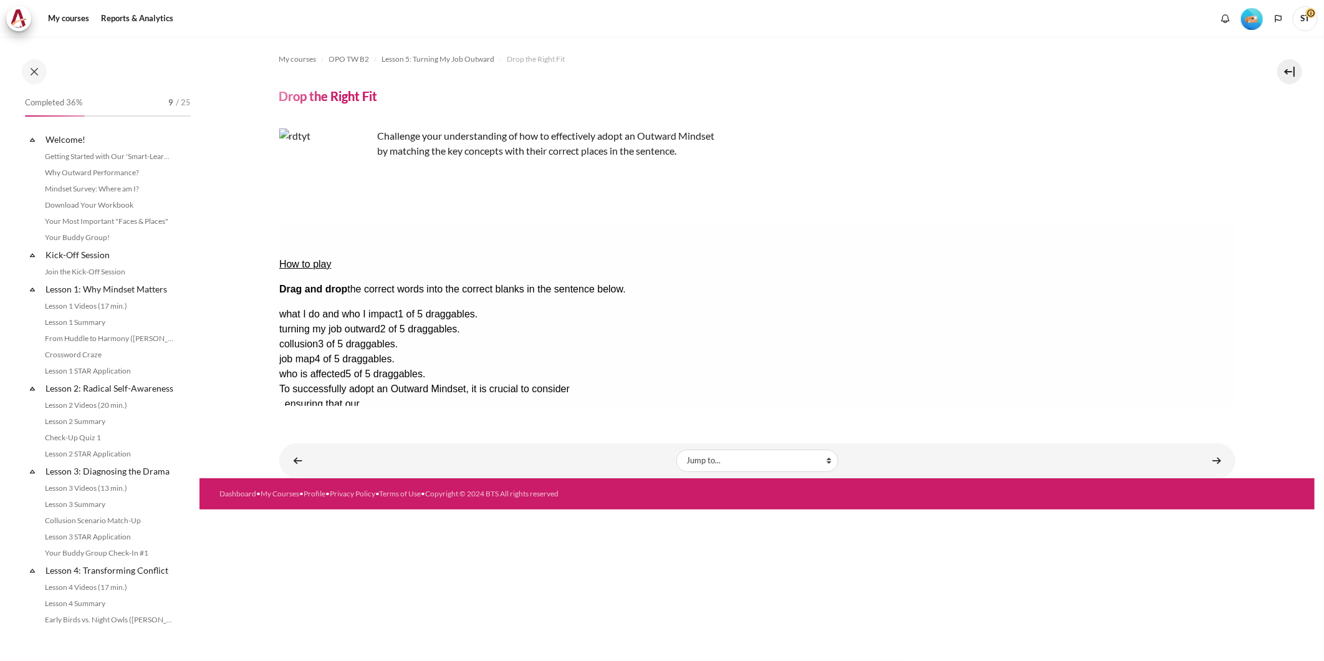
scroll to position [383, 0]
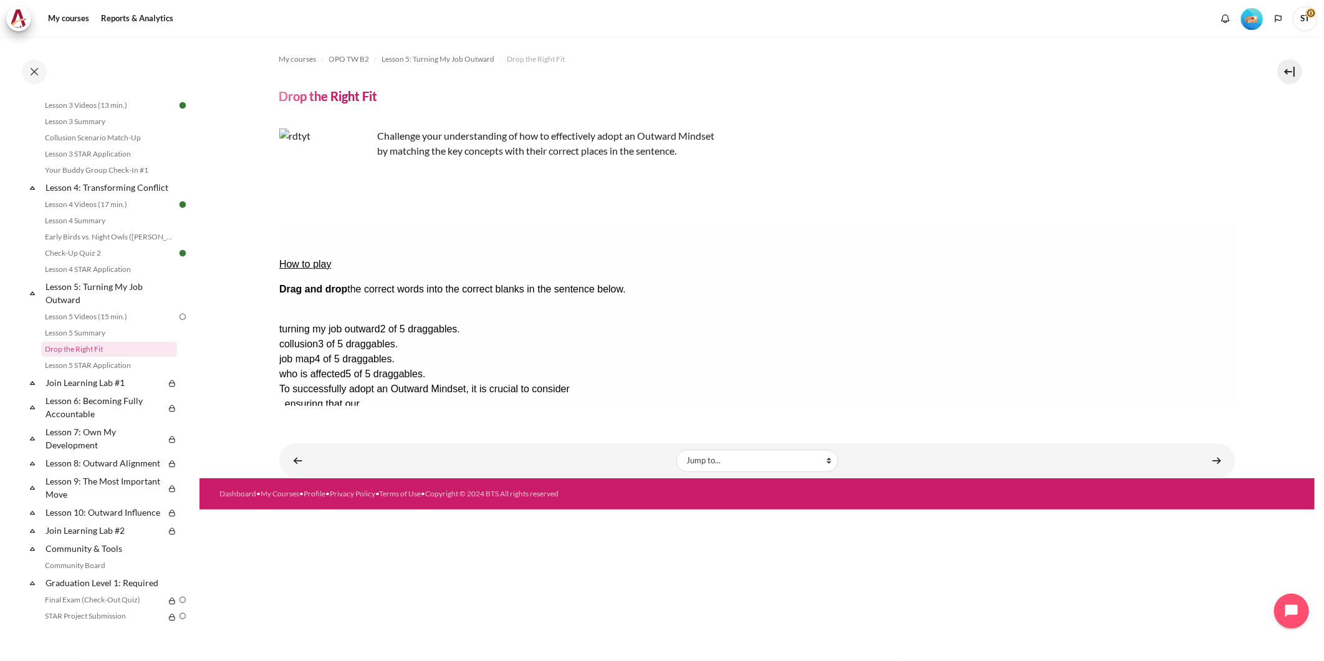
drag, startPoint x: 1140, startPoint y: 278, endPoint x: 608, endPoint y: 275, distance: 532.3
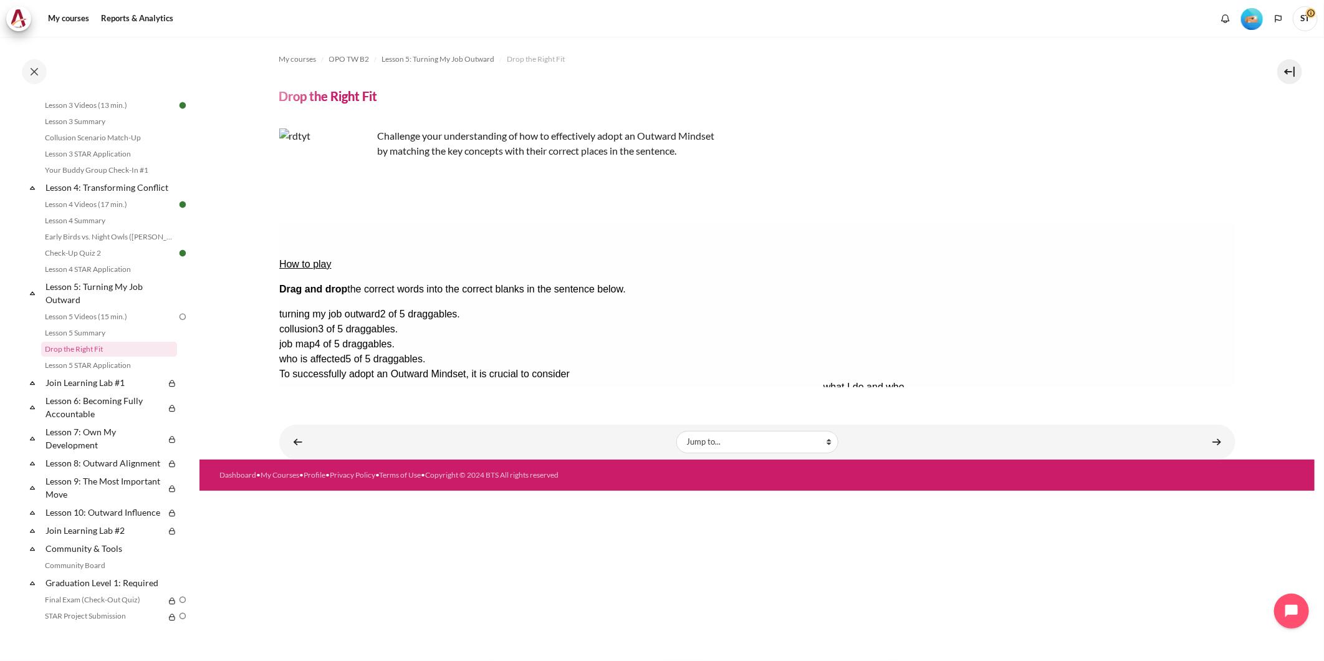
drag, startPoint x: 644, startPoint y: 275, endPoint x: 1188, endPoint y: 208, distance: 548.2
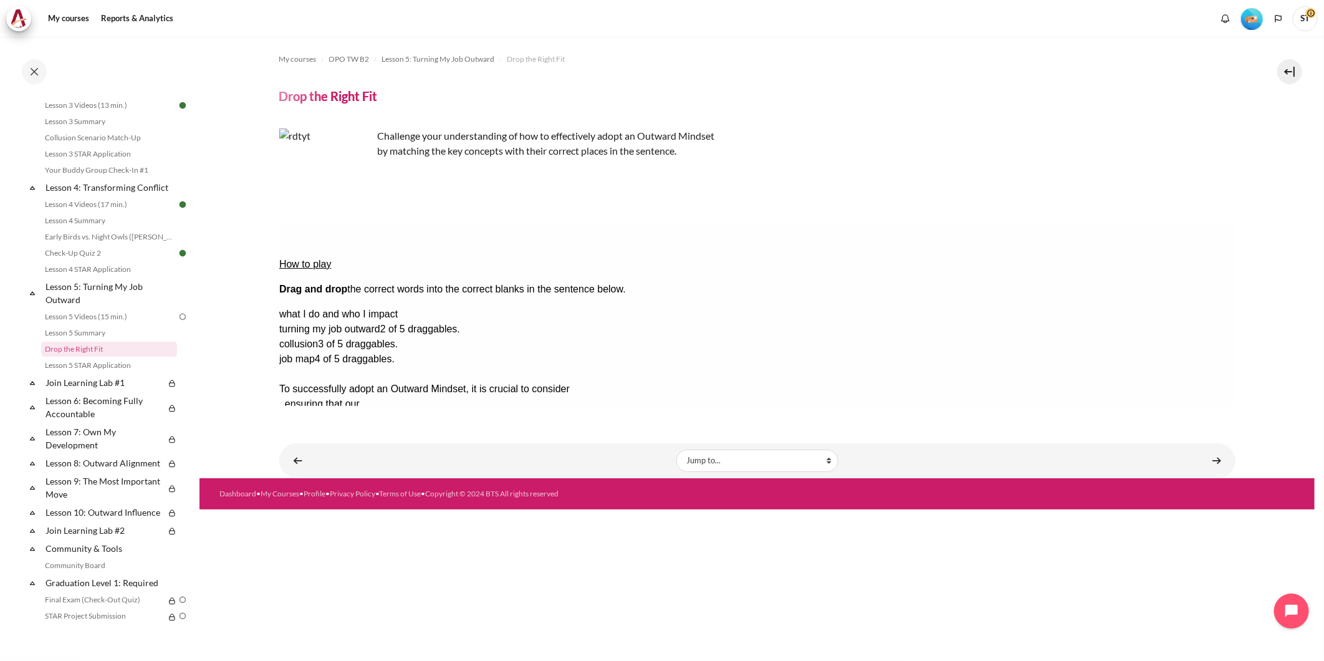
drag, startPoint x: 1130, startPoint y: 355, endPoint x: 608, endPoint y: 262, distance: 529.9
drag, startPoint x: 1159, startPoint y: 271, endPoint x: 615, endPoint y: 264, distance: 544.2
drag, startPoint x: 1169, startPoint y: 275, endPoint x: 649, endPoint y: 272, distance: 519.8
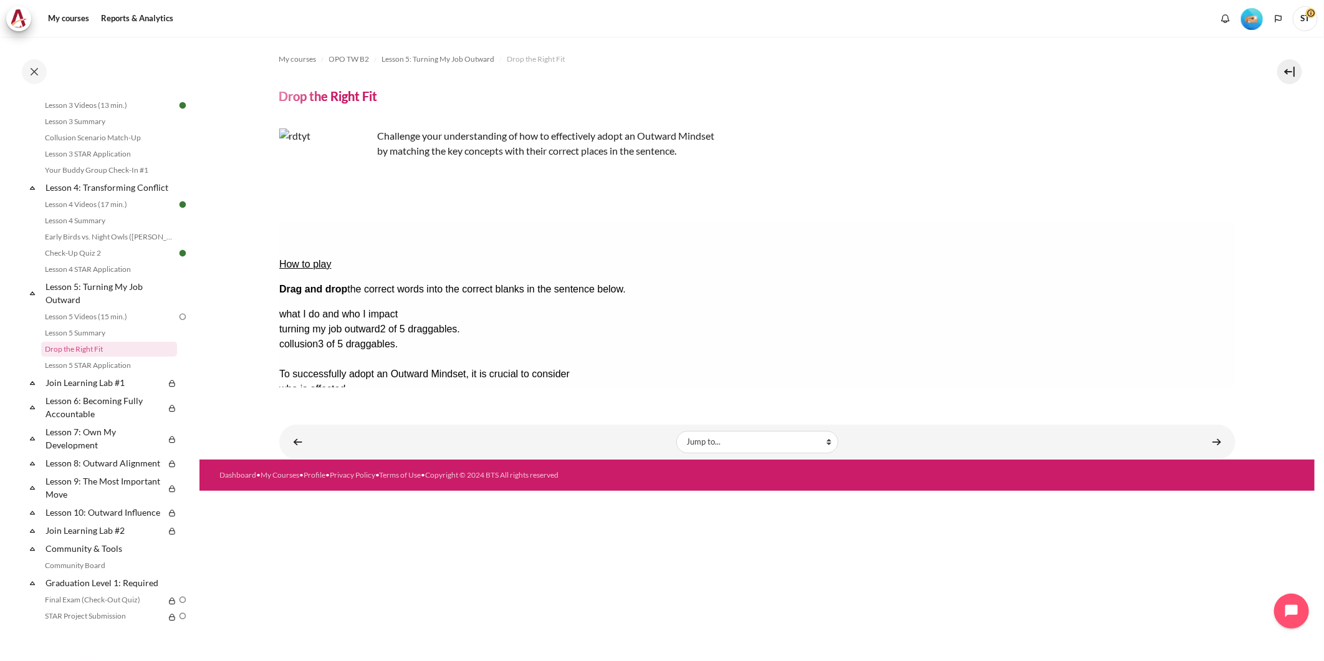
drag, startPoint x: 1152, startPoint y: 337, endPoint x: 814, endPoint y: 277, distance: 343.7
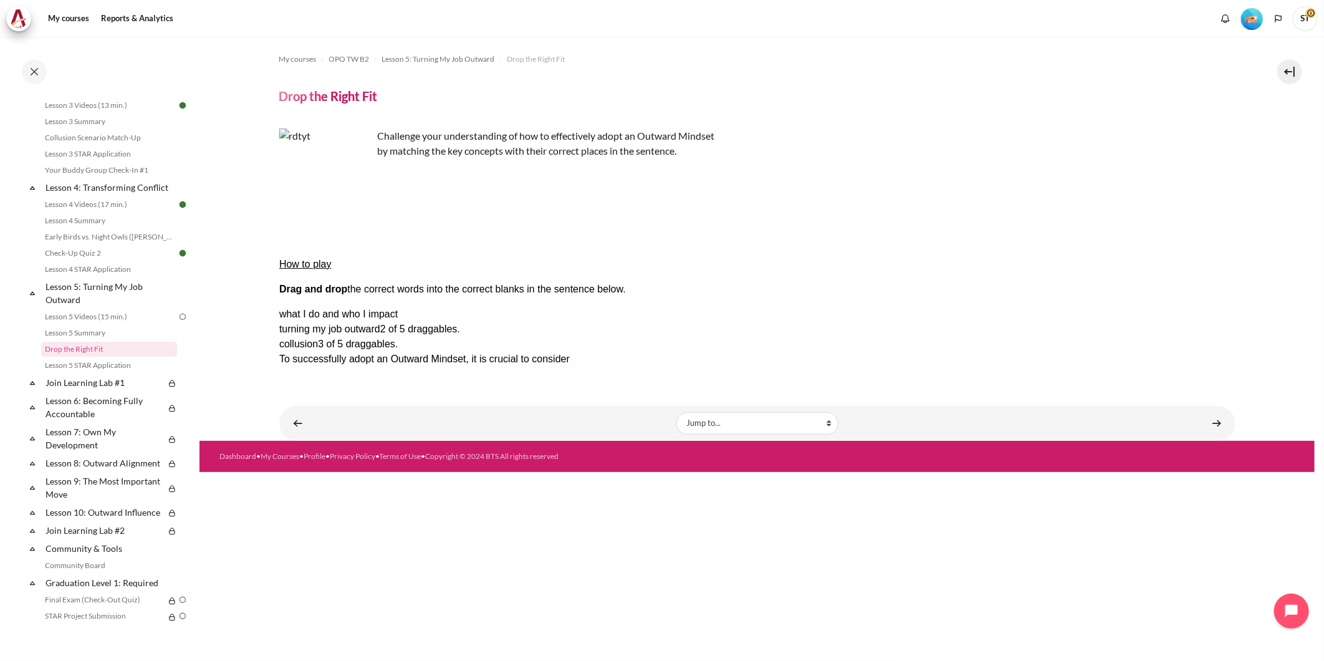
drag, startPoint x: 828, startPoint y: 272, endPoint x: 693, endPoint y: 289, distance: 136.3
drag, startPoint x: 1150, startPoint y: 316, endPoint x: 823, endPoint y: 277, distance: 329.5
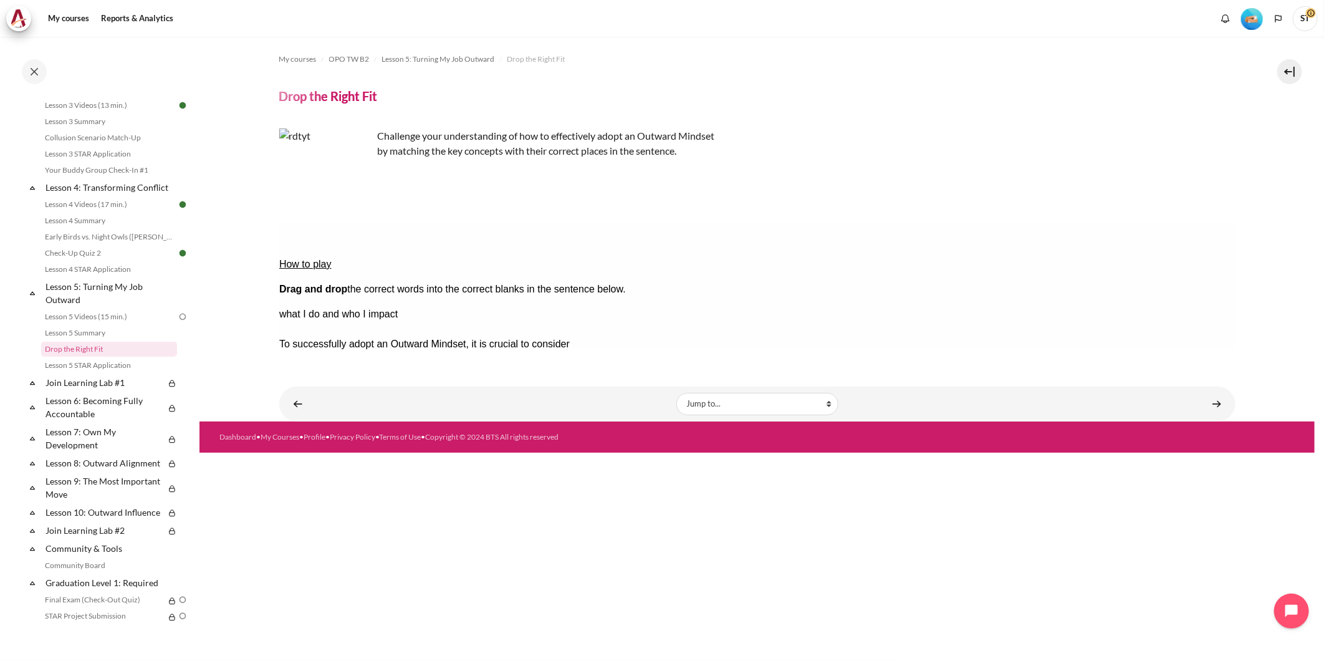
drag, startPoint x: 1129, startPoint y: 295, endPoint x: 399, endPoint y: 296, distance: 729.9
drag, startPoint x: 1165, startPoint y: 278, endPoint x: 381, endPoint y: 291, distance: 784.2
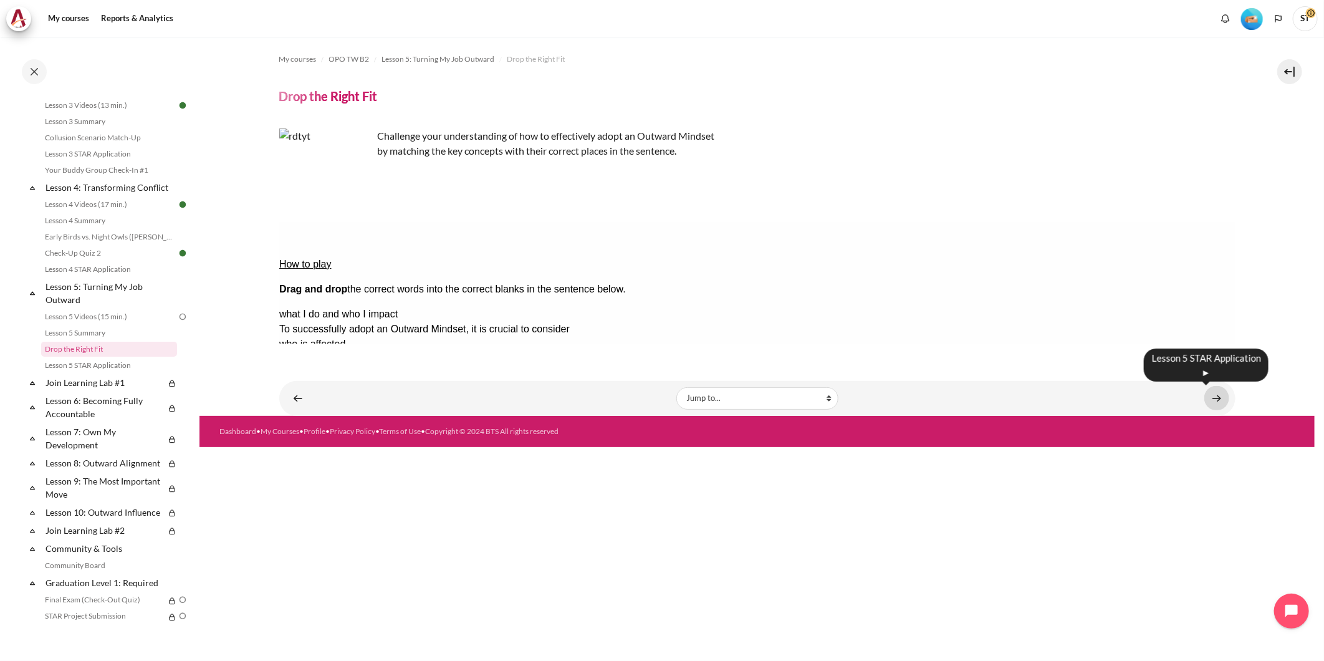
click at [1220, 396] on link "Content" at bounding box center [1216, 398] width 25 height 24
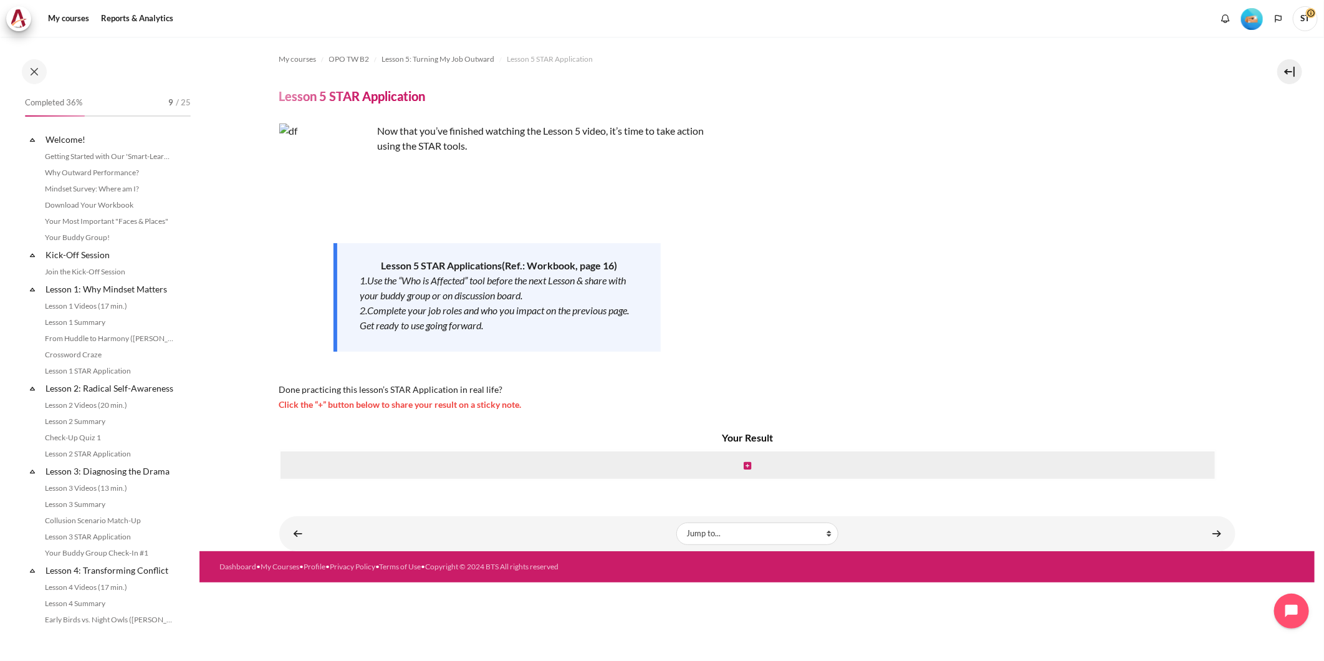
scroll to position [400, 0]
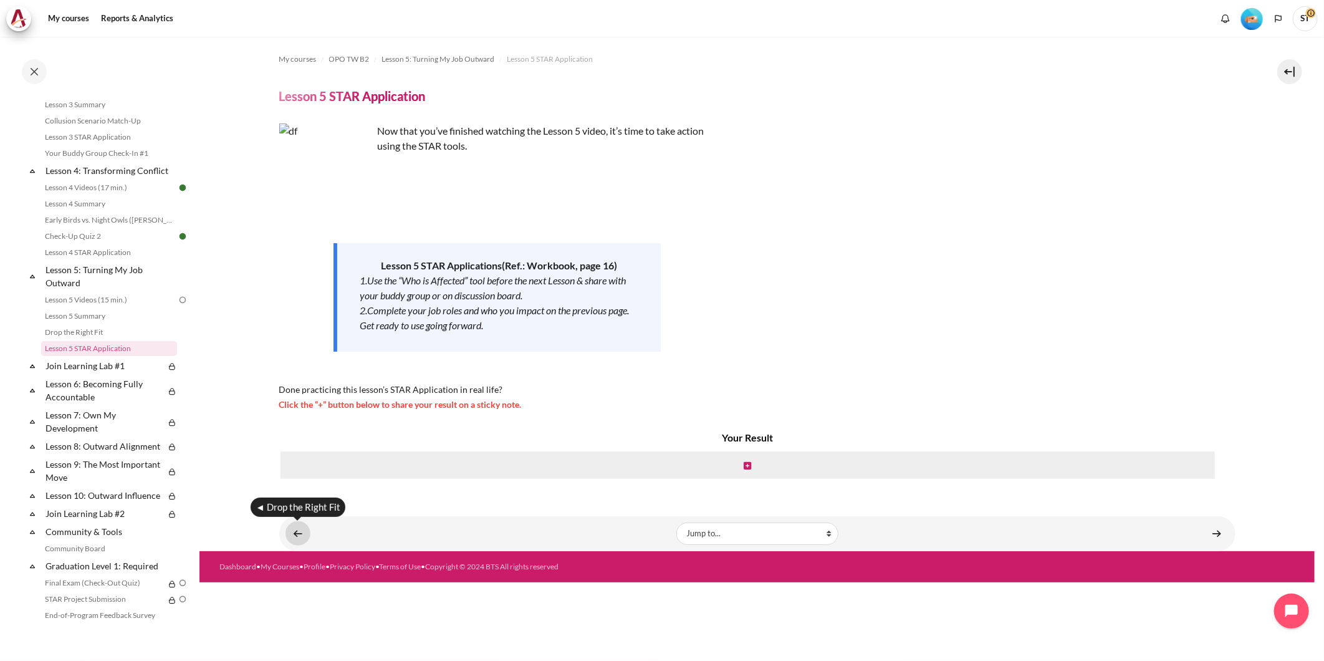
click at [291, 531] on link "Content" at bounding box center [297, 533] width 25 height 24
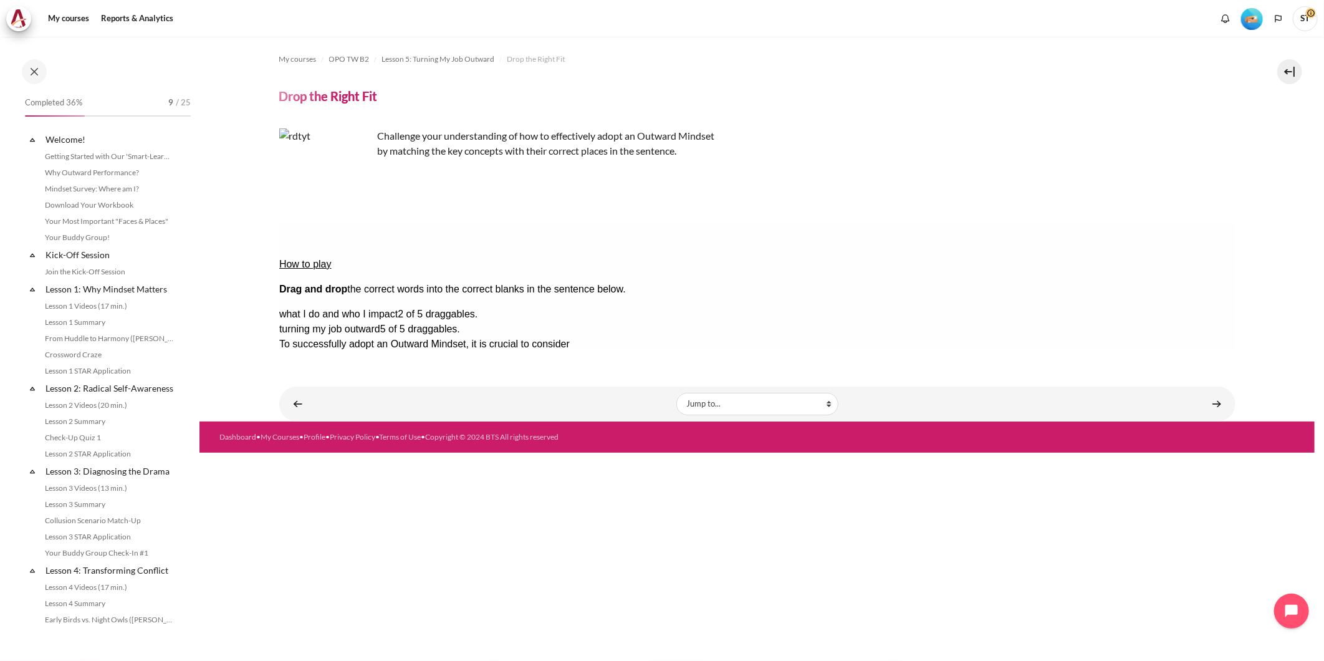
scroll to position [383, 0]
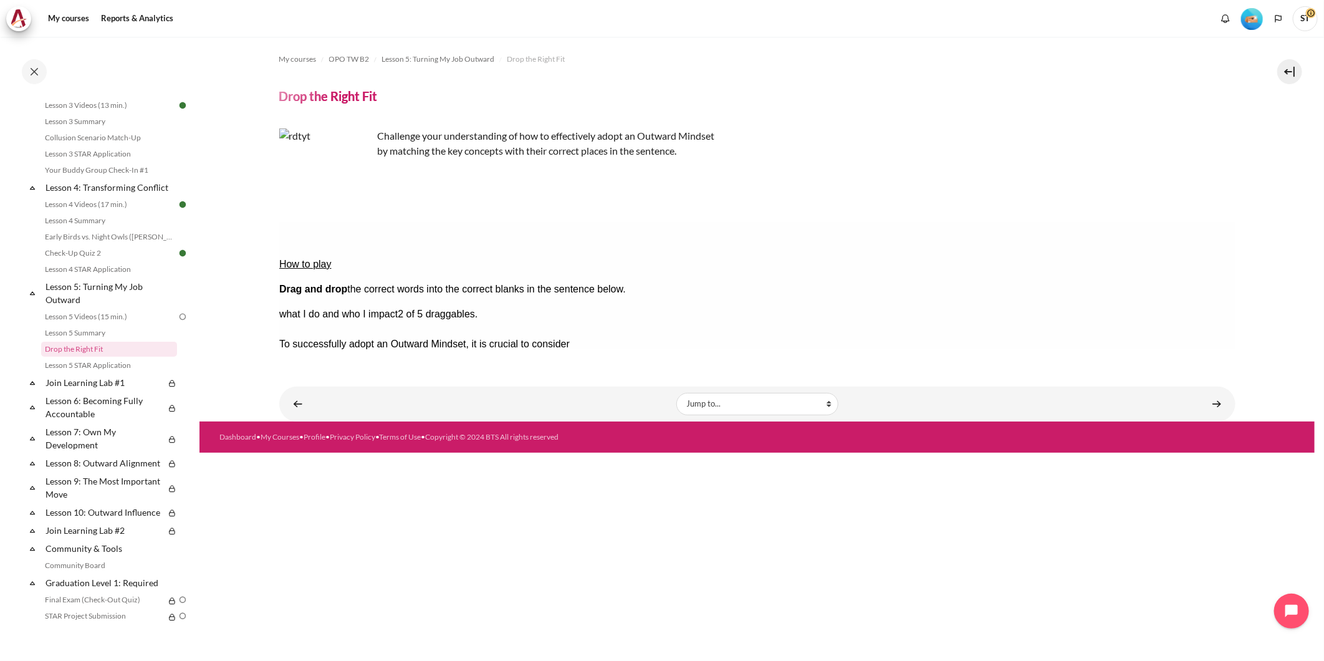
drag, startPoint x: 1124, startPoint y: 292, endPoint x: 387, endPoint y: 288, distance: 736.7
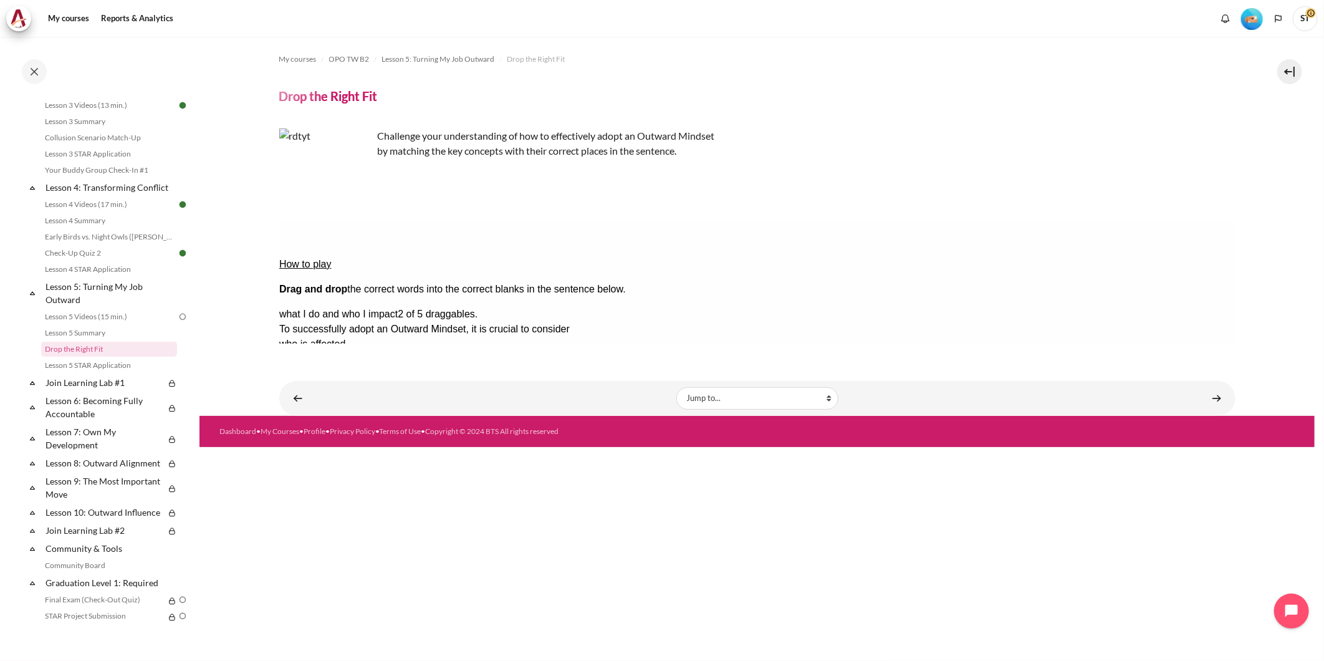
click at [312, 457] on button "Check Check the answers. The responses will be marked as correct, incorrect, or…" at bounding box center [296, 463] width 34 height 13
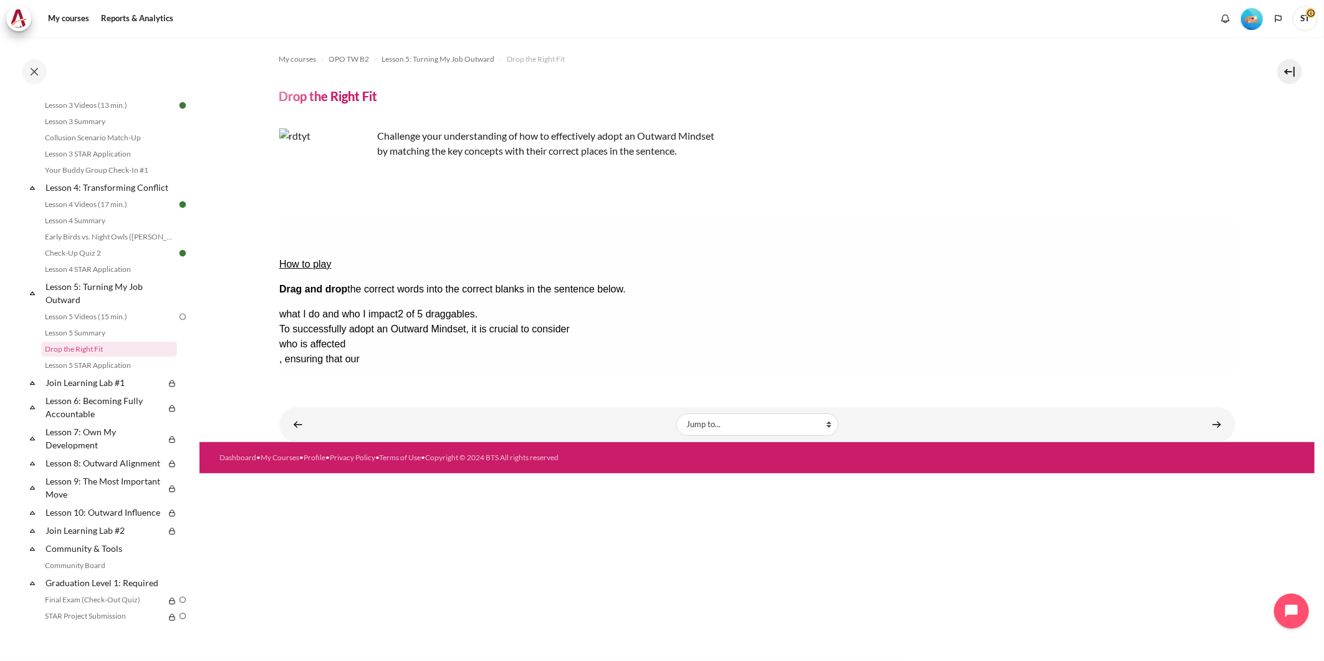
click at [488, 358] on div "How to play Drag and drop the correct words into the correct blanks in the sent…" at bounding box center [757, 364] width 956 height 287
click at [340, 495] on button "Show solution Show the solution. The task will be marked with its correct solut…" at bounding box center [310, 501] width 62 height 13
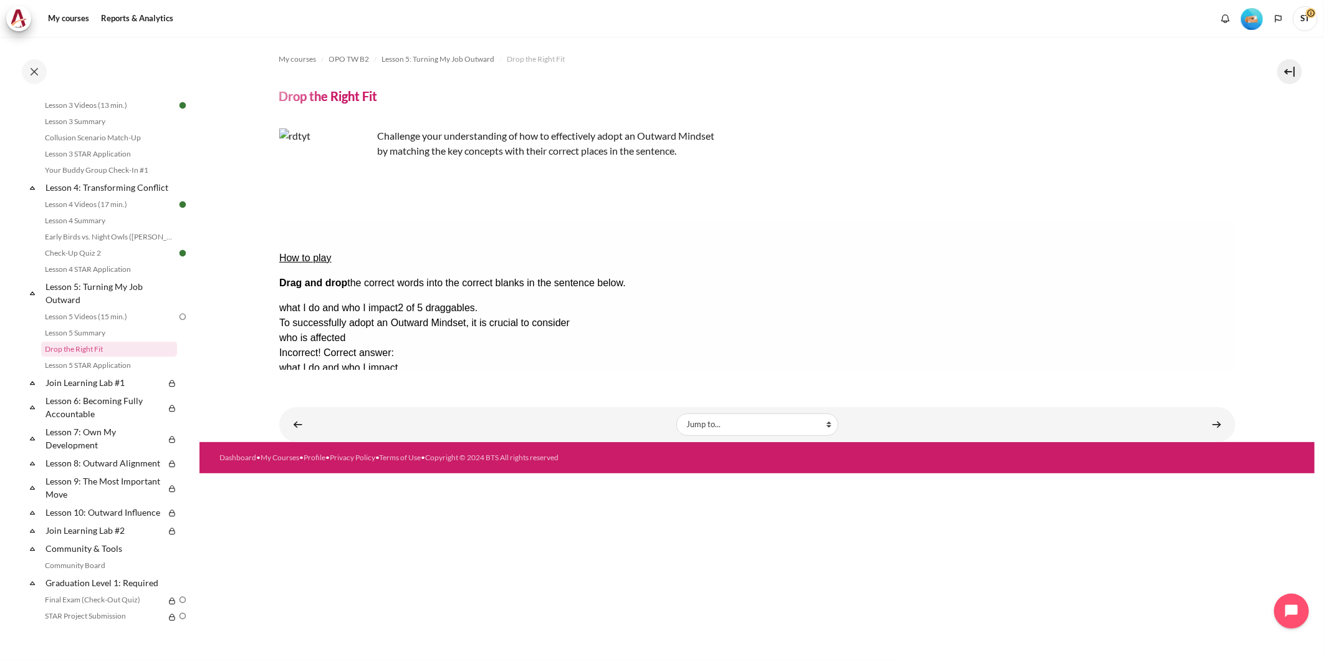
scroll to position [0, 0]
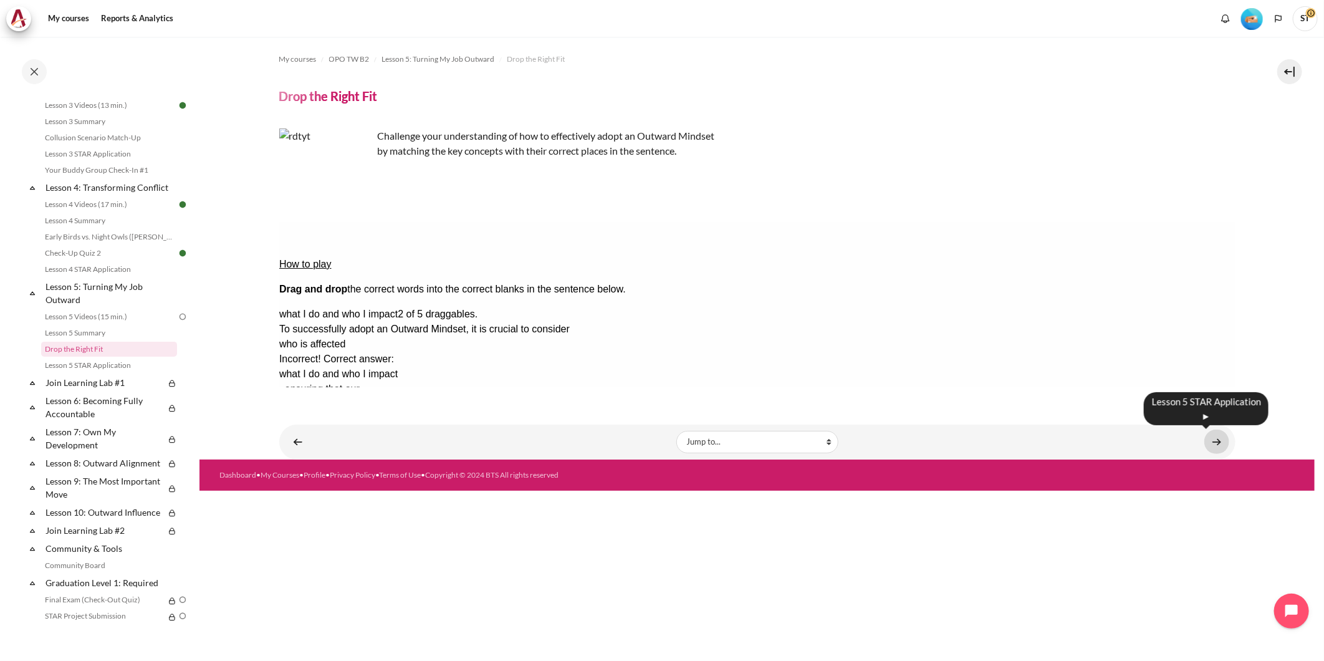
click at [1215, 438] on link "Content" at bounding box center [1216, 441] width 25 height 24
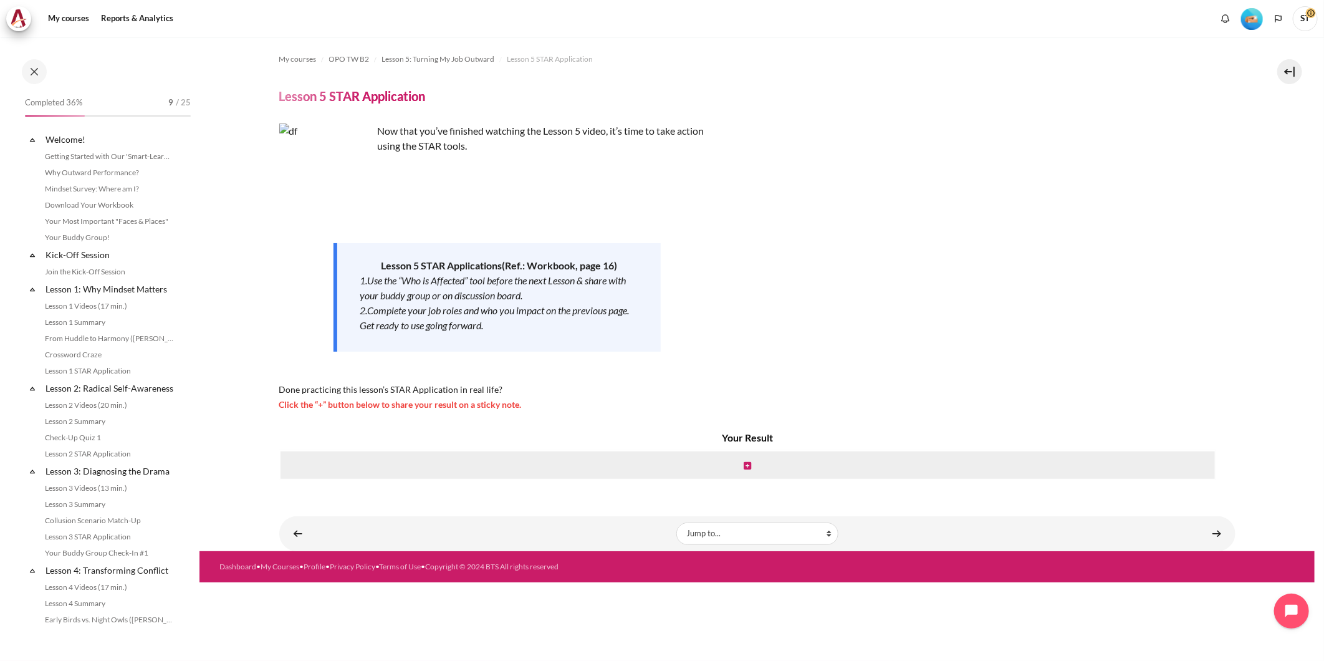
scroll to position [400, 0]
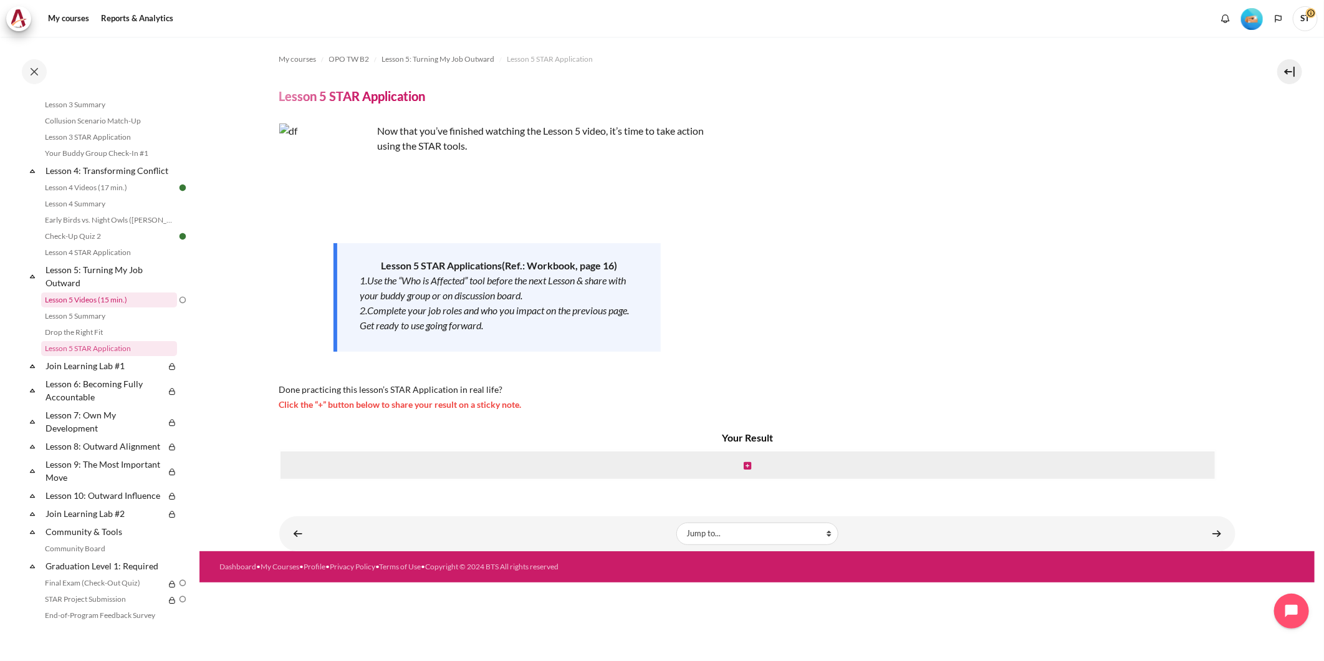
click at [97, 307] on link "Lesson 5 Videos (15 min.)" at bounding box center [109, 299] width 136 height 15
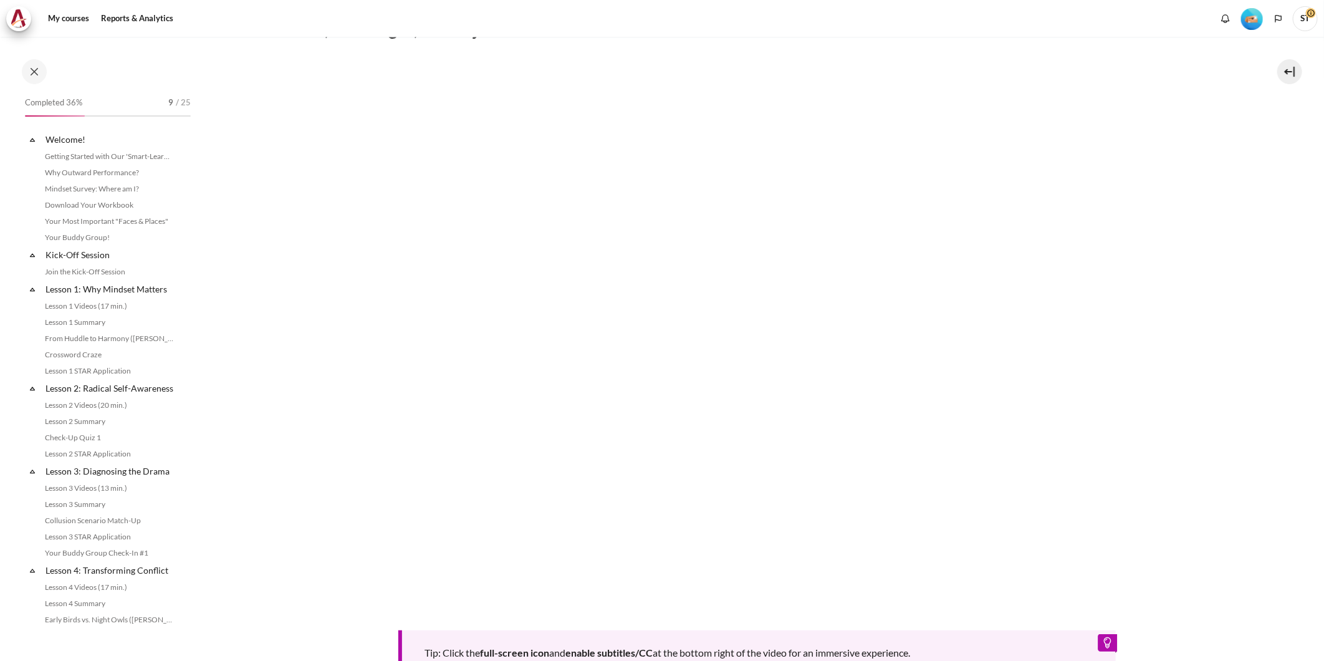
scroll to position [351, 0]
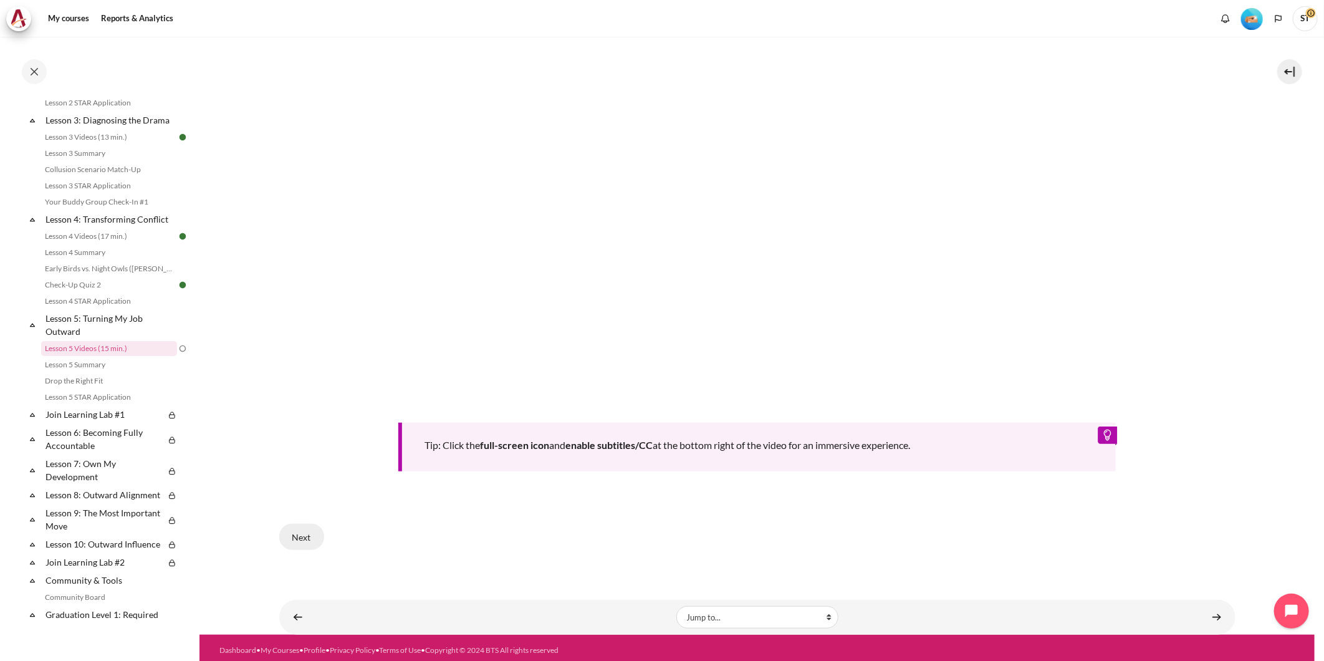
click at [289, 524] on button "Next" at bounding box center [301, 537] width 45 height 26
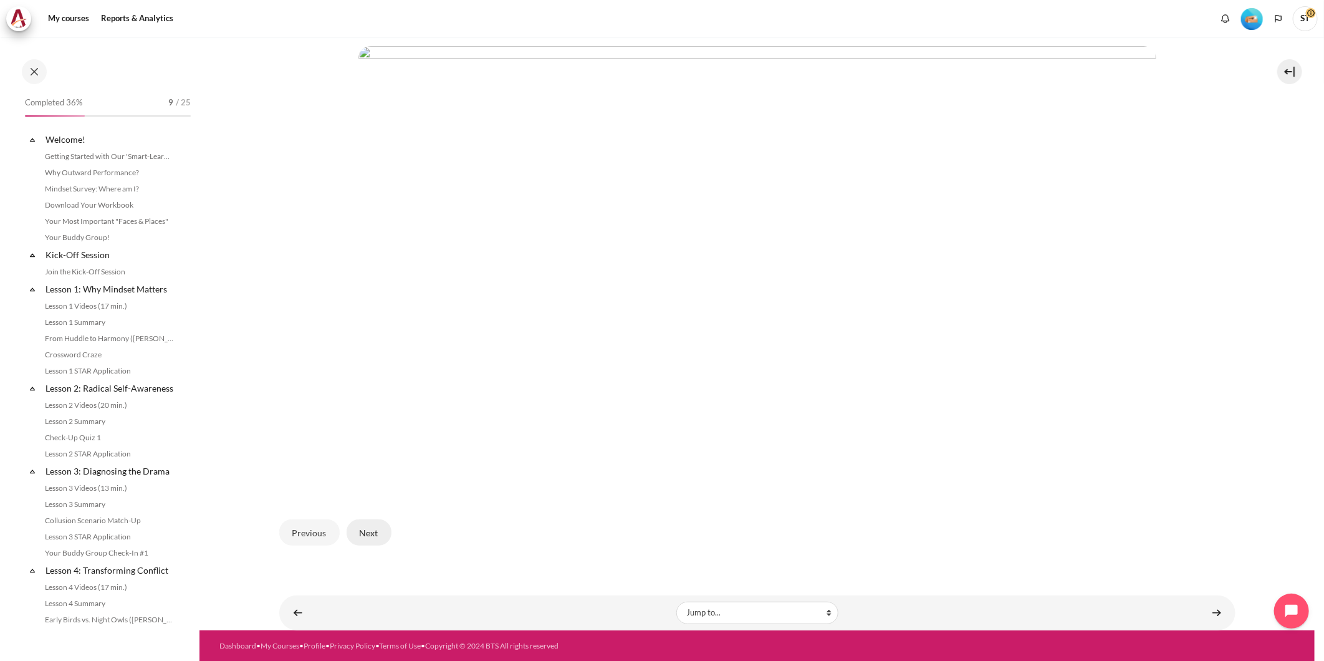
scroll to position [351, 0]
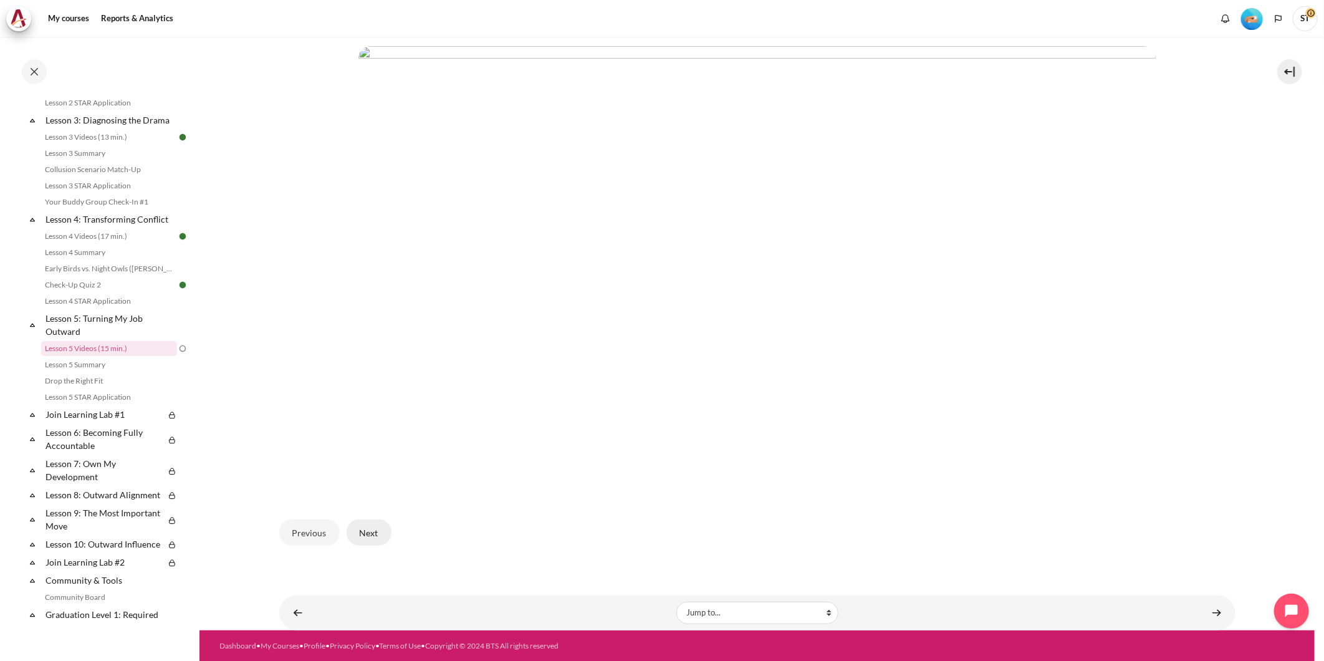
click at [368, 530] on button "Next" at bounding box center [369, 532] width 45 height 26
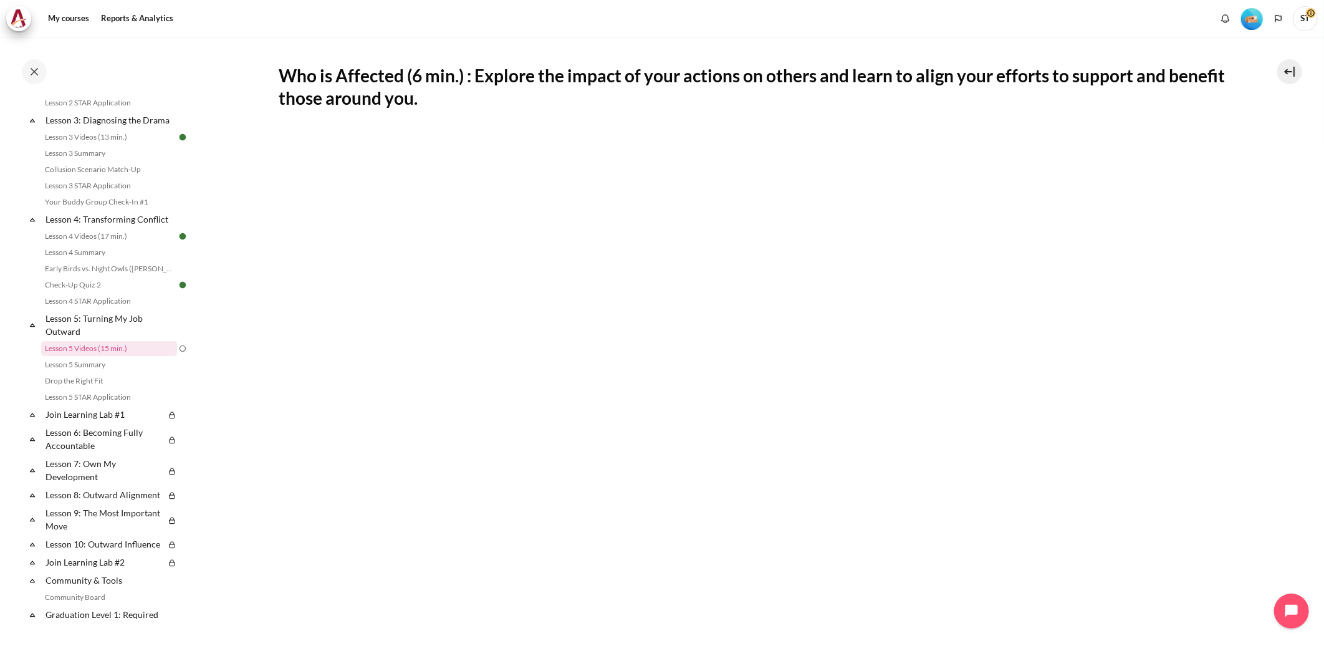
scroll to position [277, 0]
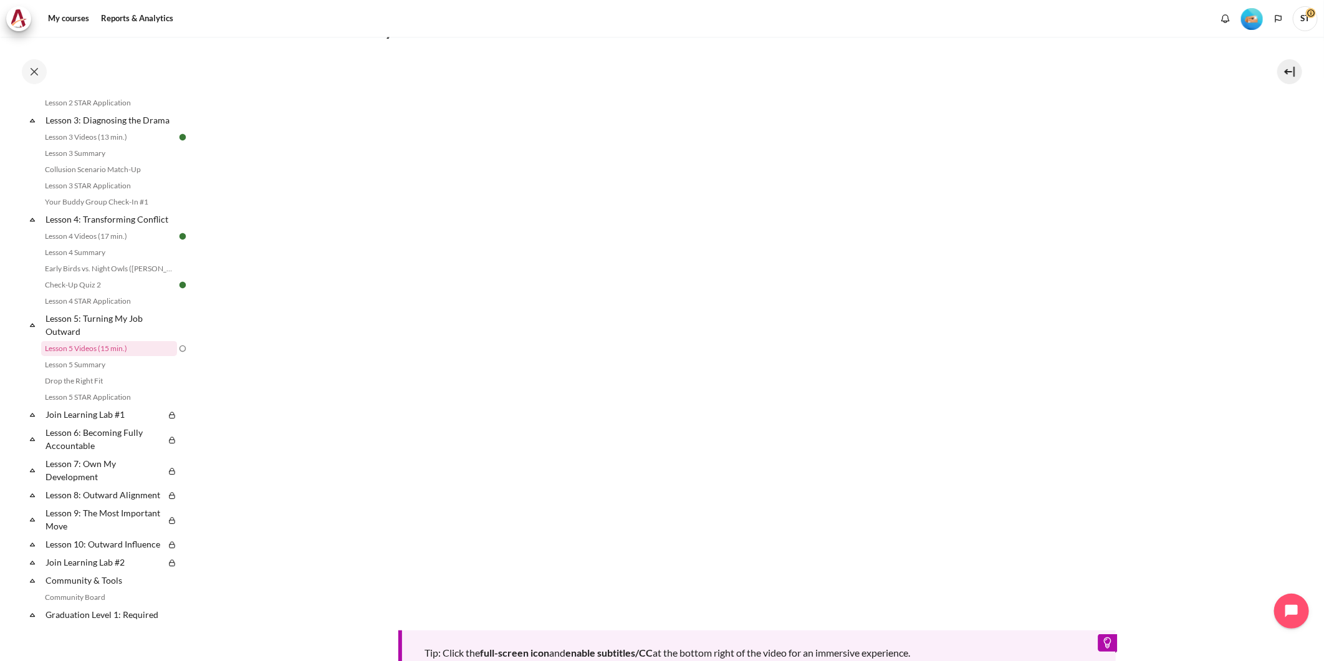
click at [1273, 455] on section "My courses OPO TW B2 Lesson 5: Turning My Job Outward Lesson 5 Videos (15 min.)…" at bounding box center [756, 301] width 1115 height 1082
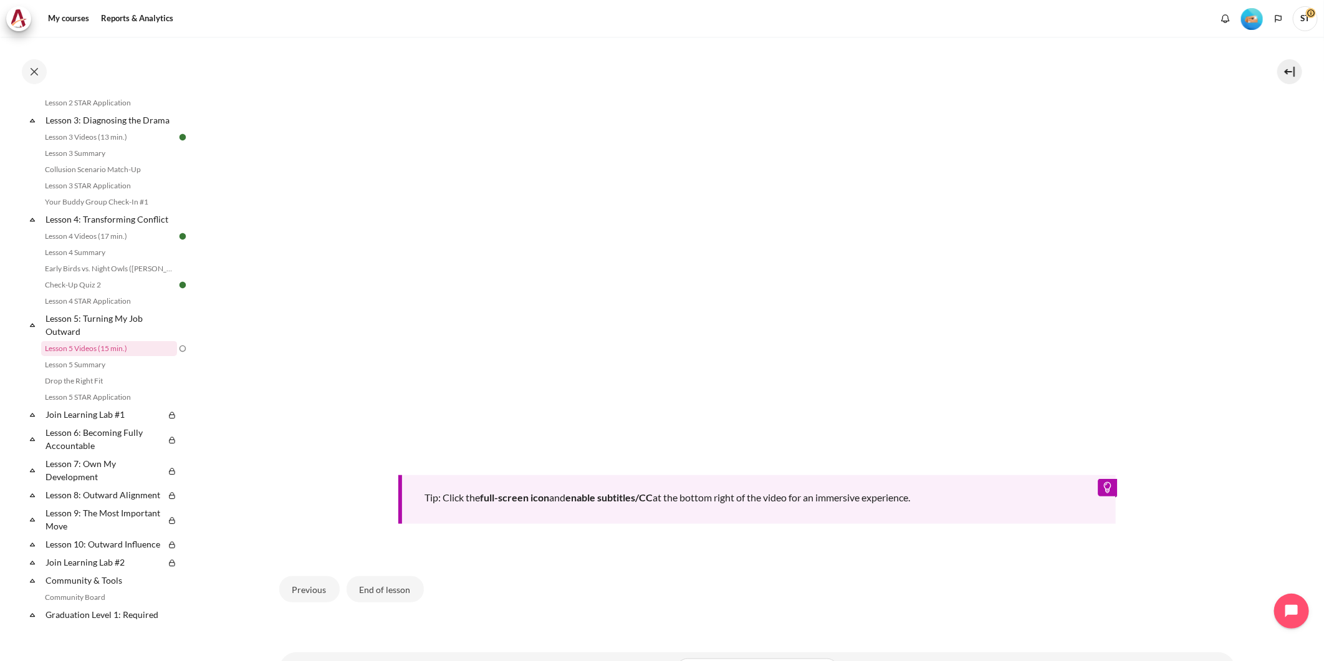
scroll to position [484, 0]
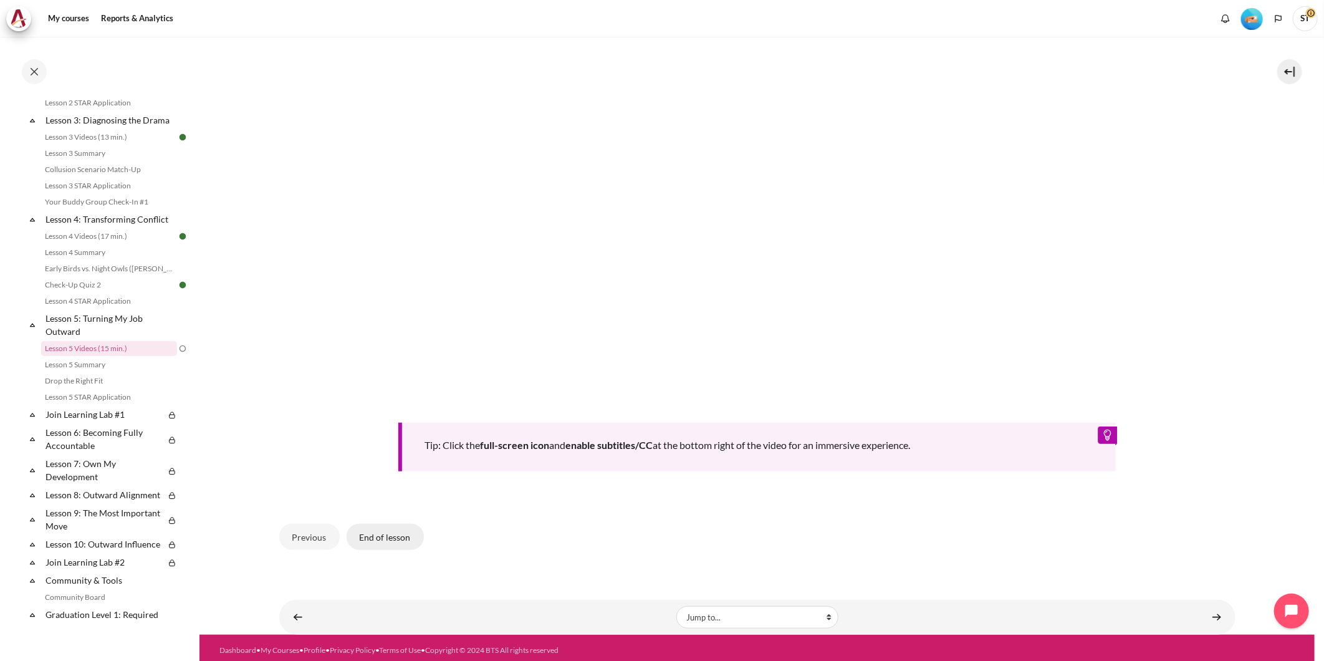
click at [378, 530] on button "End of lesson" at bounding box center [385, 537] width 77 height 26
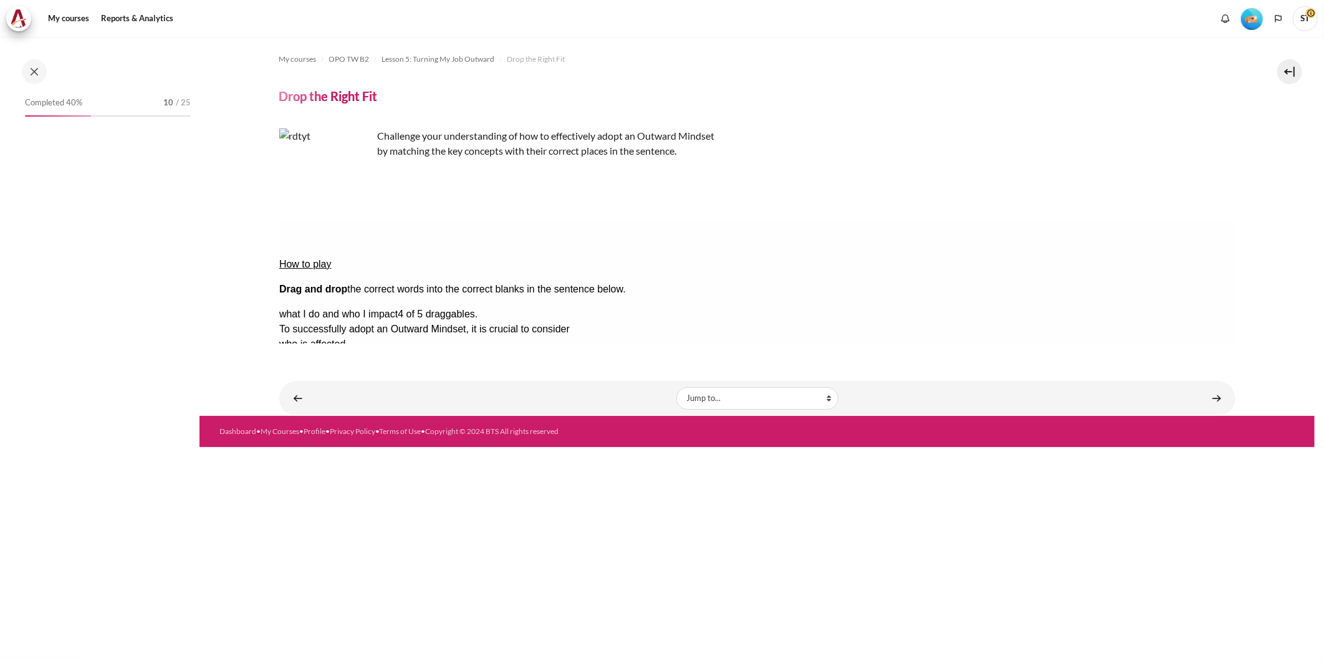
scroll to position [383, 0]
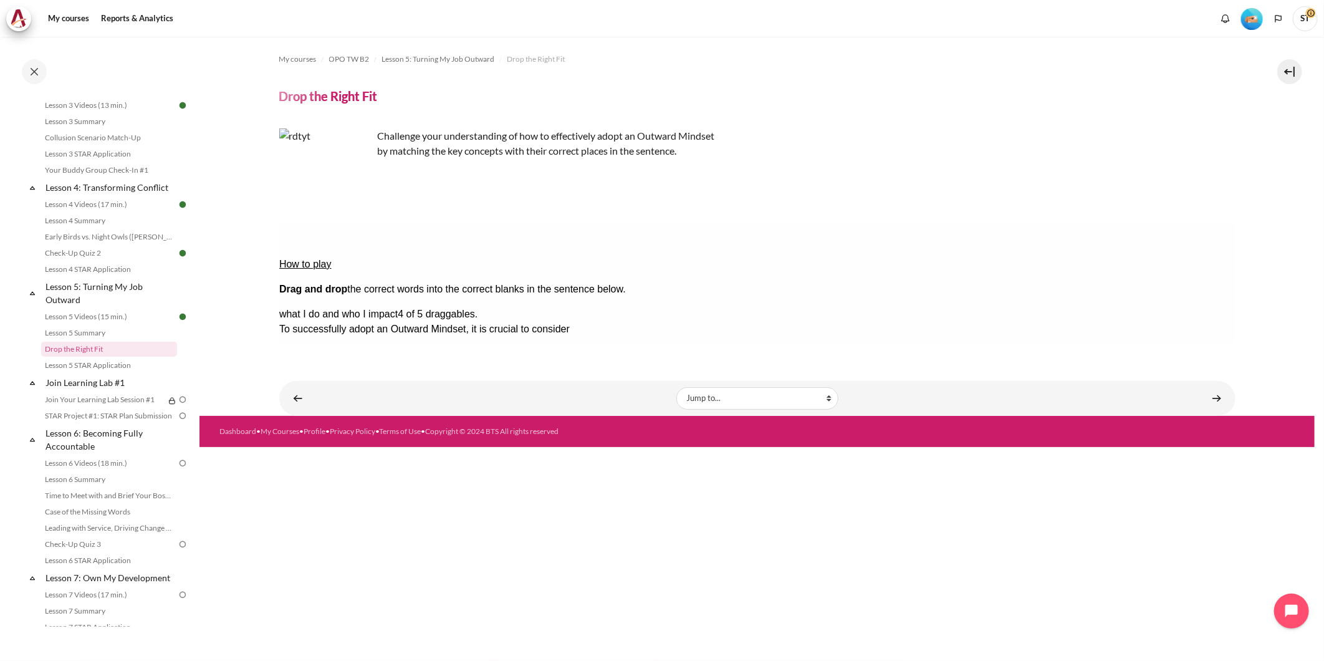
drag, startPoint x: 629, startPoint y: 271, endPoint x: 1146, endPoint y: 334, distance: 520.5
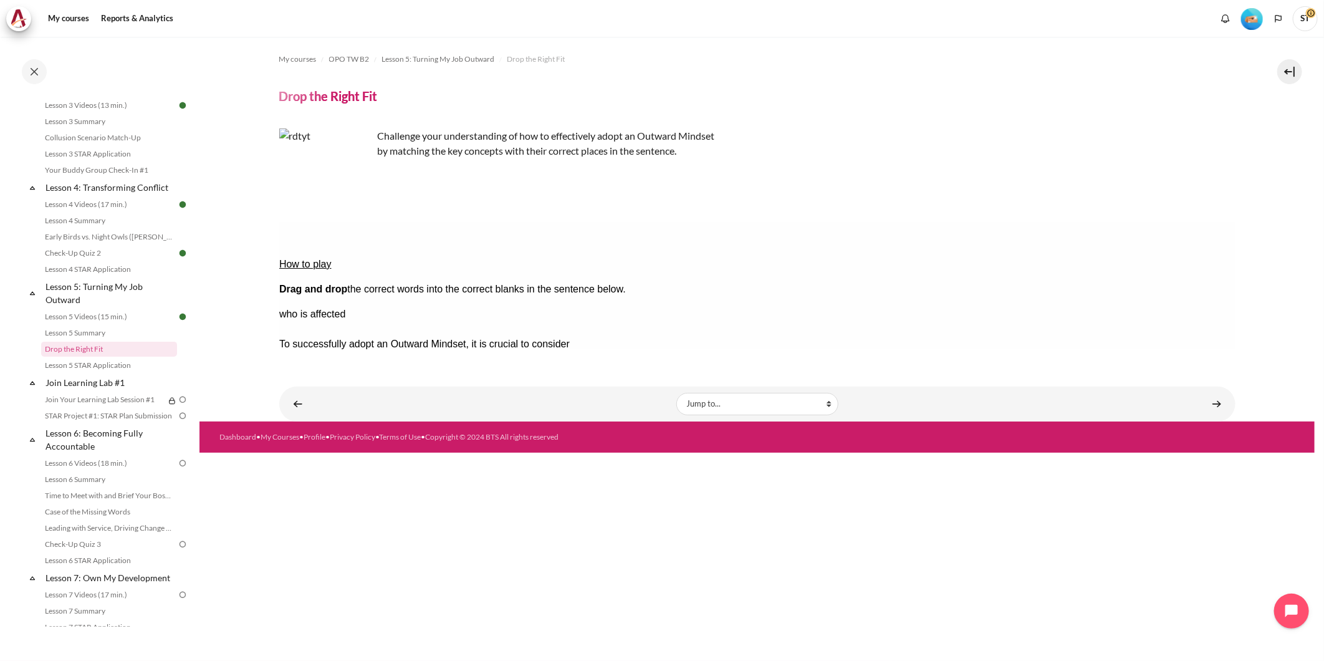
drag, startPoint x: 1154, startPoint y: 295, endPoint x: 637, endPoint y: 266, distance: 518.2
drag, startPoint x: 1179, startPoint y: 272, endPoint x: 649, endPoint y: 264, distance: 529.8
drag, startPoint x: 1123, startPoint y: 275, endPoint x: 594, endPoint y: 271, distance: 529.2
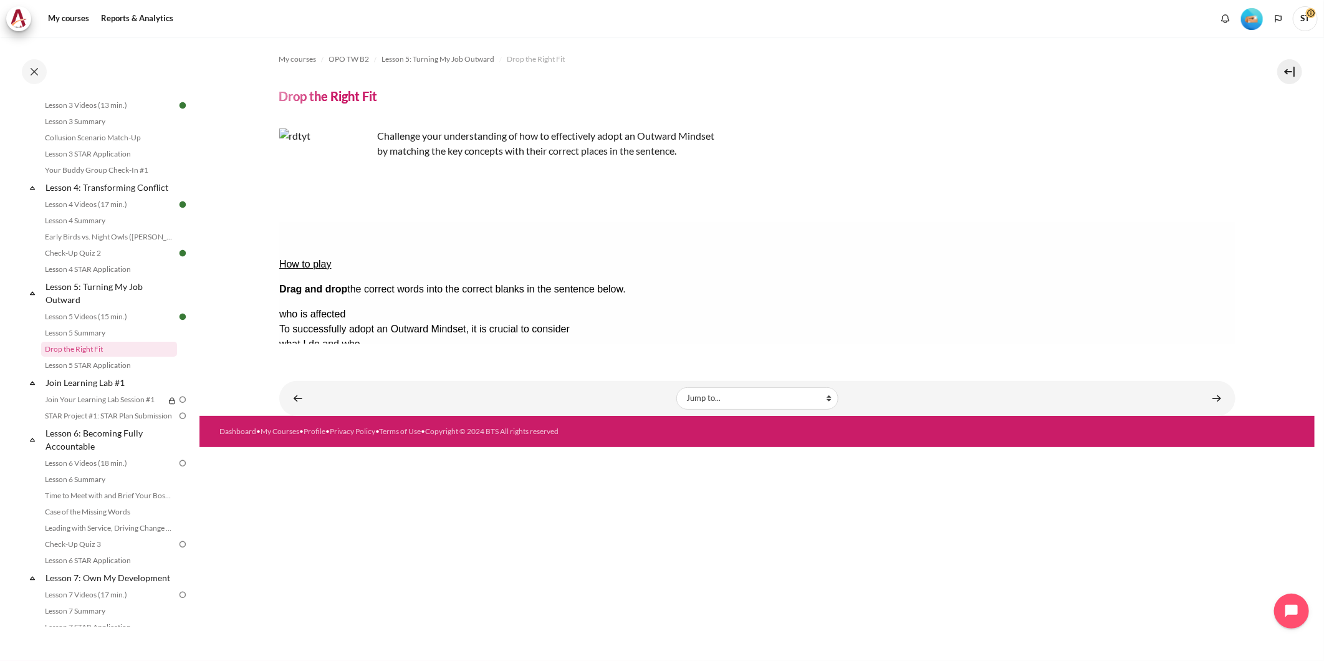
drag, startPoint x: 843, startPoint y: 272, endPoint x: 1181, endPoint y: 333, distance: 343.2
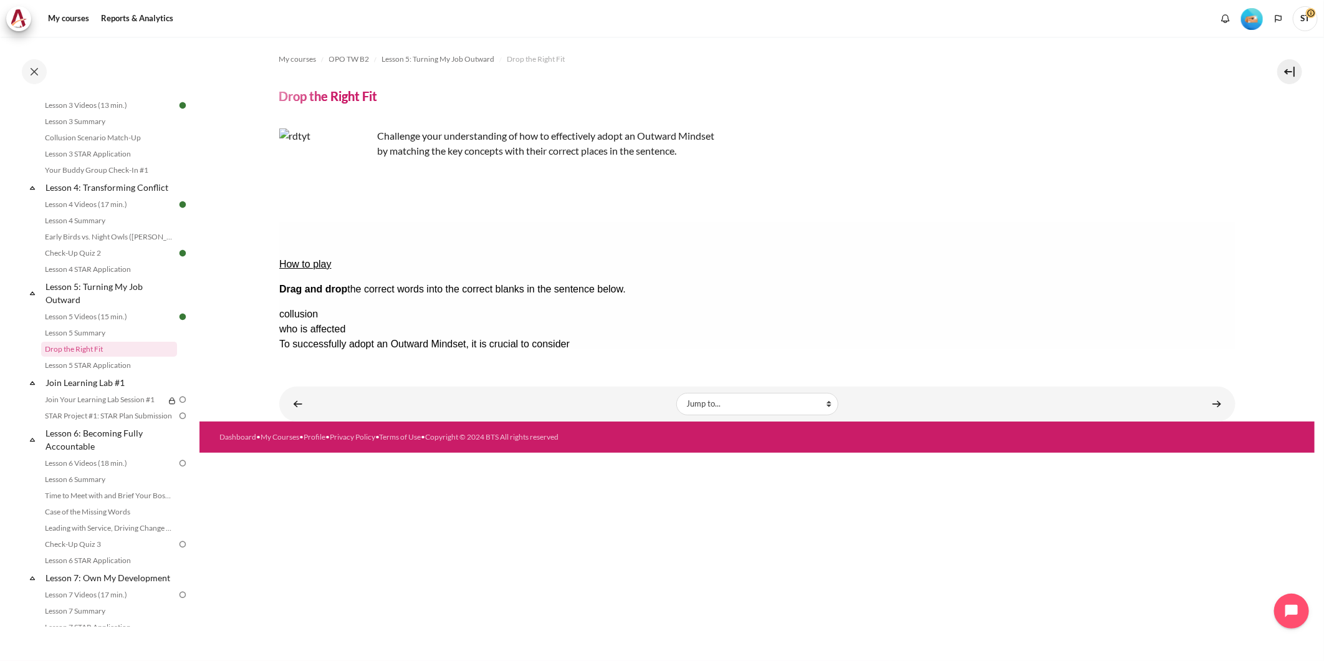
drag, startPoint x: 590, startPoint y: 293, endPoint x: 783, endPoint y: 272, distance: 194.3
drag, startPoint x: 1171, startPoint y: 295, endPoint x: 590, endPoint y: 294, distance: 581.5
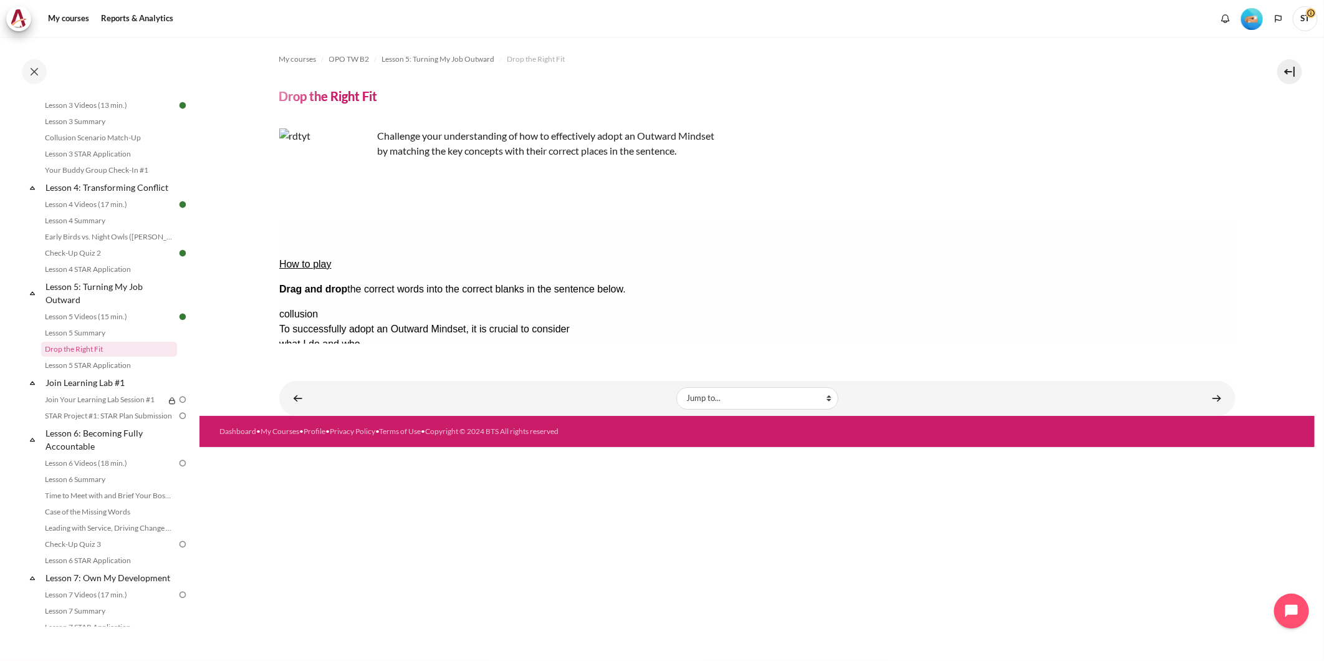
click at [306, 457] on button "Check Check the answers. The responses will be marked as correct, incorrect, or…" at bounding box center [296, 463] width 34 height 13
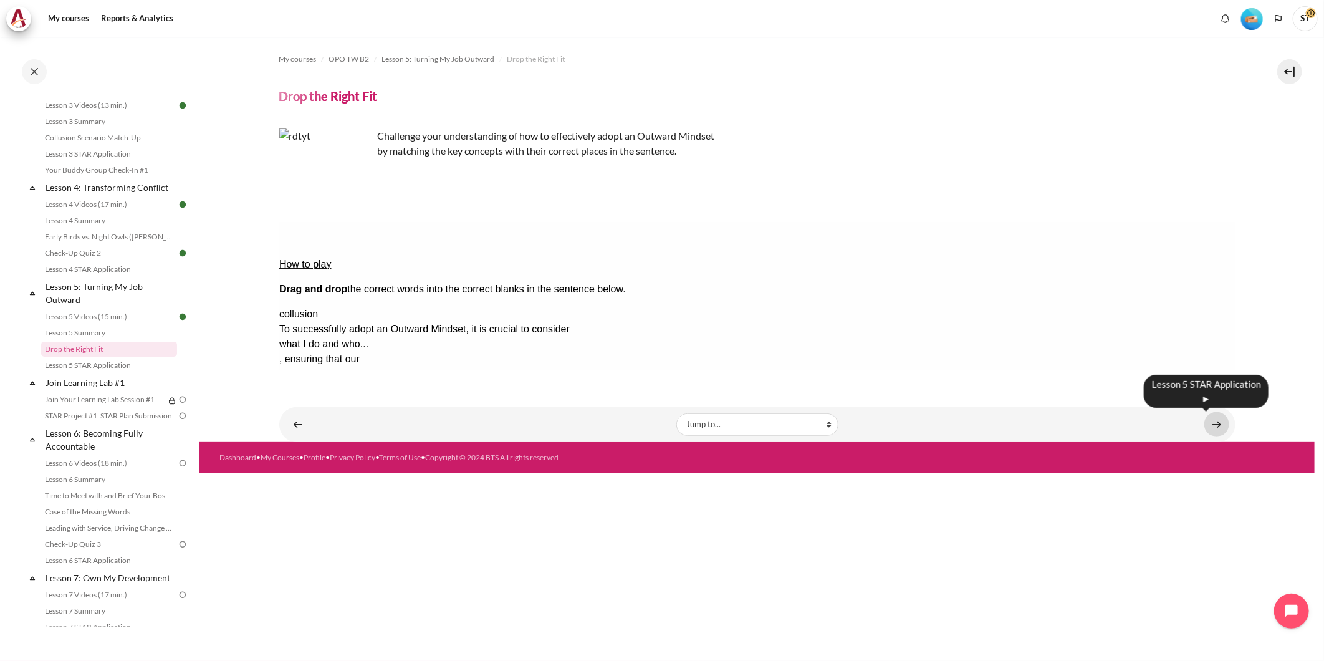
click at [1219, 427] on link "Content" at bounding box center [1216, 424] width 25 height 24
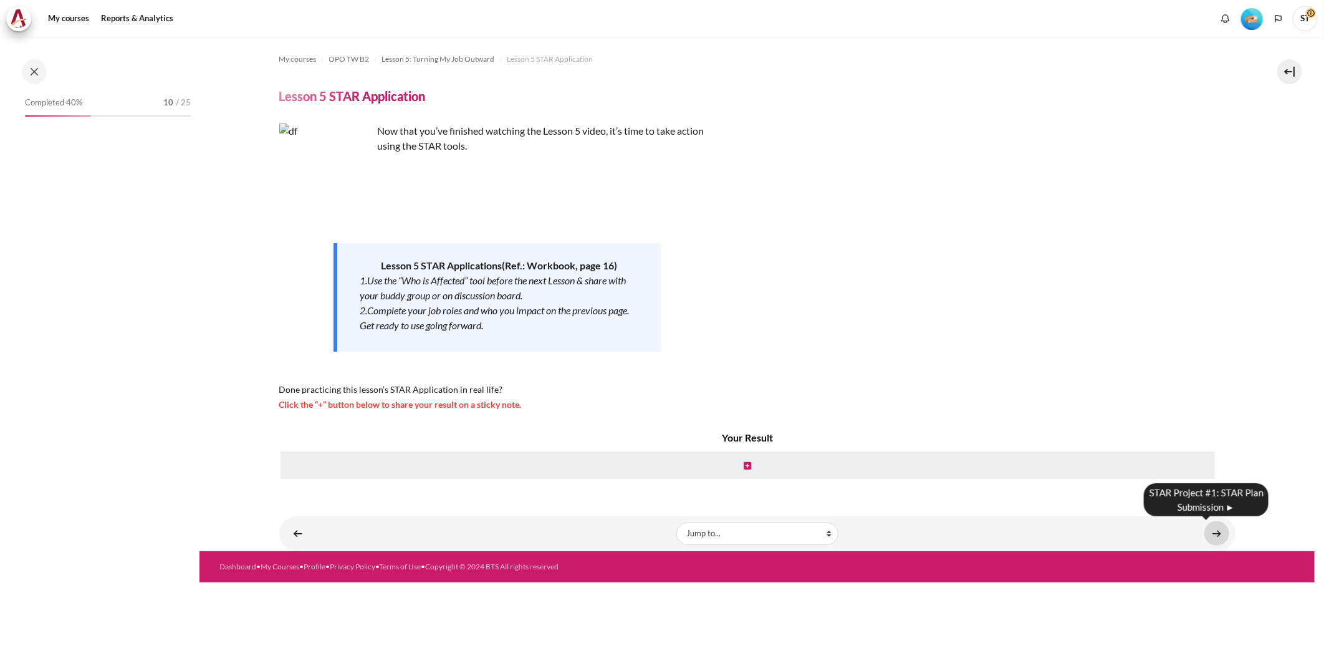
click at [1218, 529] on link "Content" at bounding box center [1216, 533] width 25 height 24
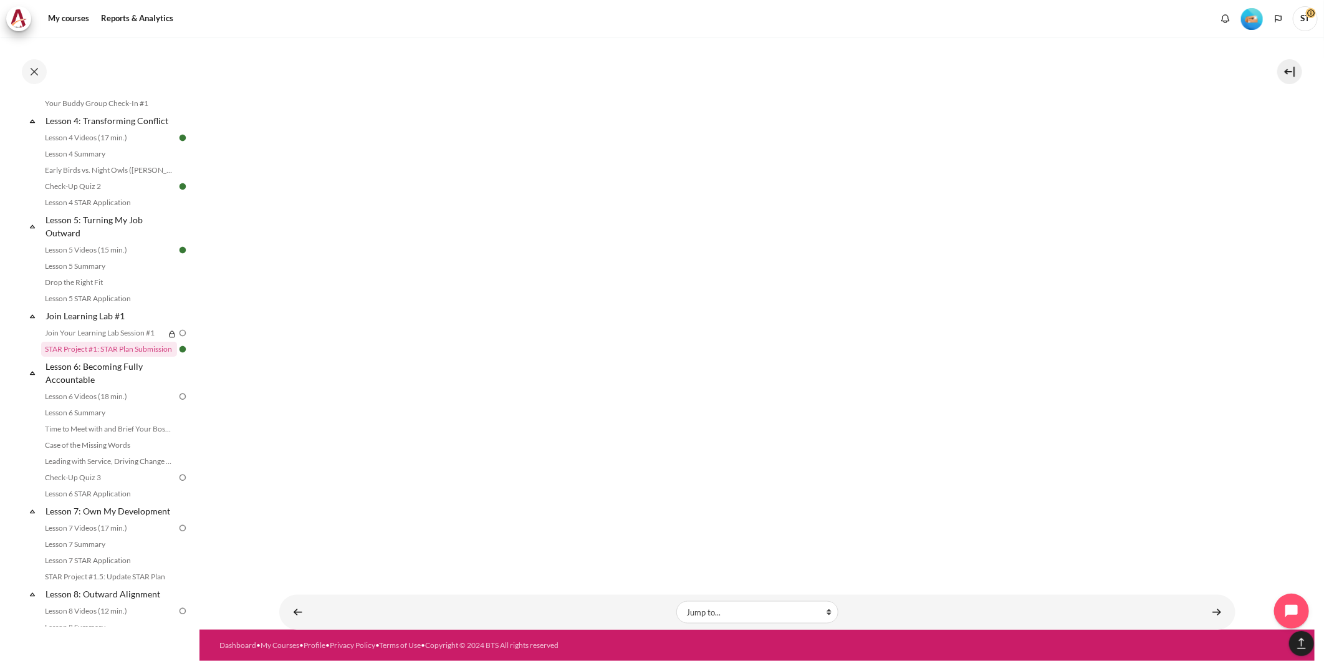
scroll to position [778, 0]
click at [1206, 620] on link "Content" at bounding box center [1216, 612] width 25 height 24
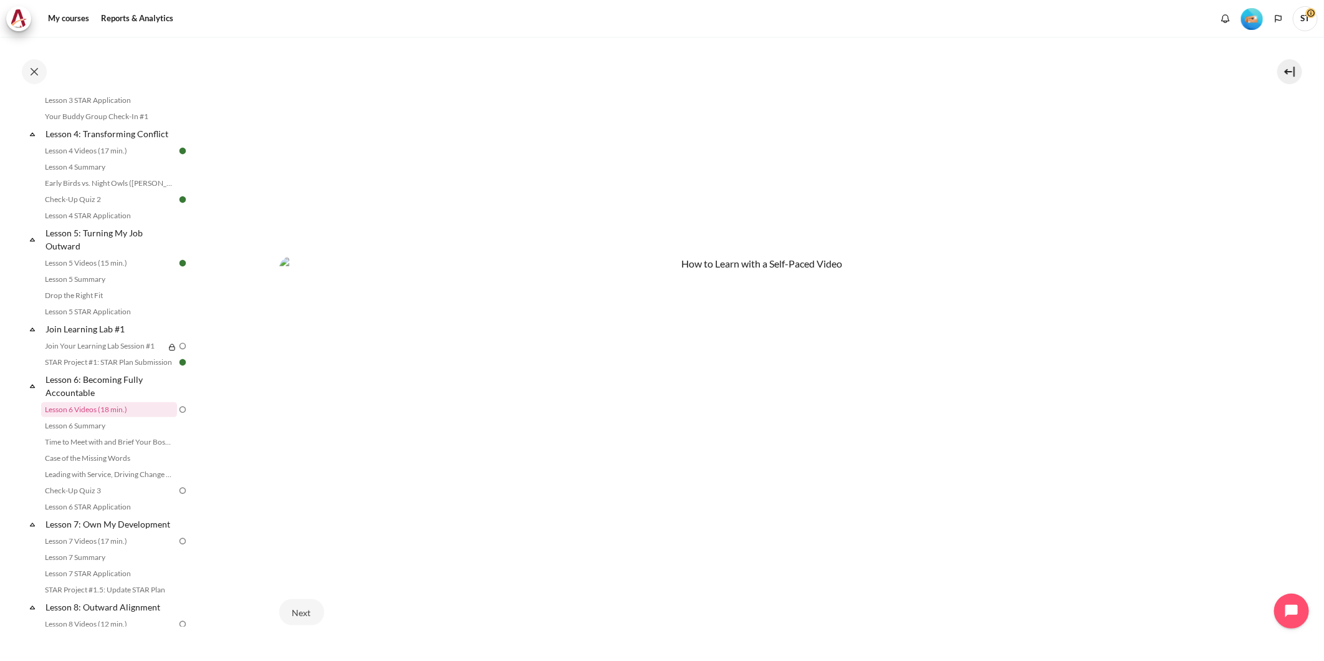
scroll to position [435, 0]
click at [76, 355] on link "Join Your Learning Lab Session #1" at bounding box center [102, 347] width 123 height 15
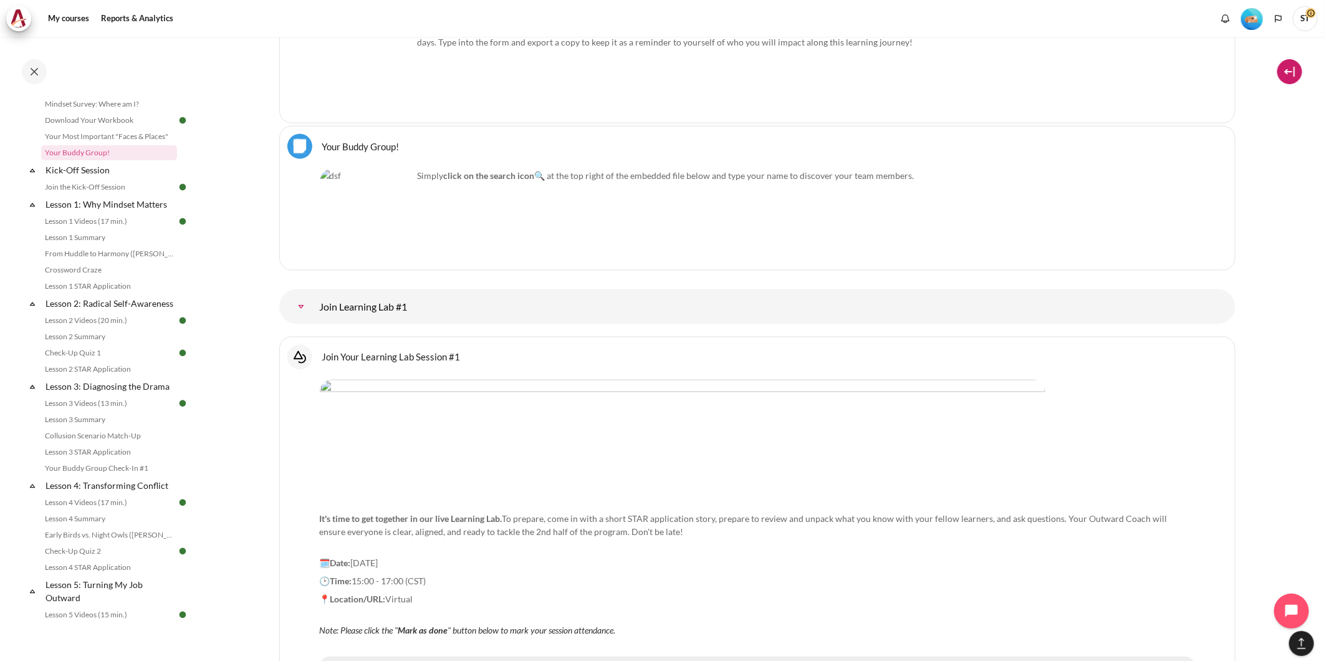
scroll to position [1132, 0]
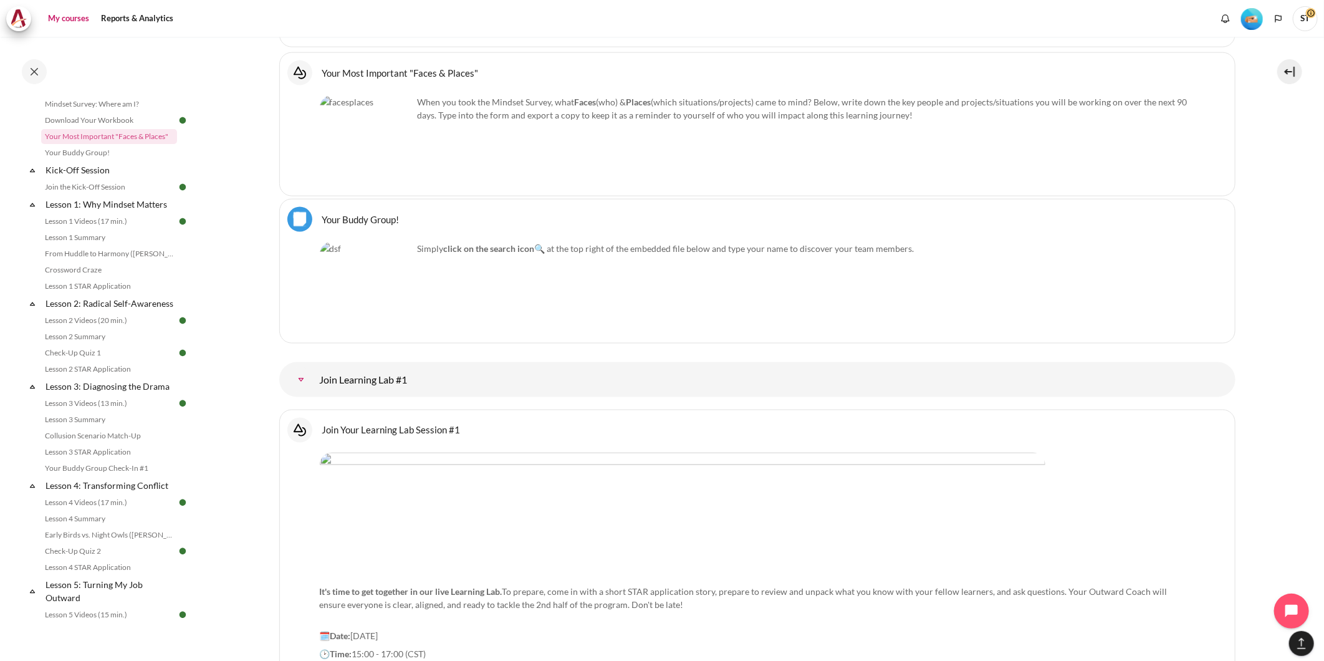
click at [65, 22] on link "My courses" at bounding box center [69, 18] width 50 height 25
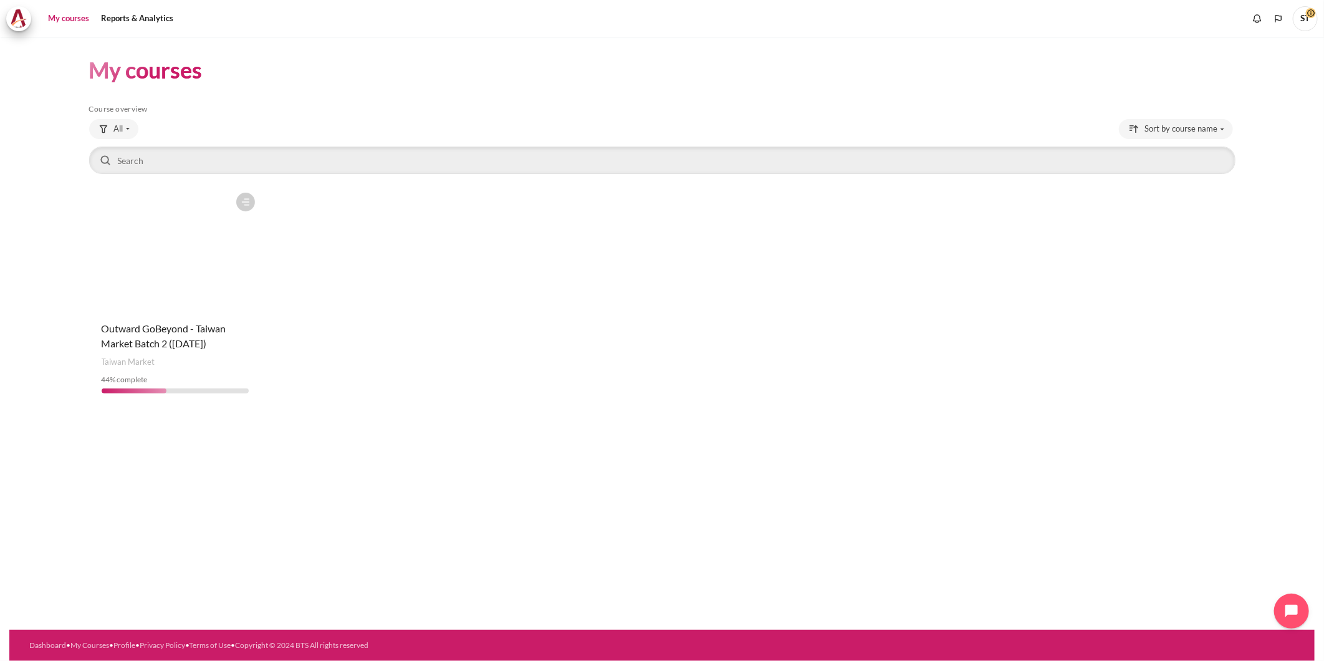
click at [170, 252] on figure "Content" at bounding box center [175, 248] width 173 height 125
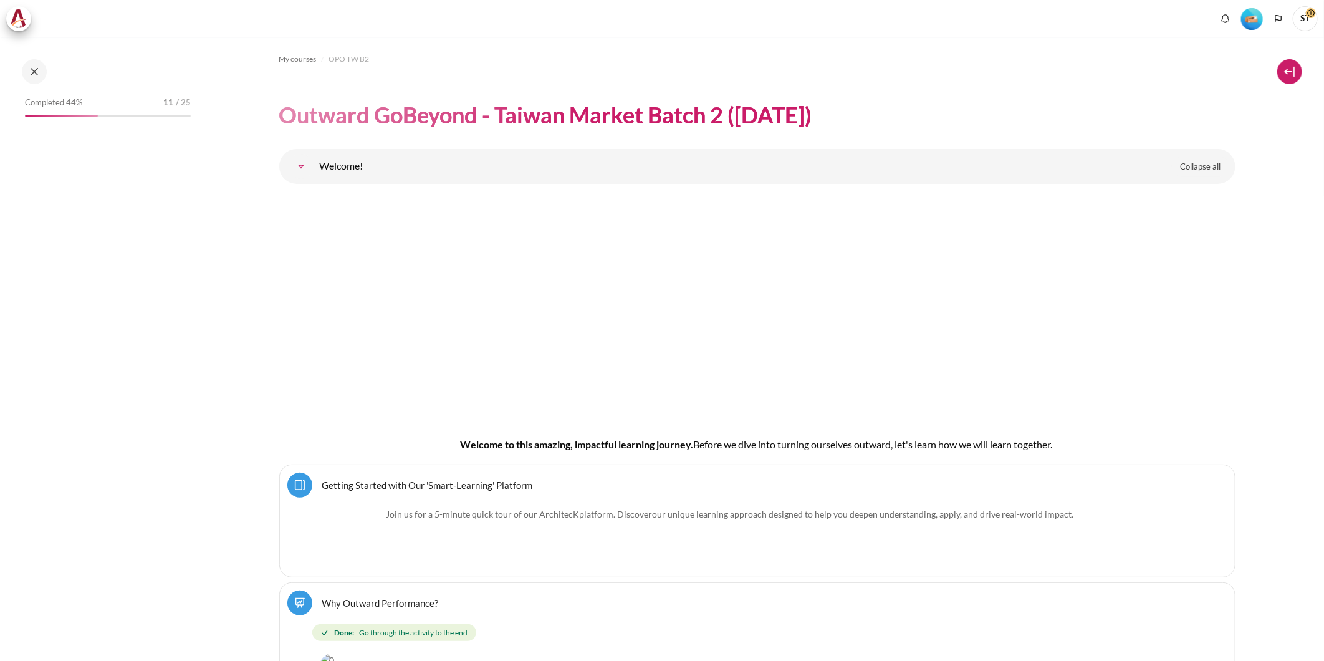
click at [1295, 69] on button at bounding box center [1289, 71] width 25 height 25
click at [1288, 75] on button at bounding box center [1289, 71] width 25 height 25
click at [1091, 65] on ol "My courses OPO TW B2" at bounding box center [757, 59] width 956 height 20
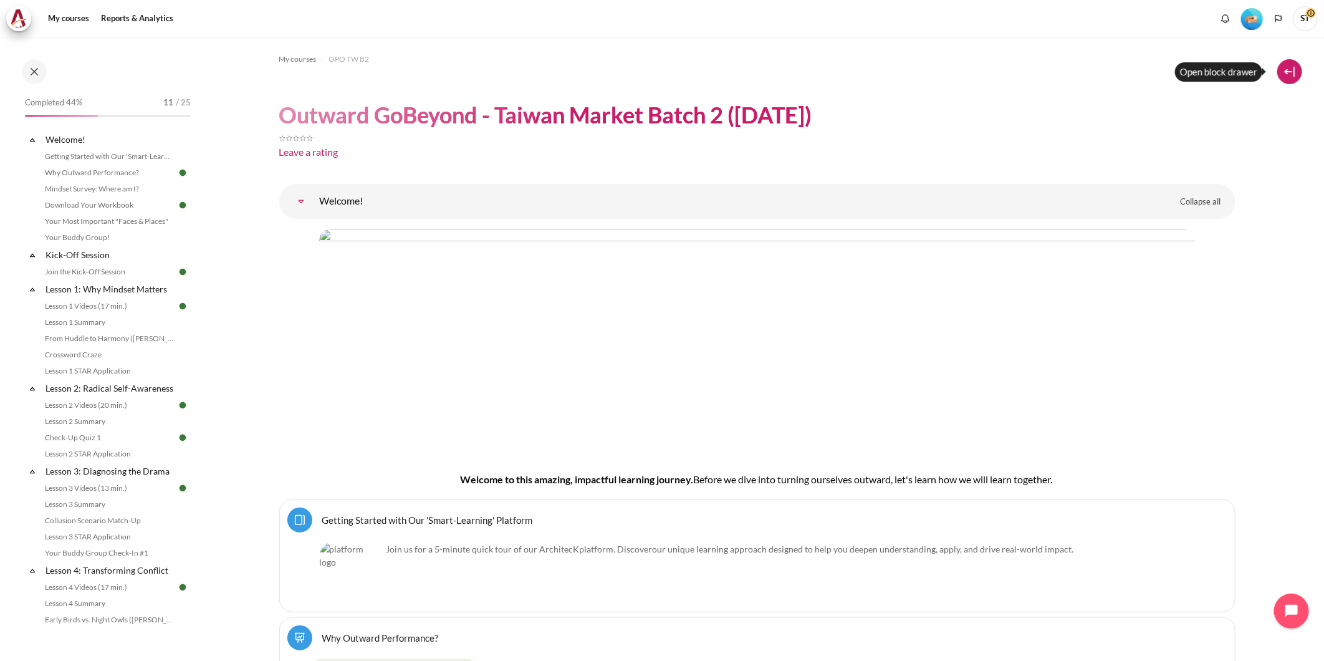
click at [1291, 72] on button at bounding box center [1289, 71] width 25 height 25
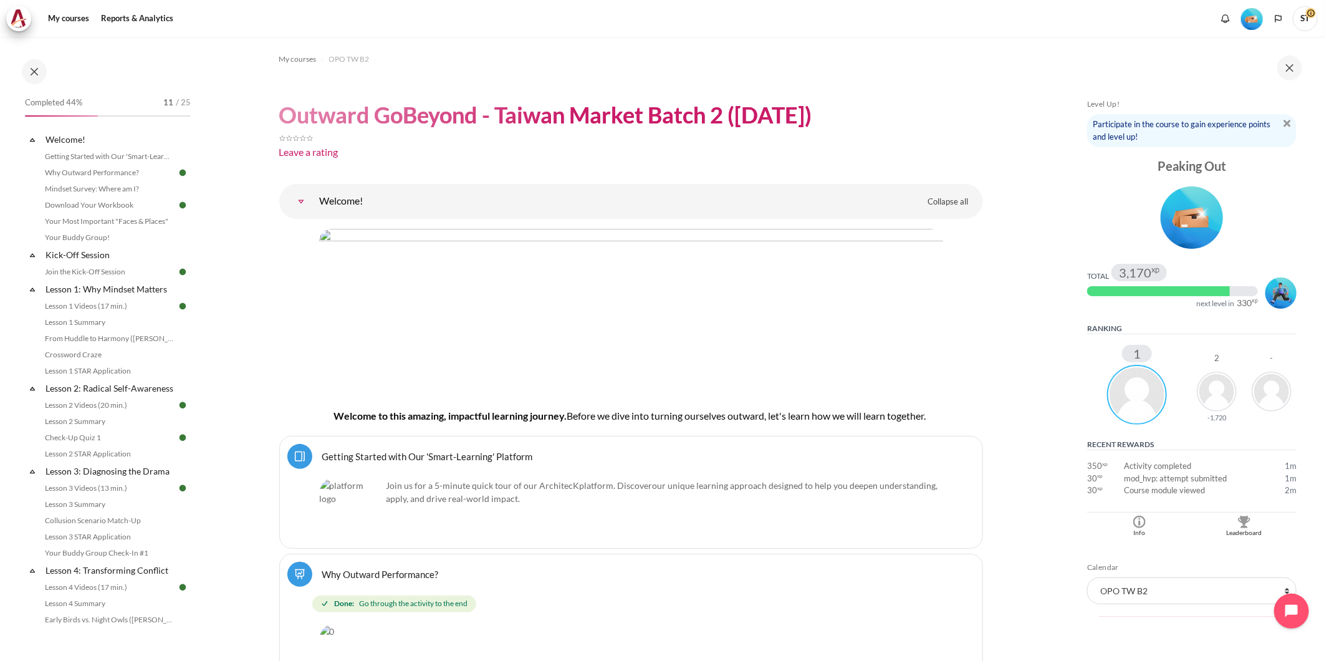
click at [1230, 289] on div "Blocks" at bounding box center [1172, 291] width 171 height 10
click at [1265, 299] on img "Level #3" at bounding box center [1280, 292] width 31 height 31
click at [1227, 292] on div "Blocks" at bounding box center [1172, 291] width 171 height 10
click at [1161, 243] on img "Level #2" at bounding box center [1192, 217] width 62 height 62
click at [1207, 201] on img "Level #2" at bounding box center [1192, 217] width 62 height 62
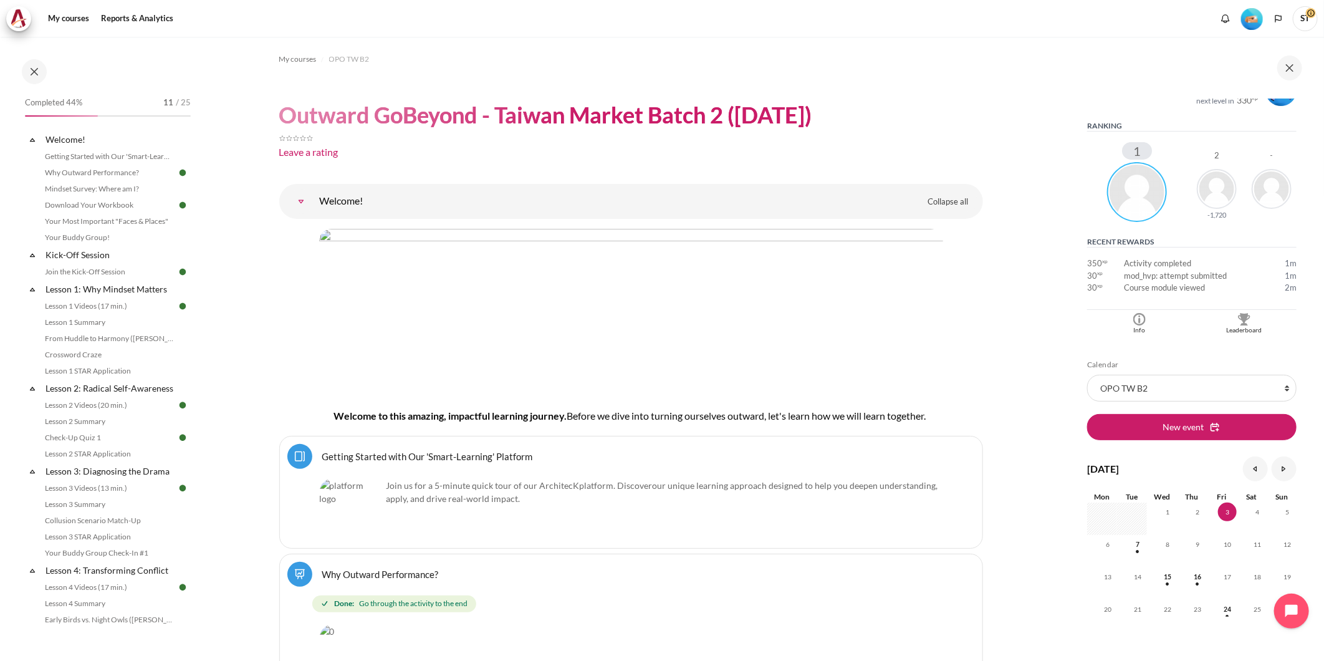
scroll to position [208, 0]
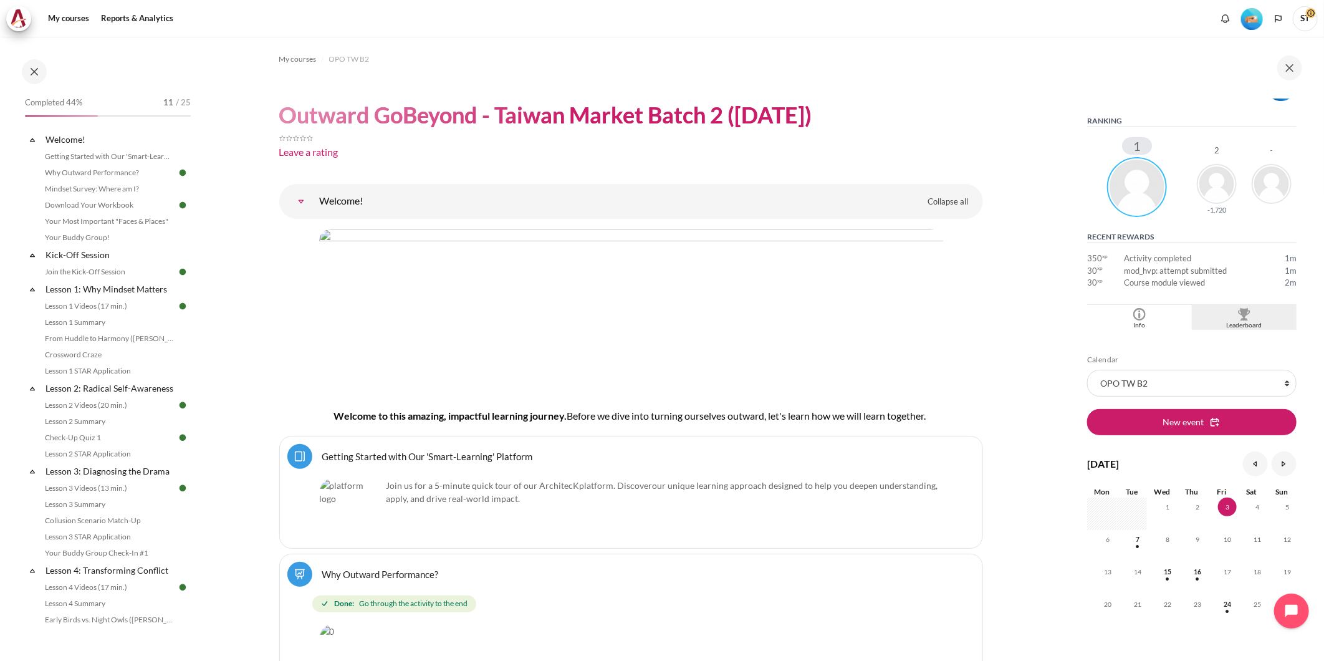
click at [1240, 313] on img "Blocks" at bounding box center [1244, 314] width 12 height 12
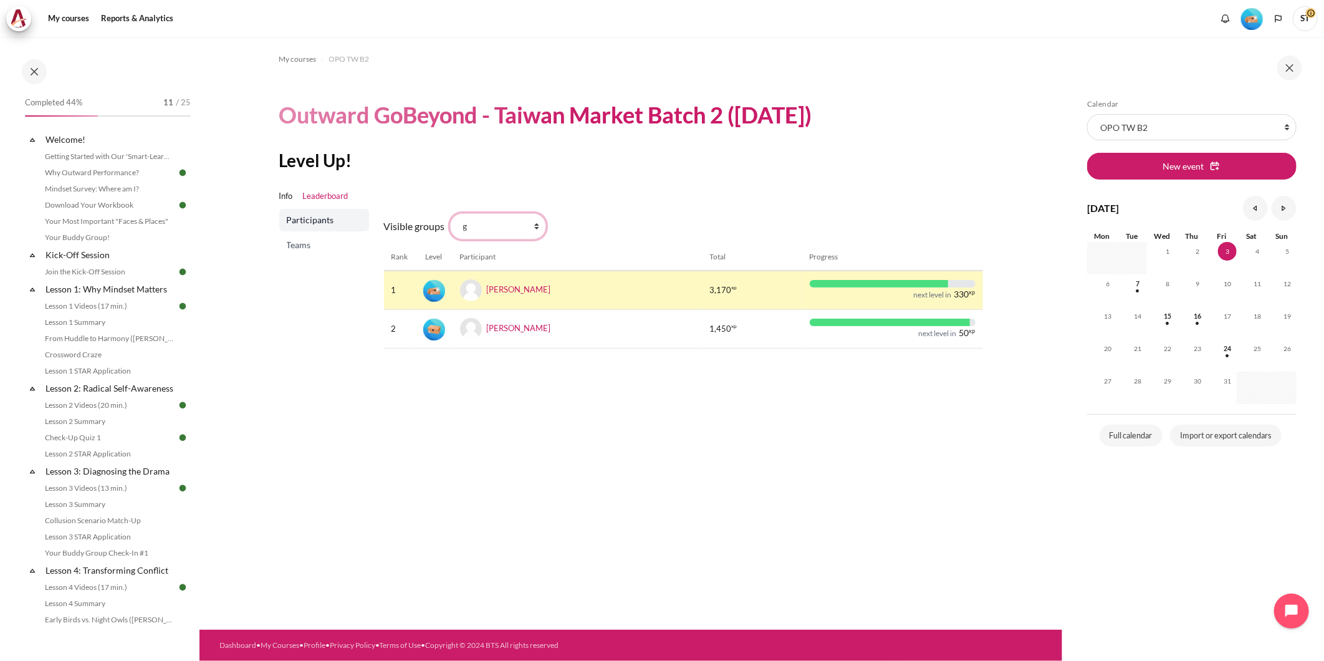
click at [506, 223] on select "All participants g 1 2 3 4 5 6 7 8 9 a b c d e f h i" at bounding box center [498, 226] width 96 height 26
click at [312, 244] on span "Teams" at bounding box center [325, 245] width 77 height 12
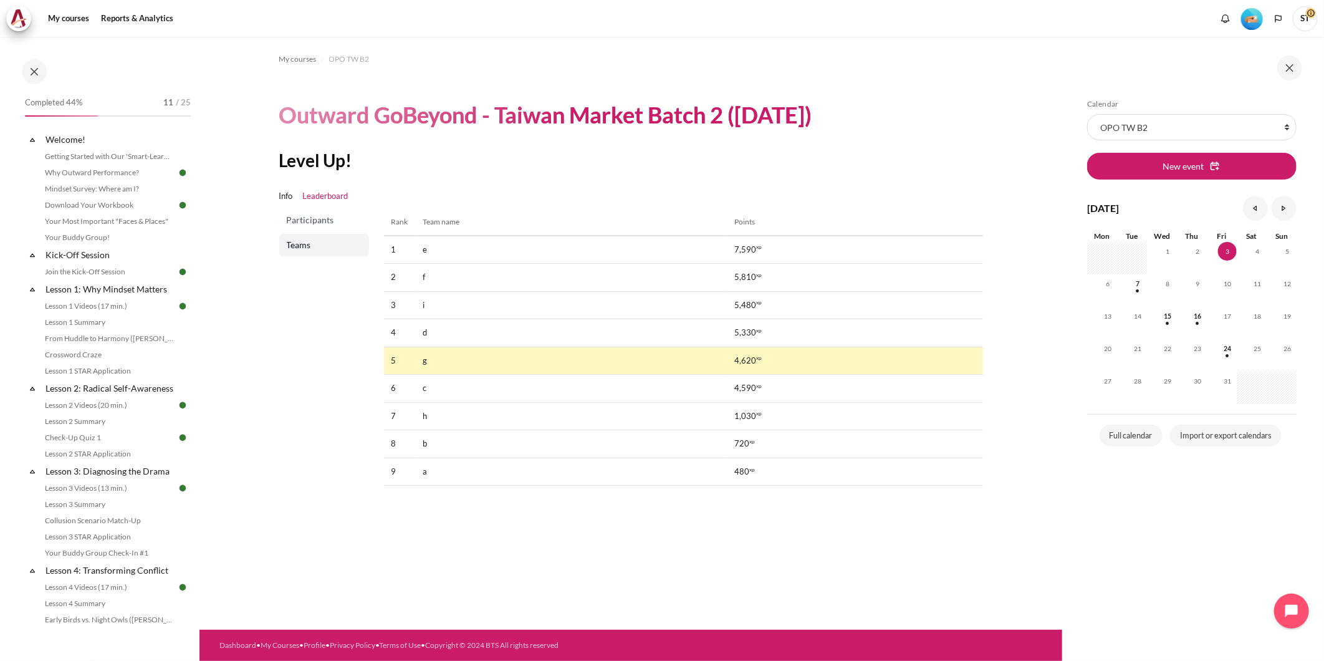
click at [505, 547] on div "My courses OPO TW B2 Outward GoBeyond - Taiwan Market Batch 2 ([DATE]) Level Up…" at bounding box center [630, 333] width 863 height 593
click at [368, 549] on div "My courses OPO TW B2 Outward GoBeyond - Taiwan Market Batch 2 ([DATE]) Level Up…" at bounding box center [630, 333] width 863 height 593
click at [621, 547] on div "My courses OPO TW B2 Outward GoBeyond - Taiwan Market Batch 2 ([DATE]) Level Up…" at bounding box center [630, 333] width 863 height 593
